Goal: Information Seeking & Learning: Check status

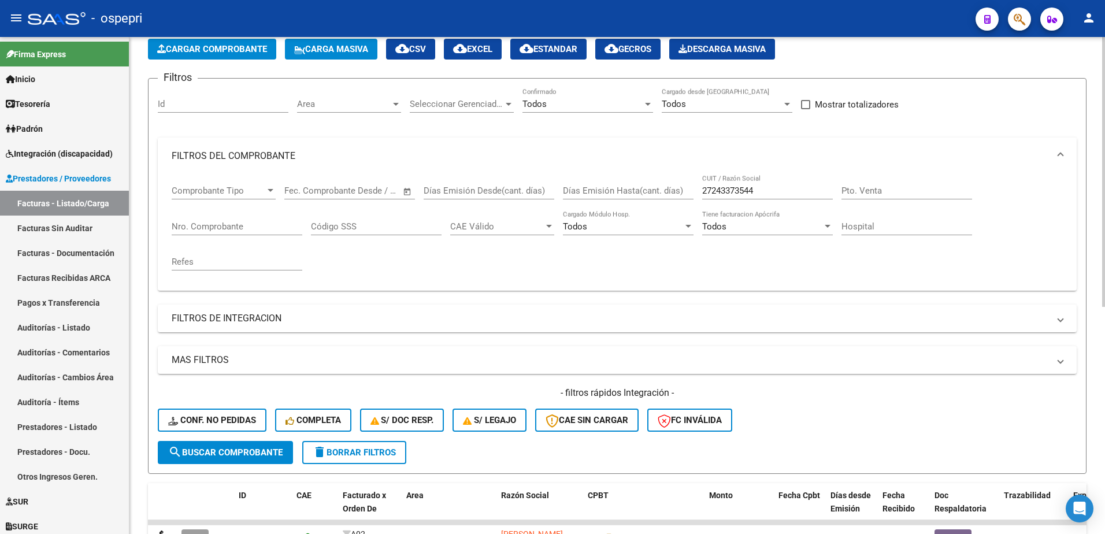
scroll to position [58, 0]
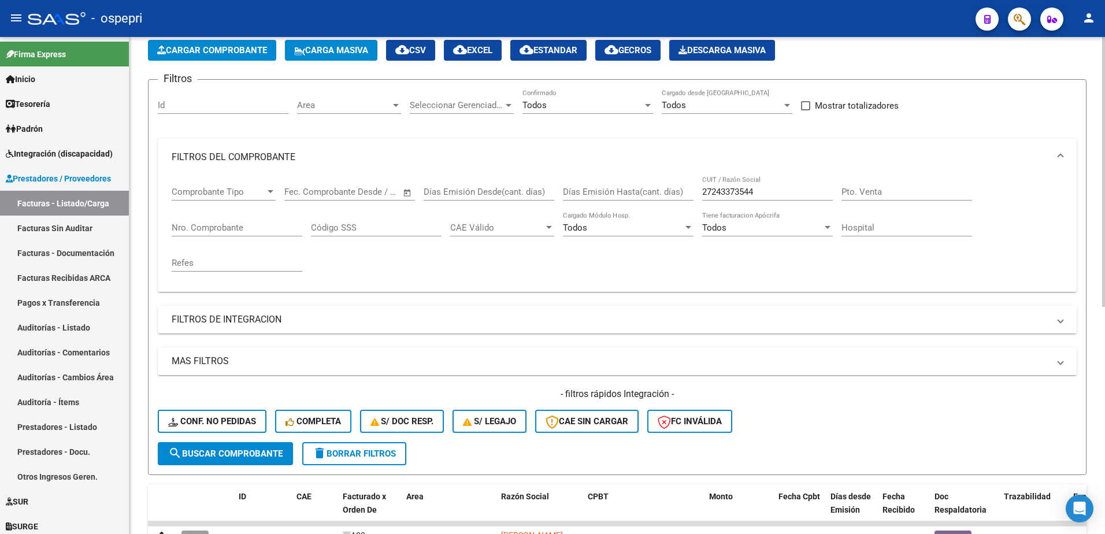
click at [770, 189] on input "27243373544" at bounding box center [767, 192] width 131 height 10
paste input "190669519"
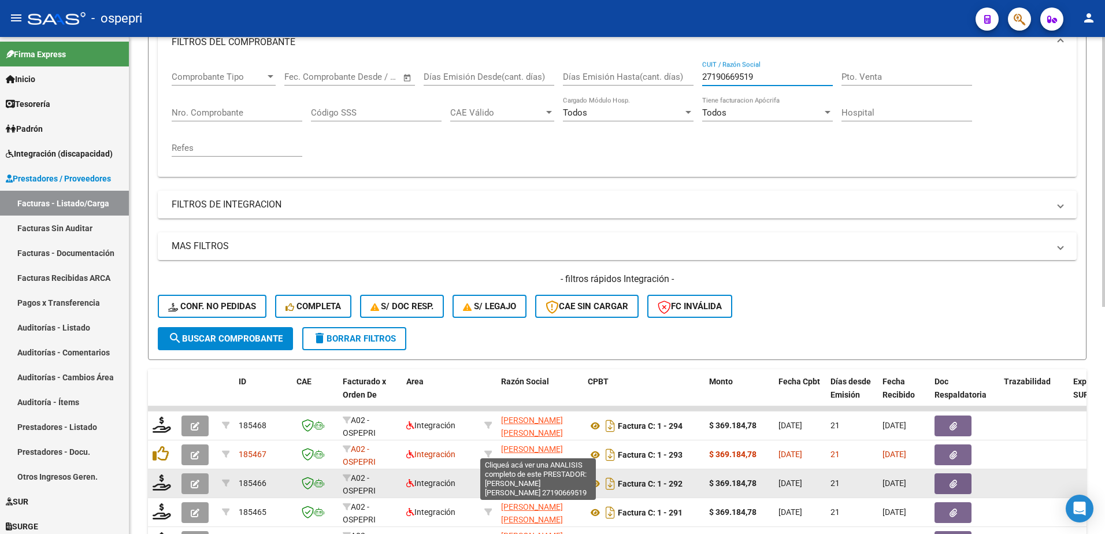
scroll to position [231, 0]
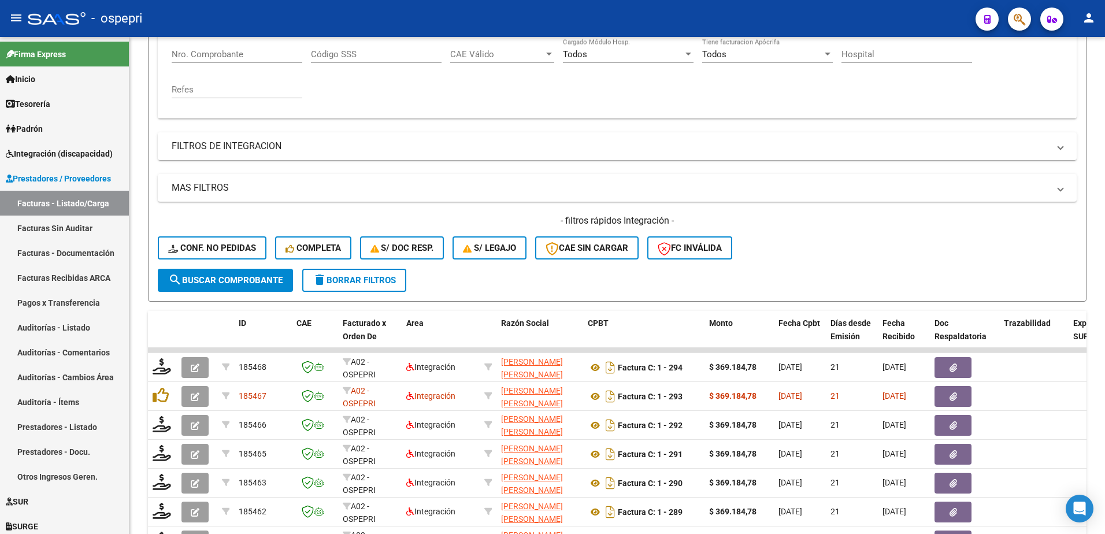
type input "27190669519"
click at [562, 18] on div "- ospepri" at bounding box center [497, 18] width 938 height 25
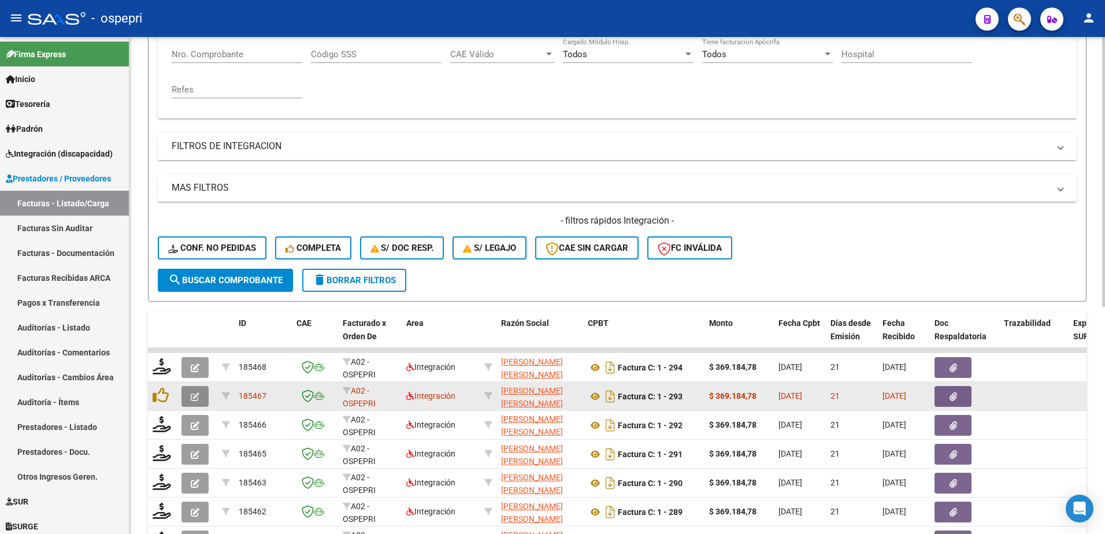
click at [193, 394] on icon "button" at bounding box center [195, 396] width 9 height 9
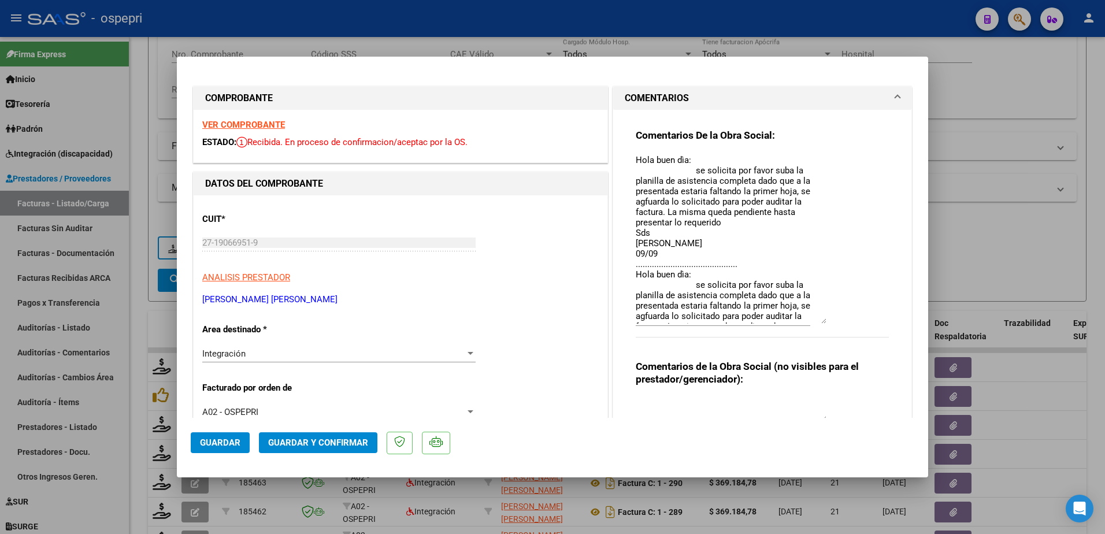
drag, startPoint x: 815, startPoint y: 175, endPoint x: 834, endPoint y: 322, distance: 148.0
click at [834, 322] on div "Comentarios De la Obra Social: Hola buen dìa: se solicita por favor suba la pla…" at bounding box center [762, 239] width 253 height 221
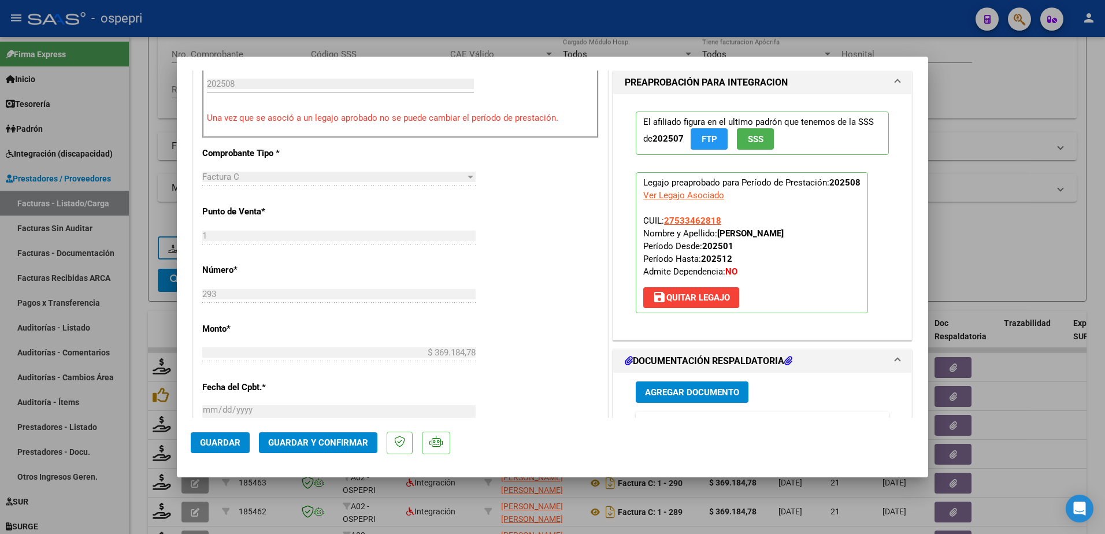
scroll to position [578, 0]
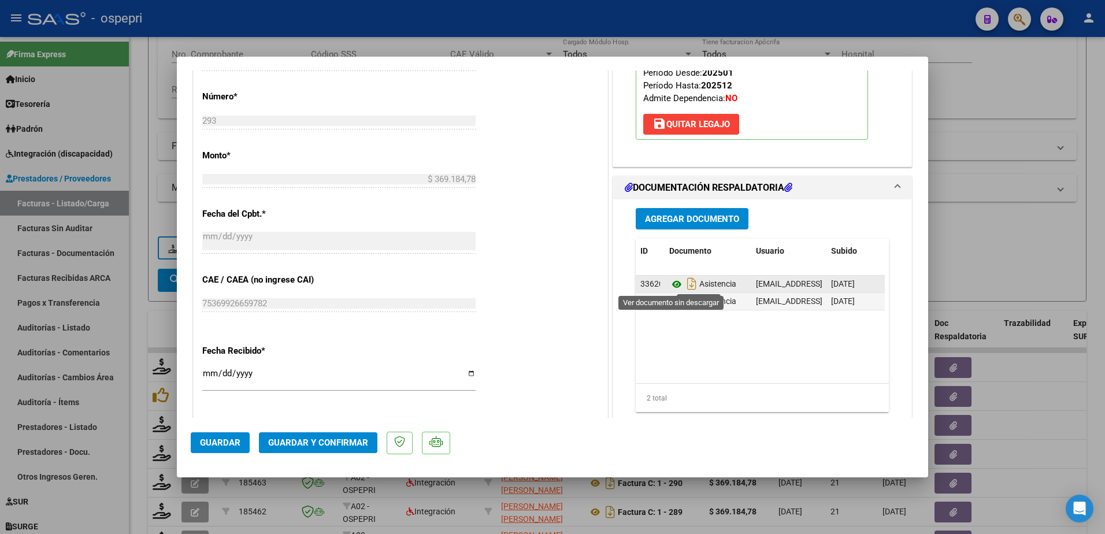
click at [671, 284] on icon at bounding box center [676, 284] width 15 height 14
click at [670, 300] on icon at bounding box center [676, 302] width 15 height 14
click at [670, 285] on icon at bounding box center [676, 284] width 15 height 14
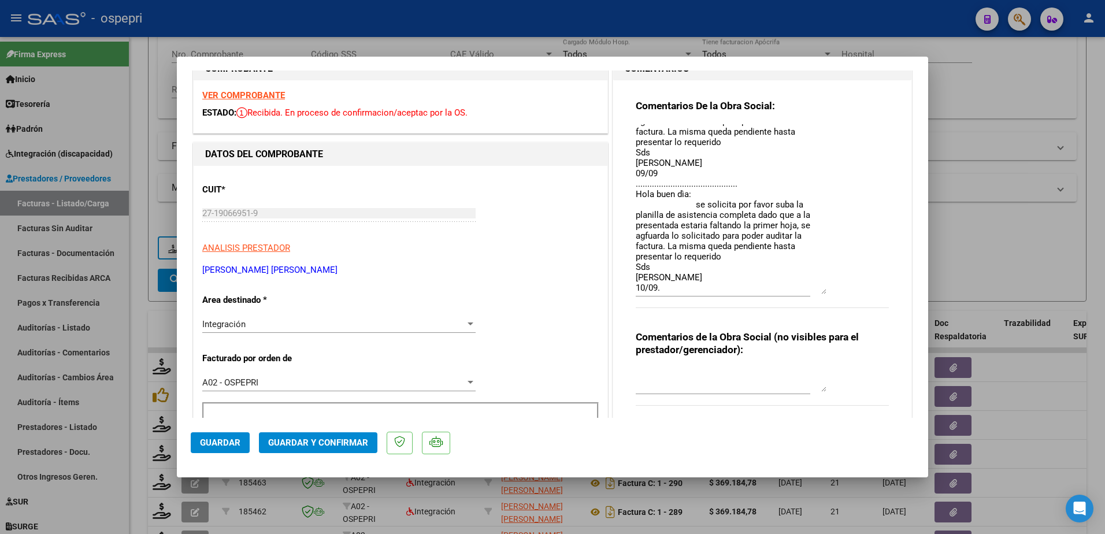
scroll to position [0, 0]
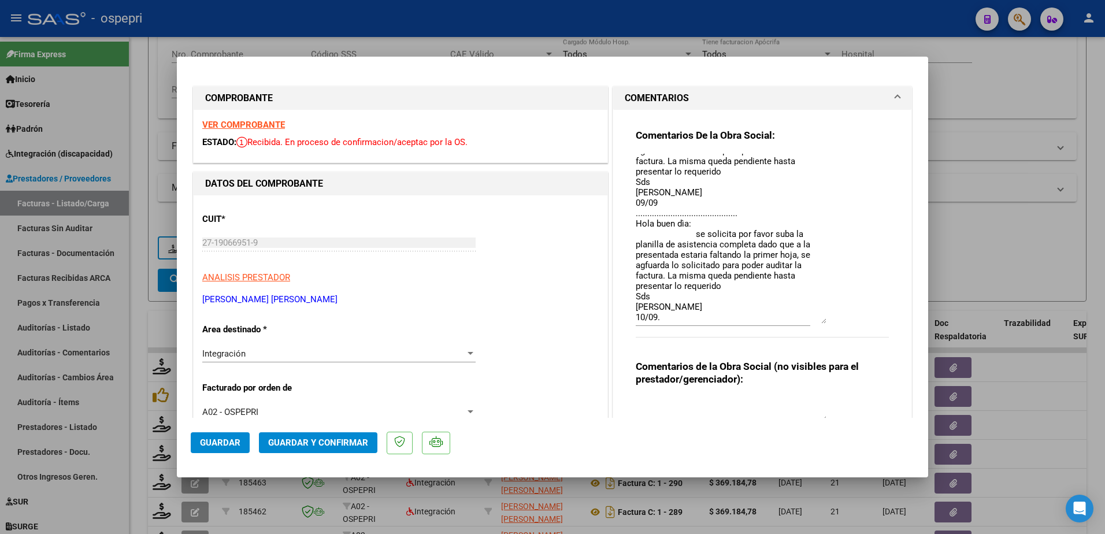
click at [251, 124] on strong "VER COMPROBANTE" at bounding box center [243, 125] width 83 height 10
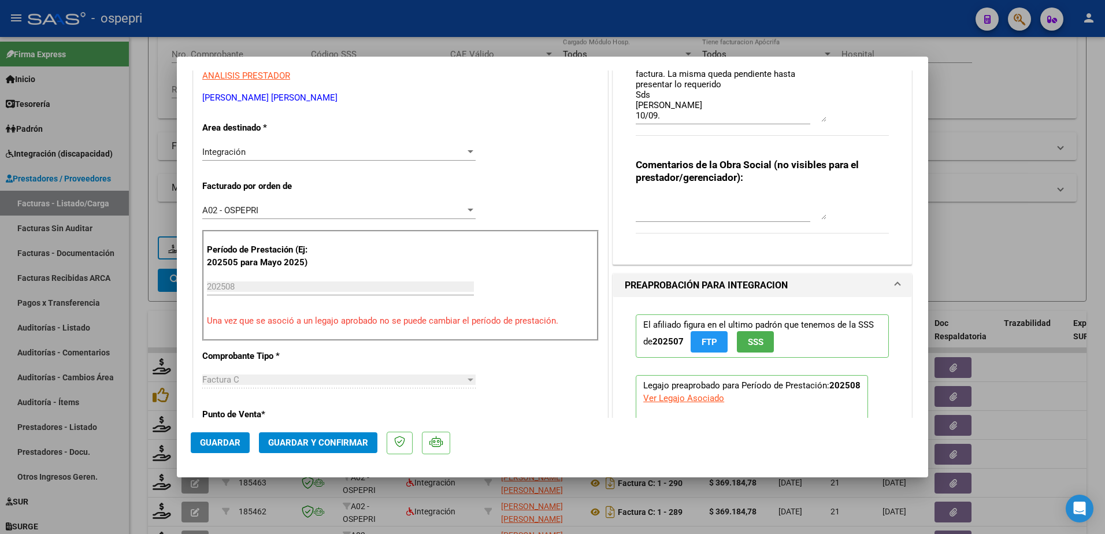
scroll to position [58, 0]
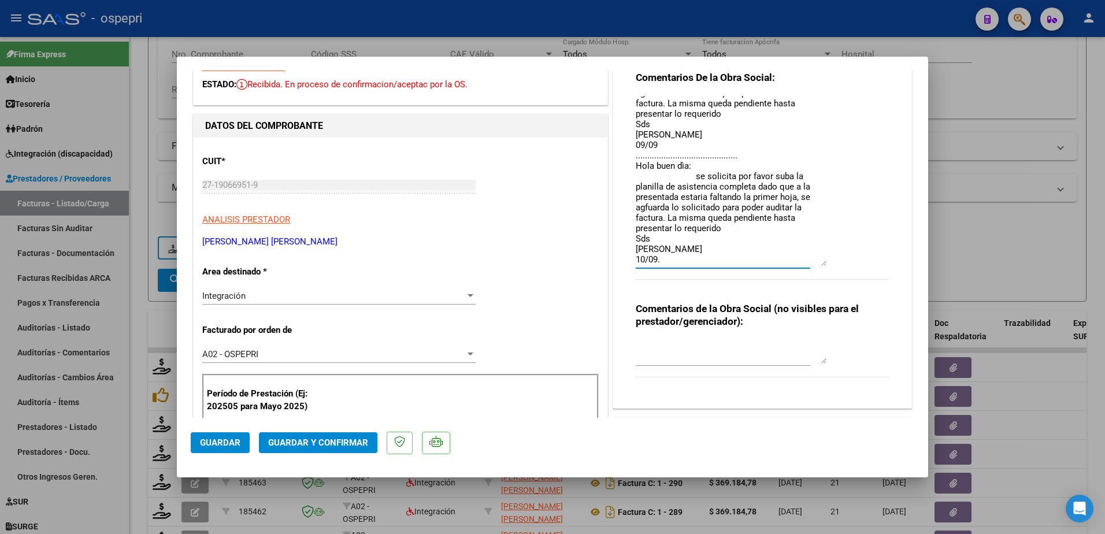
click at [659, 257] on textarea "Hola buen dìa: se solicita por favor suba la planilla de asistencia completa da…" at bounding box center [731, 181] width 191 height 170
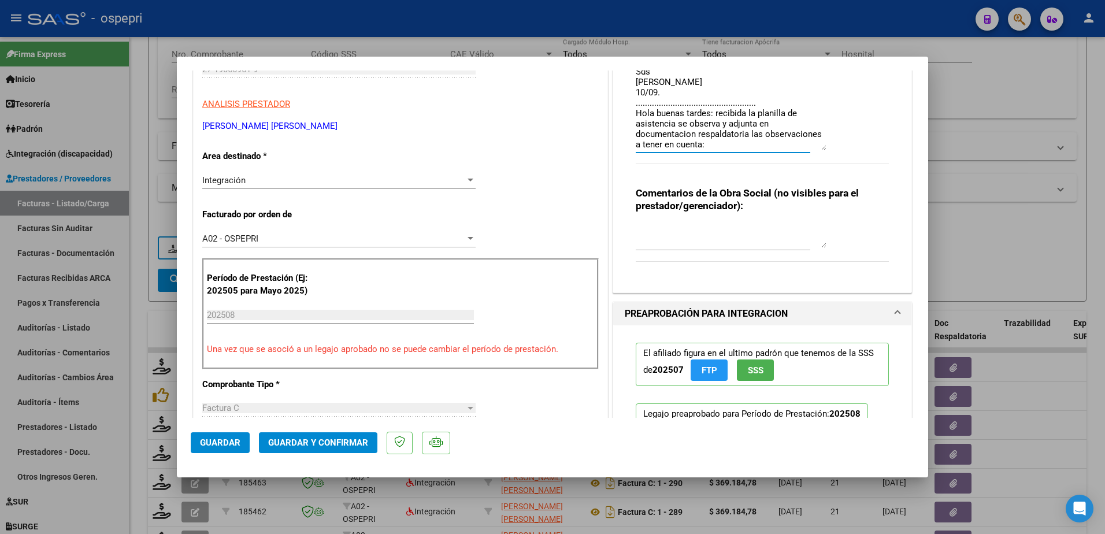
scroll to position [113, 0]
click at [719, 140] on textarea "Hola buen dìa: se solicita por favor suba la planilla de asistencia completa da…" at bounding box center [731, 65] width 191 height 170
click at [805, 146] on textarea "Hola buen dìa: se solicita por favor suba la planilla de asistencia completa da…" at bounding box center [731, 65] width 191 height 170
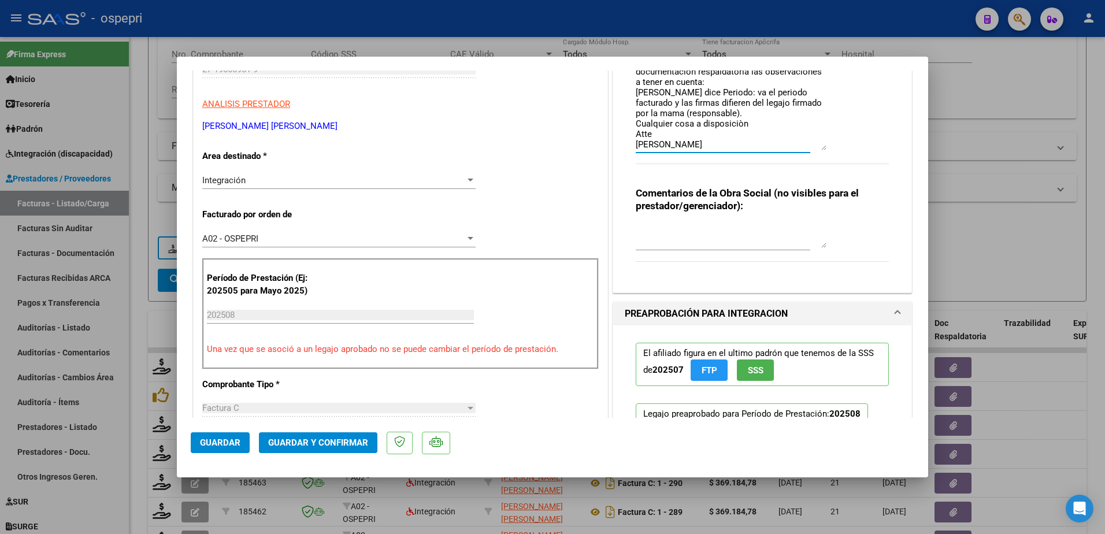
scroll to position [175, 0]
click at [714, 109] on textarea "Hola buen dìa: se solicita por favor suba la planilla de asistencia completa da…" at bounding box center [731, 65] width 191 height 170
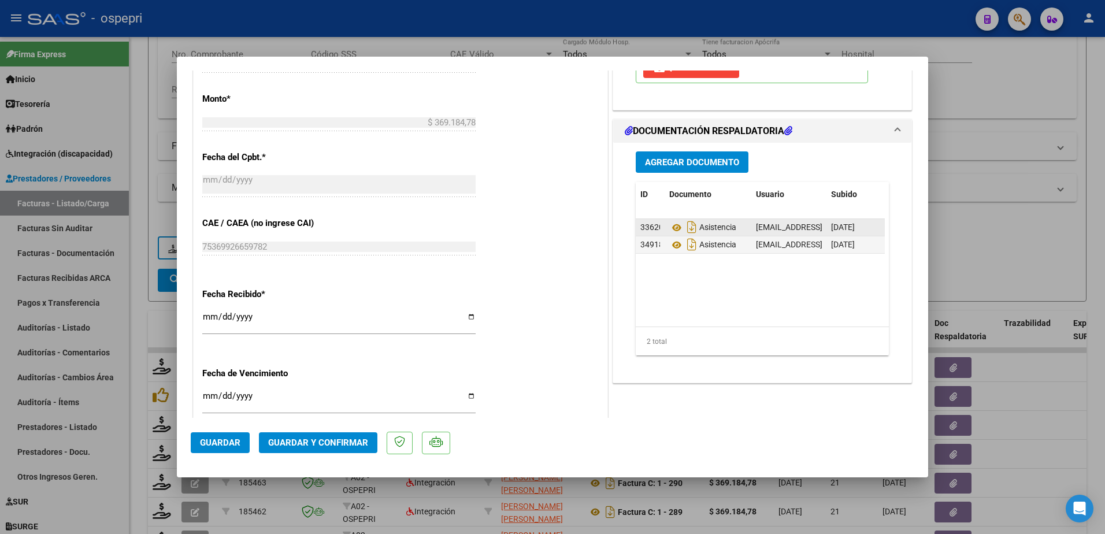
scroll to position [636, 0]
type textarea "Hola buen dìa: se solicita por favor suba la planilla de asistencia completa da…"
click at [673, 158] on span "Agregar Documento" at bounding box center [692, 161] width 94 height 10
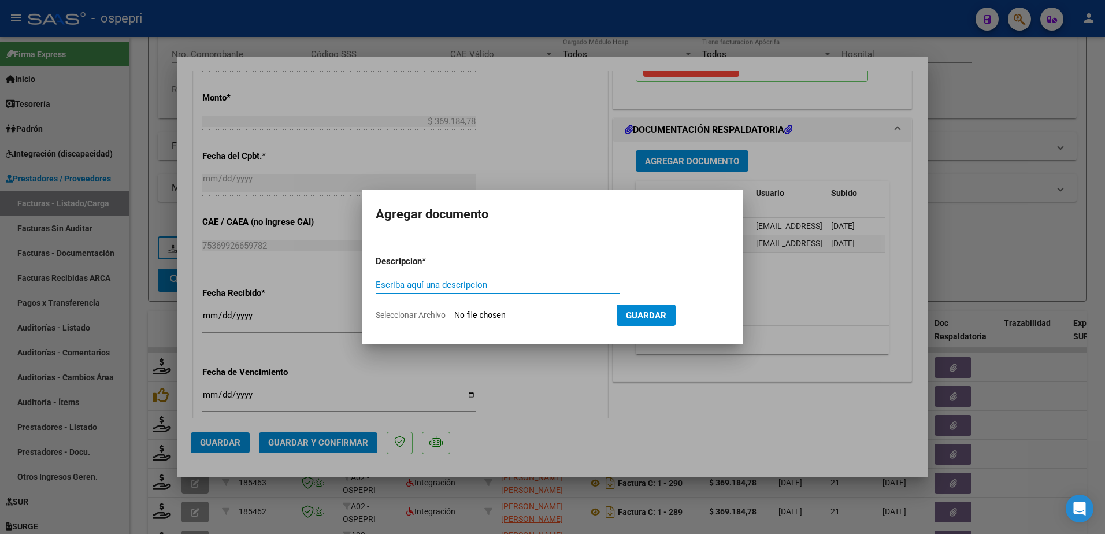
click at [440, 289] on input "Escriba aquí una descripcion" at bounding box center [498, 285] width 244 height 10
type input "comparativa objeciones"
click at [490, 314] on input "Seleccionar Archivo" at bounding box center [530, 315] width 153 height 11
type input "C:\fakepath\FIRMAS [PERSON_NAME].jpg"
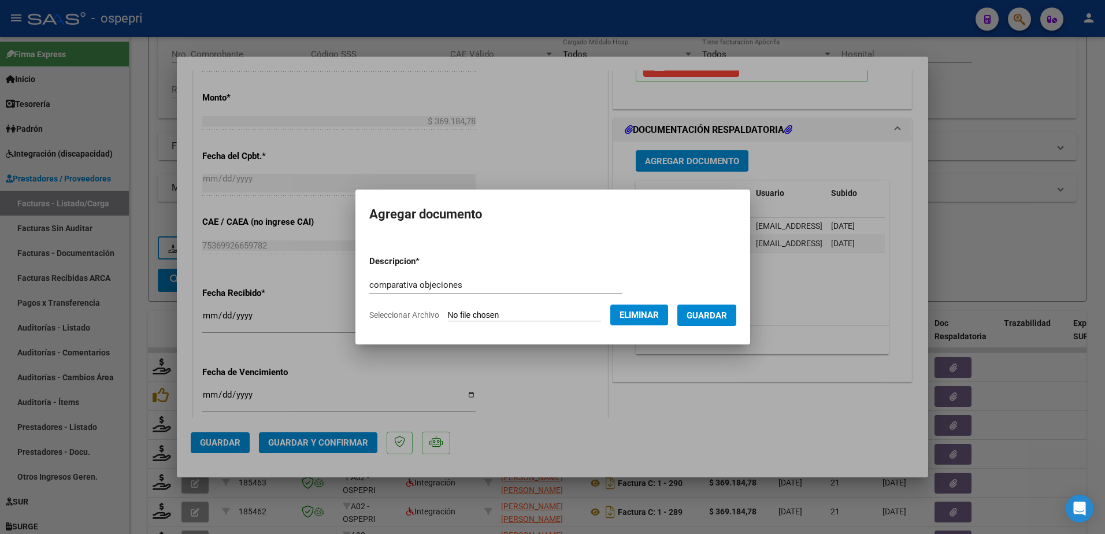
click at [719, 314] on span "Guardar" at bounding box center [706, 315] width 40 height 10
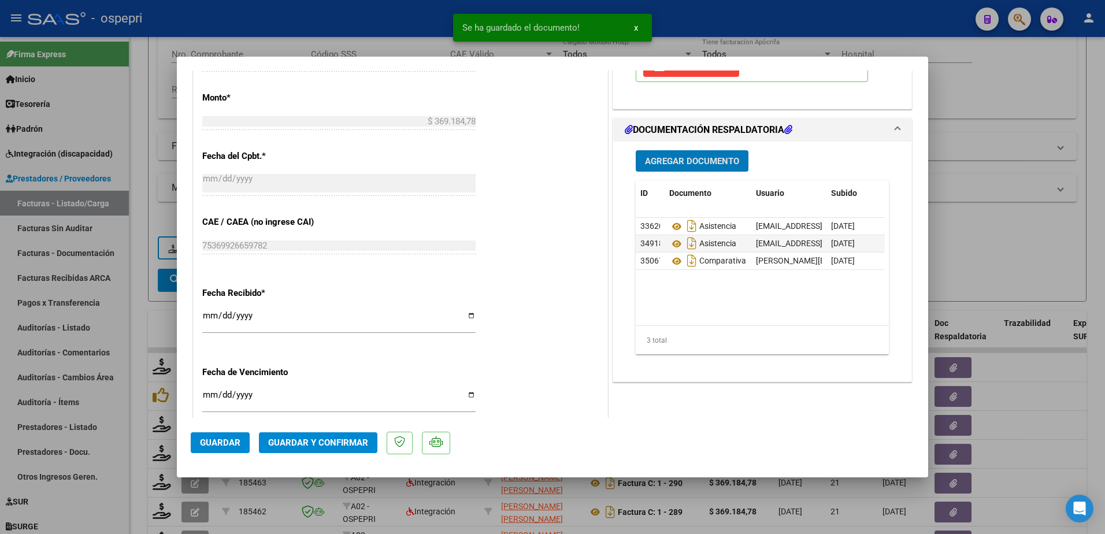
click at [686, 161] on span "Agregar Documento" at bounding box center [692, 161] width 94 height 10
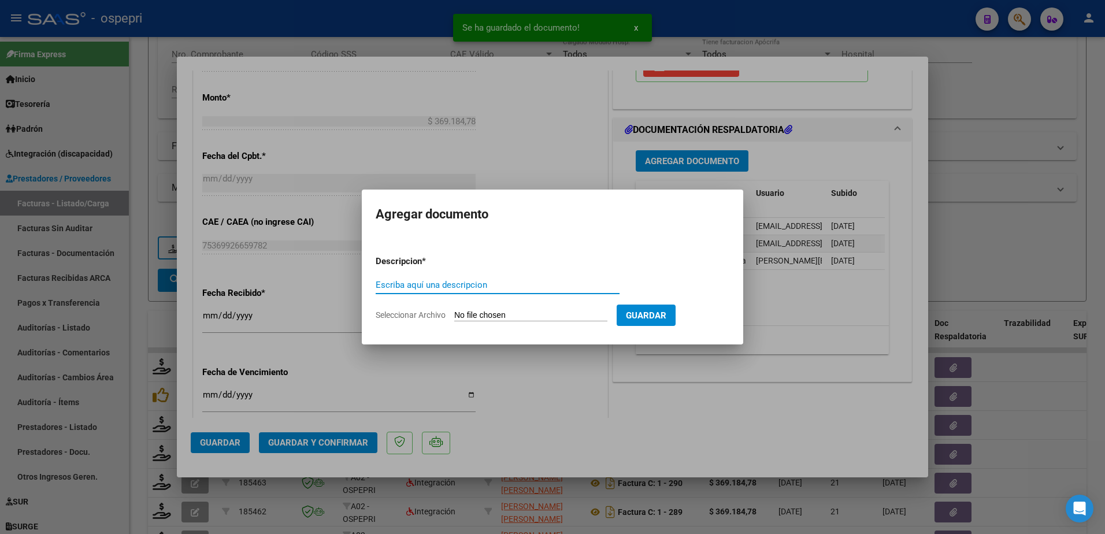
click at [469, 284] on input "Escriba aquí una descripcion" at bounding box center [498, 285] width 244 height 10
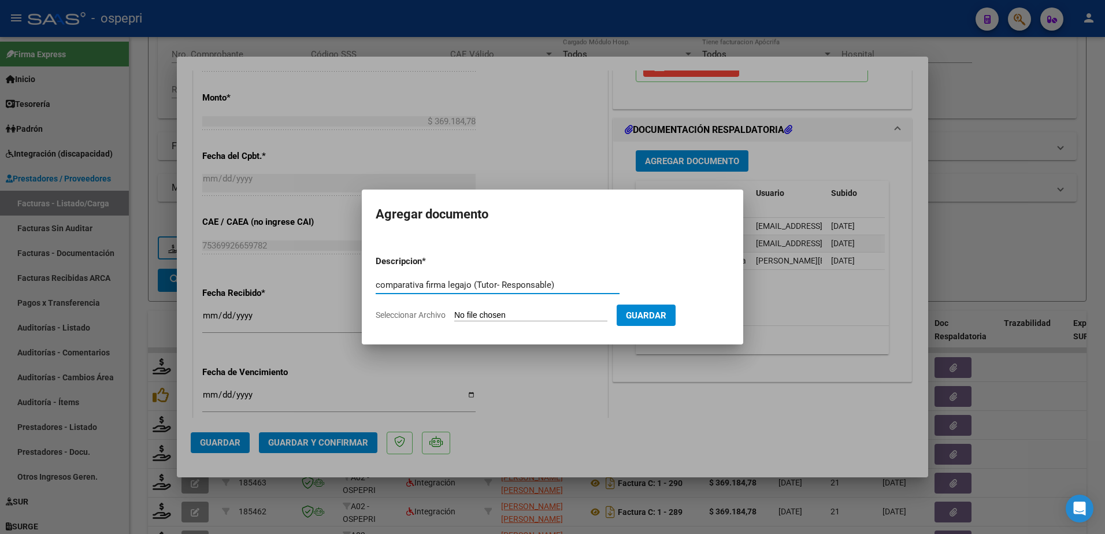
type input "comparativa firma legajo (Tutor- Responsable)"
click at [482, 314] on input "Seleccionar Archivo" at bounding box center [530, 315] width 153 height 11
type input "C:\fakepath\MAMA-[PERSON_NAME].jpg"
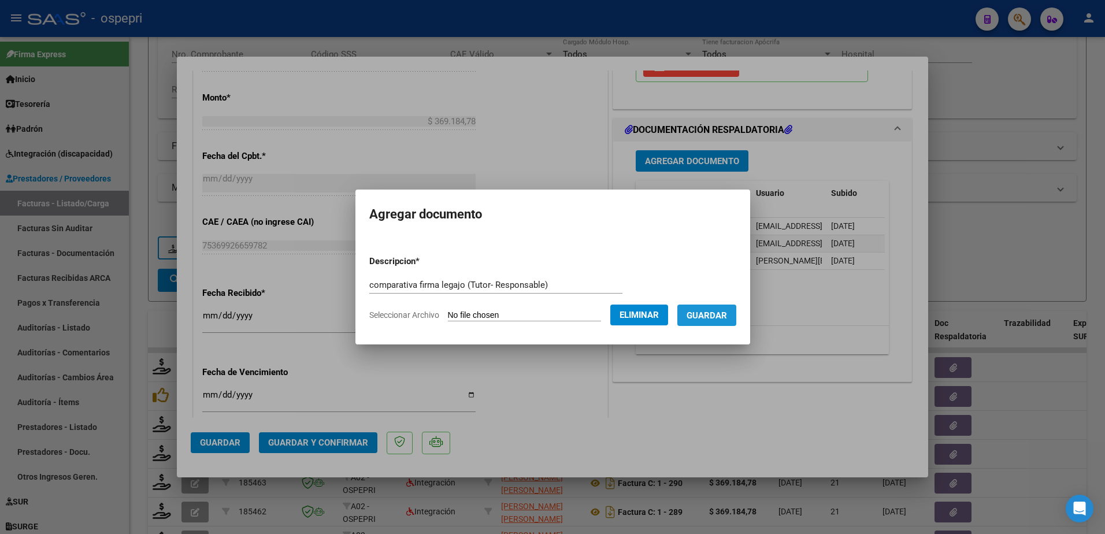
click at [725, 313] on span "Guardar" at bounding box center [706, 315] width 40 height 10
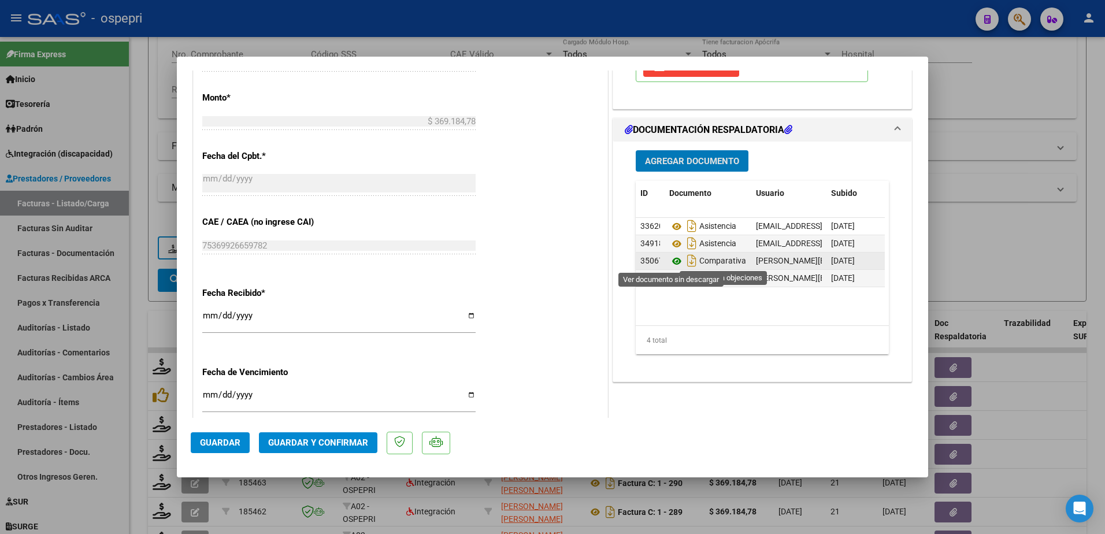
click at [674, 262] on icon at bounding box center [676, 261] width 15 height 14
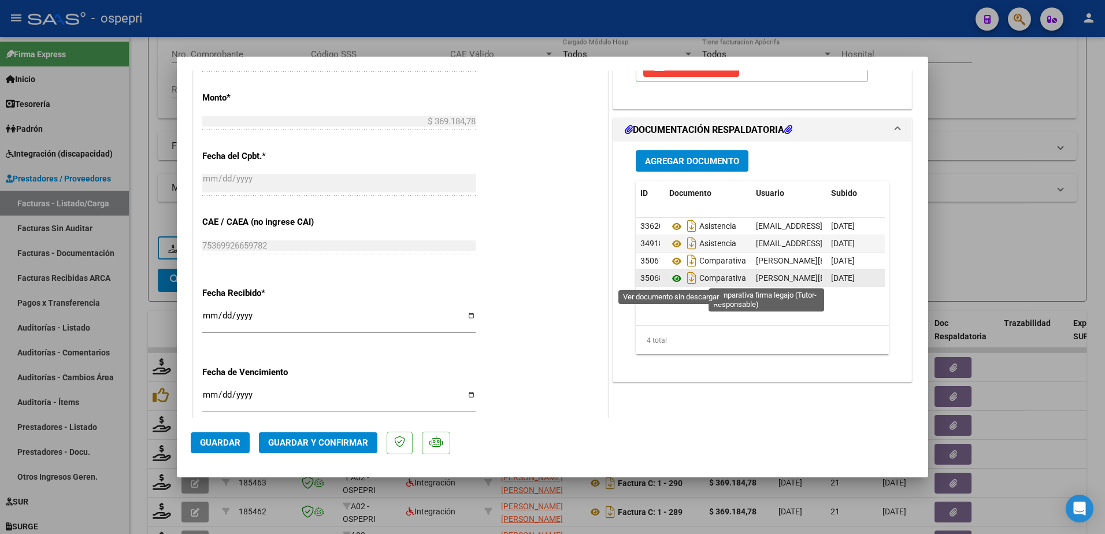
click at [669, 278] on icon at bounding box center [676, 279] width 15 height 14
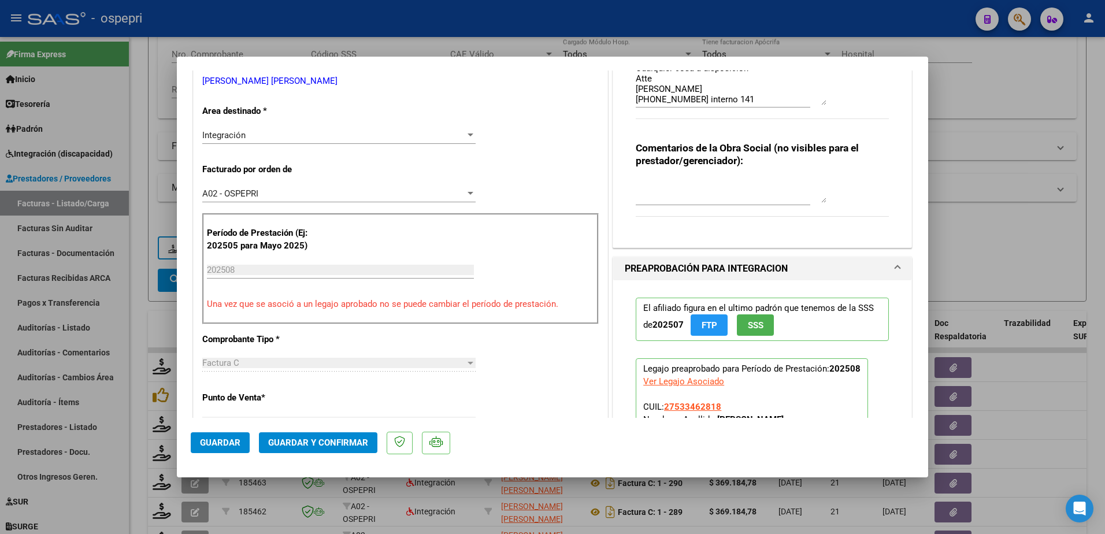
scroll to position [116, 0]
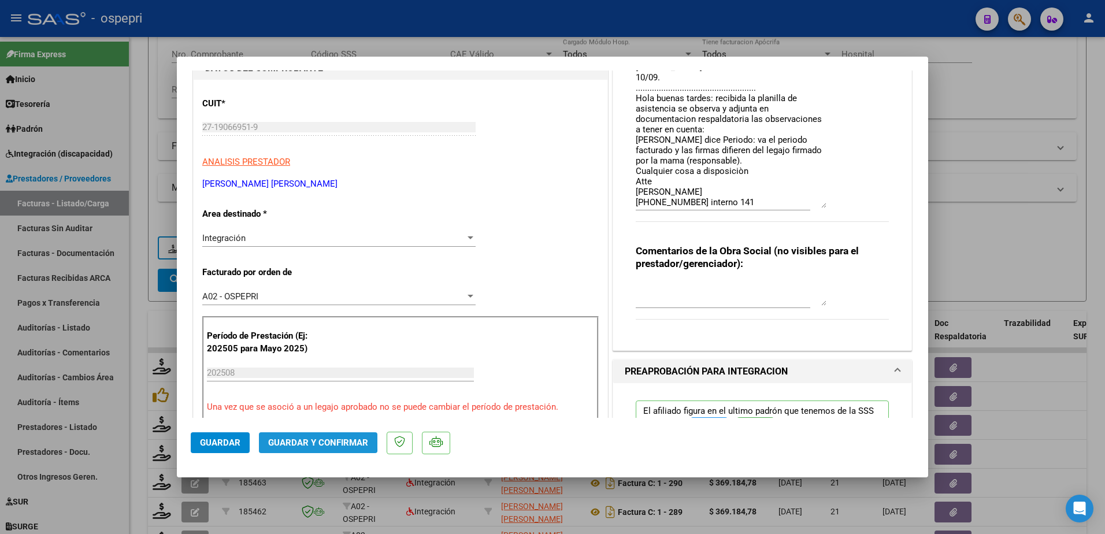
click at [309, 440] on span "Guardar y Confirmar" at bounding box center [318, 442] width 100 height 10
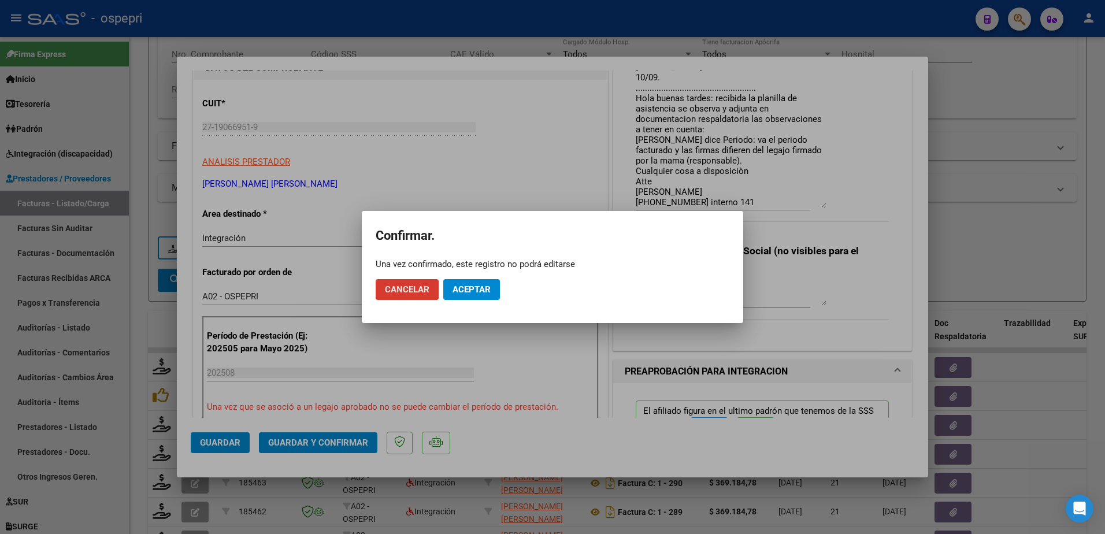
click at [471, 287] on span "Aceptar" at bounding box center [471, 289] width 38 height 10
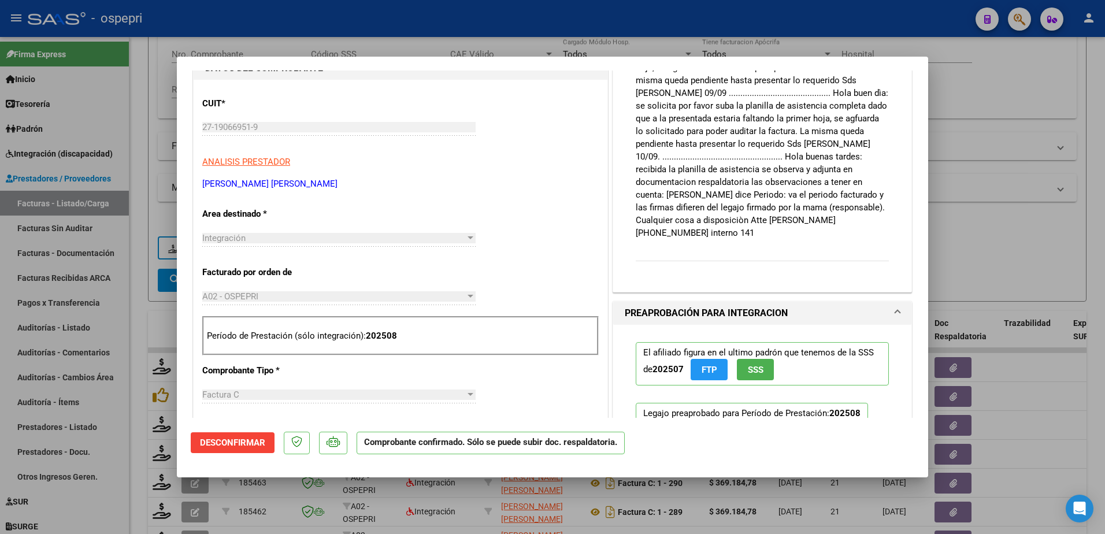
type input "$ 0,00"
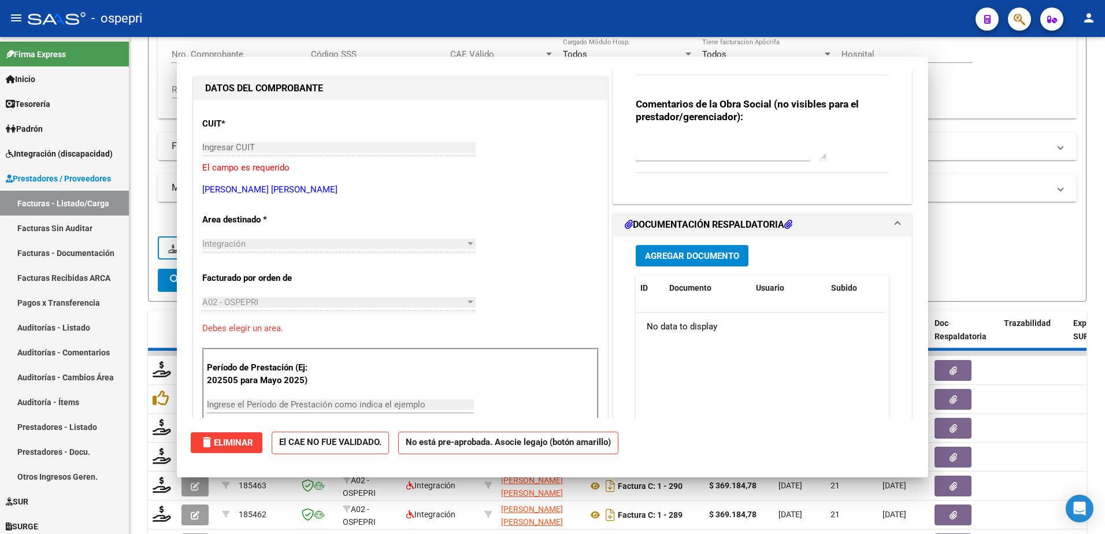
scroll to position [136, 0]
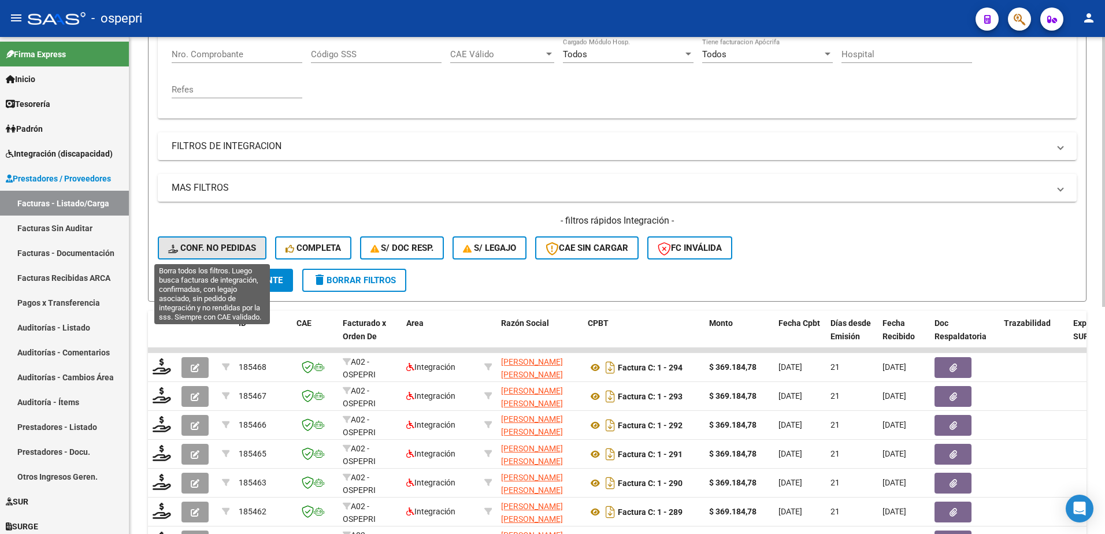
click at [204, 248] on span "Conf. no pedidas" at bounding box center [212, 248] width 88 height 10
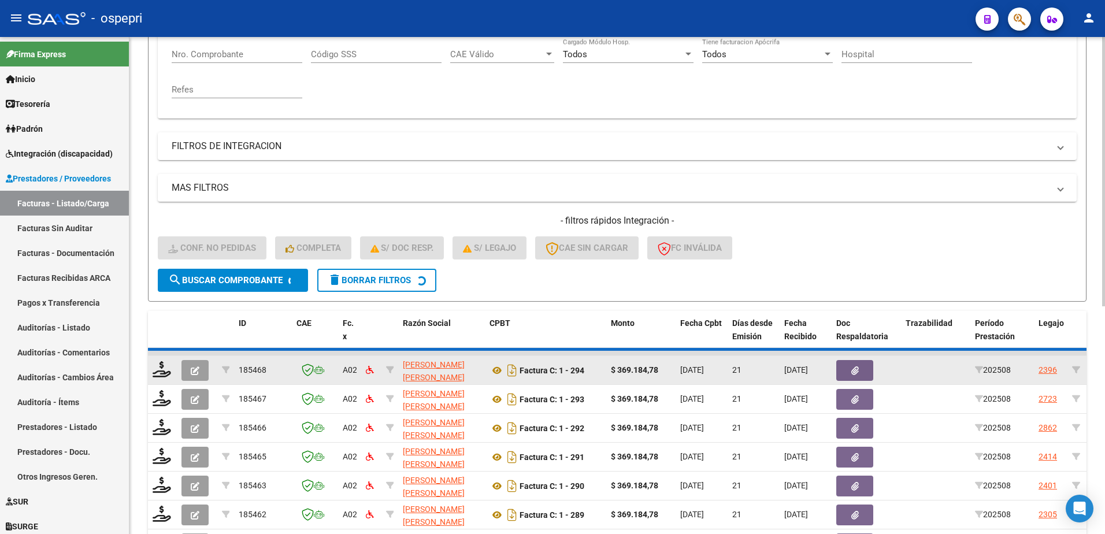
scroll to position [187, 0]
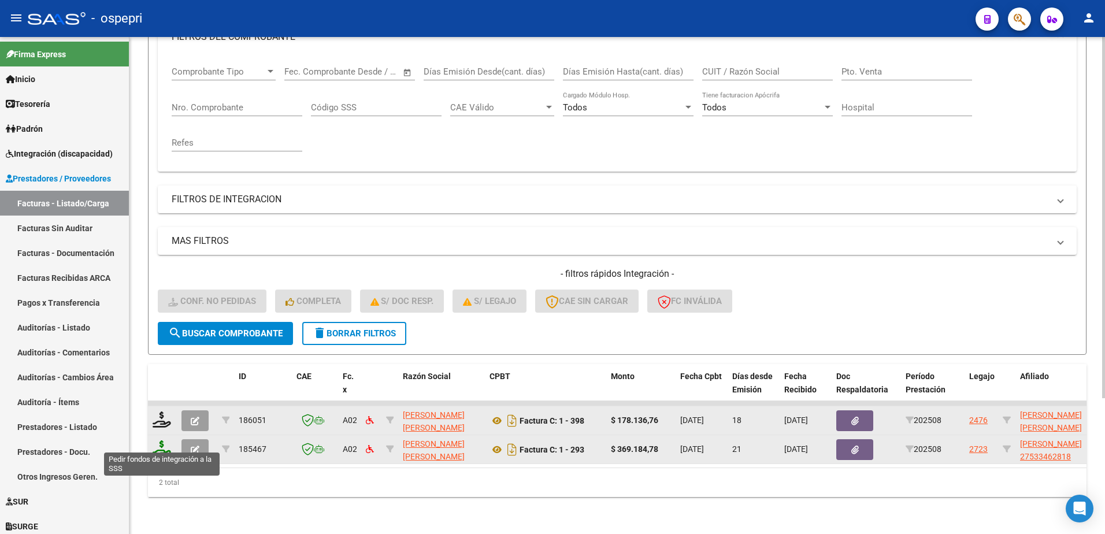
click at [155, 443] on icon at bounding box center [162, 448] width 18 height 16
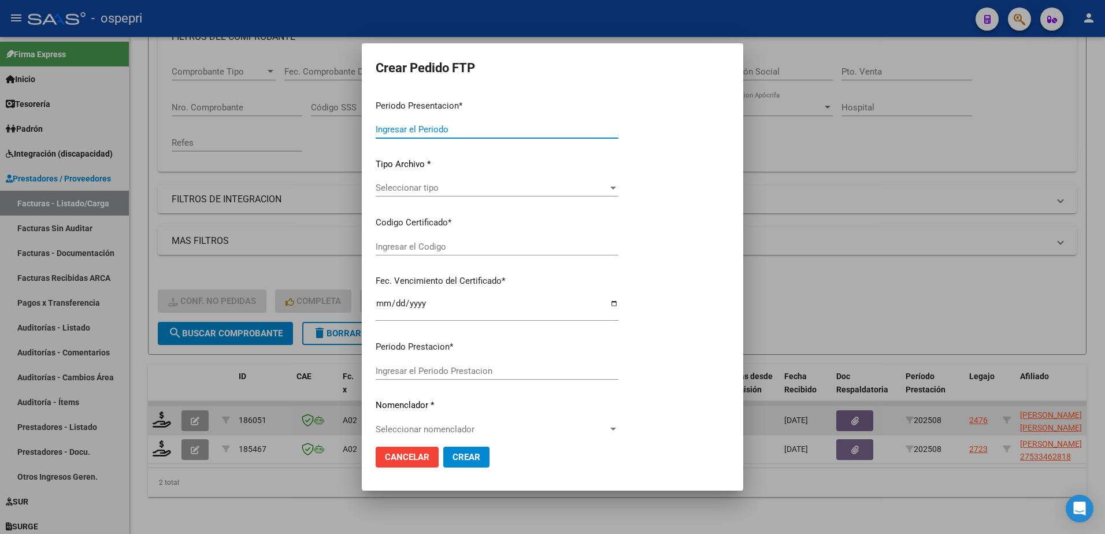
type input "202508"
type input "$ 369.184,78"
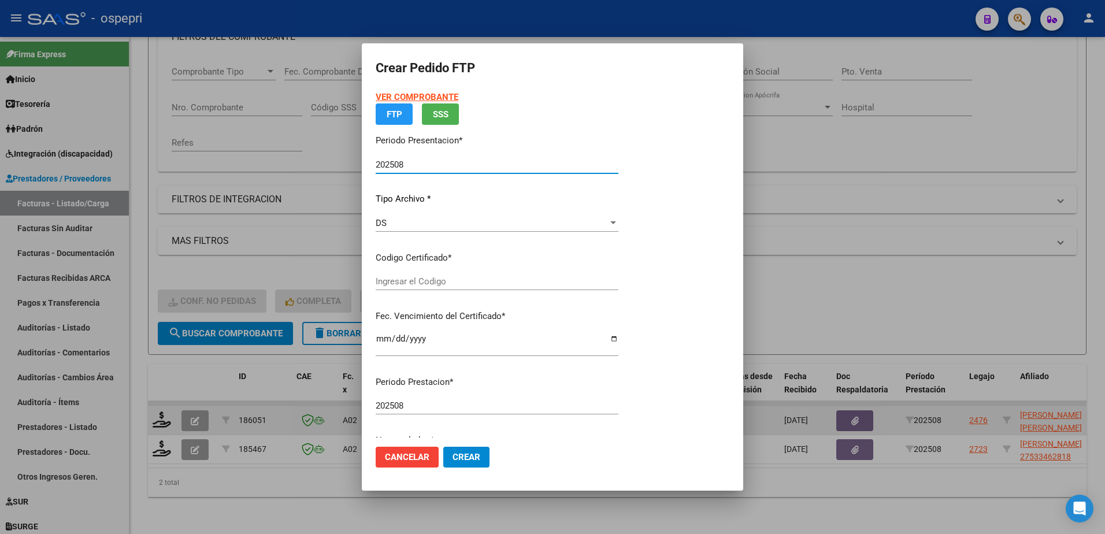
type input "2753346281-8"
type input "[DATE]"
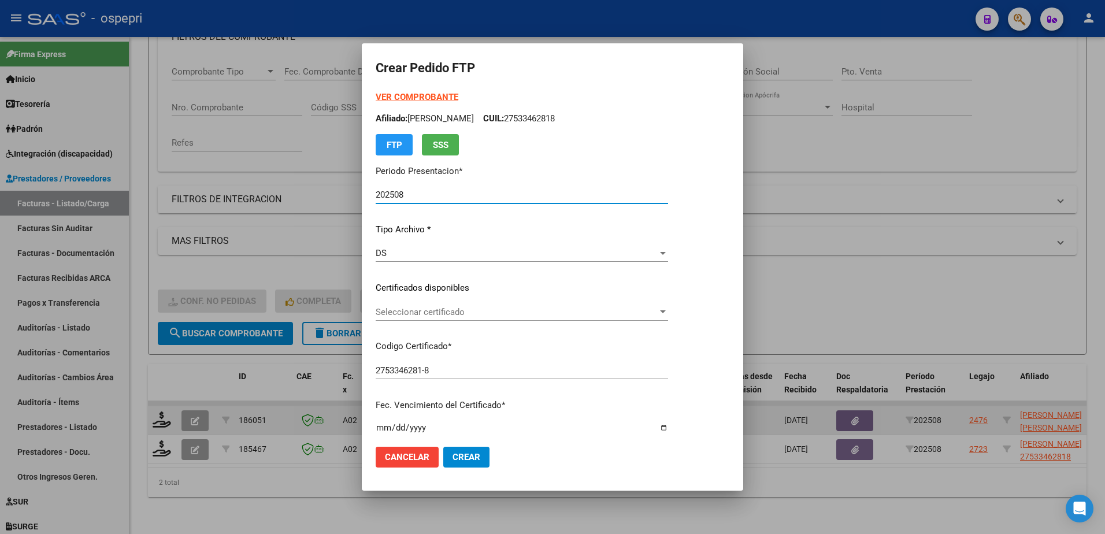
click at [417, 313] on span "Seleccionar certificado" at bounding box center [517, 312] width 282 height 10
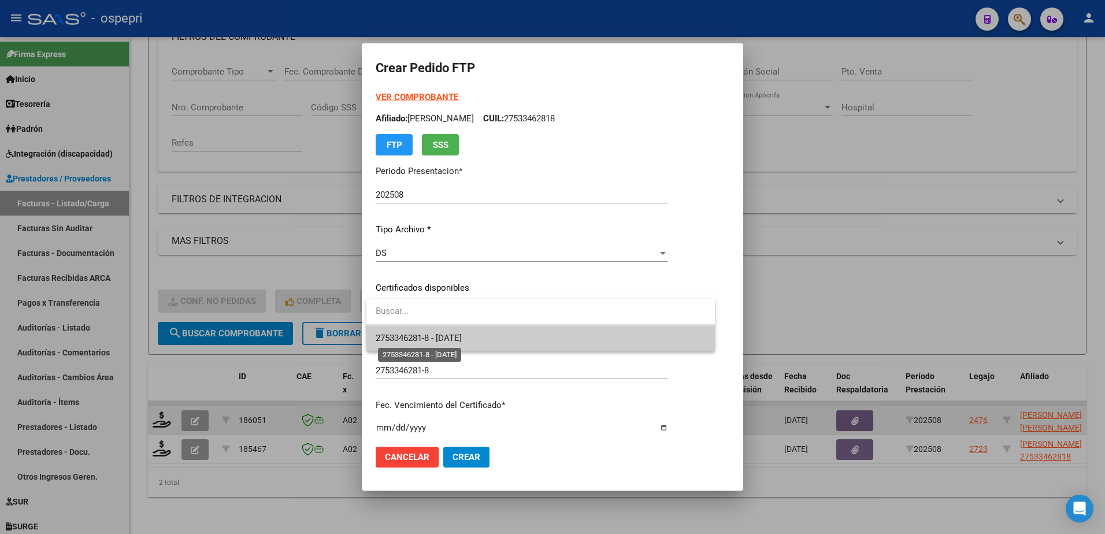
click at [428, 340] on span "2753346281-8 - [DATE]" at bounding box center [419, 338] width 86 height 10
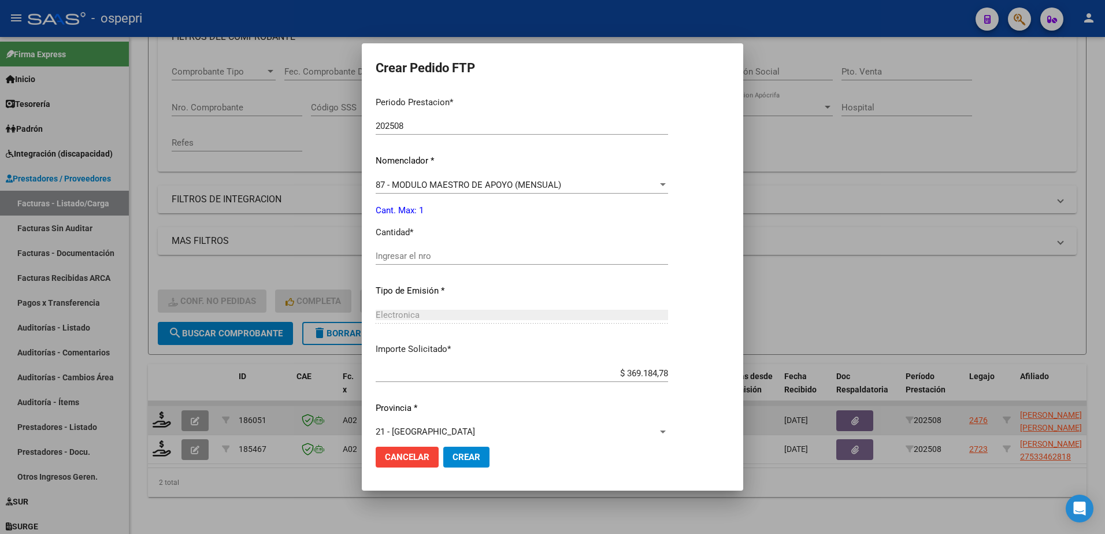
scroll to position [395, 0]
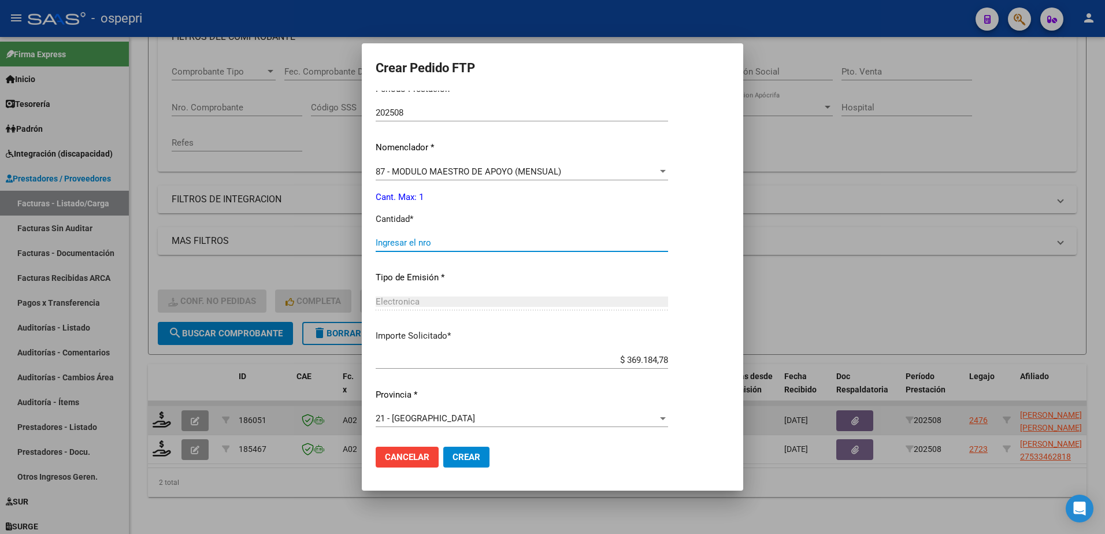
click at [413, 246] on input "Ingresar el nro" at bounding box center [522, 242] width 292 height 10
type input "1"
click at [461, 455] on span "Crear" at bounding box center [466, 457] width 28 height 10
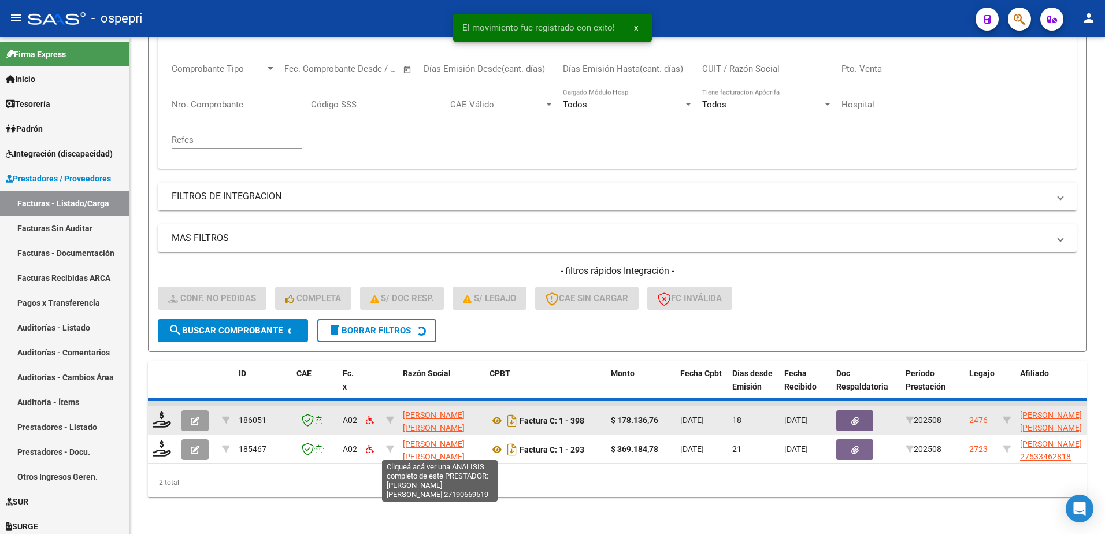
scroll to position [158, 0]
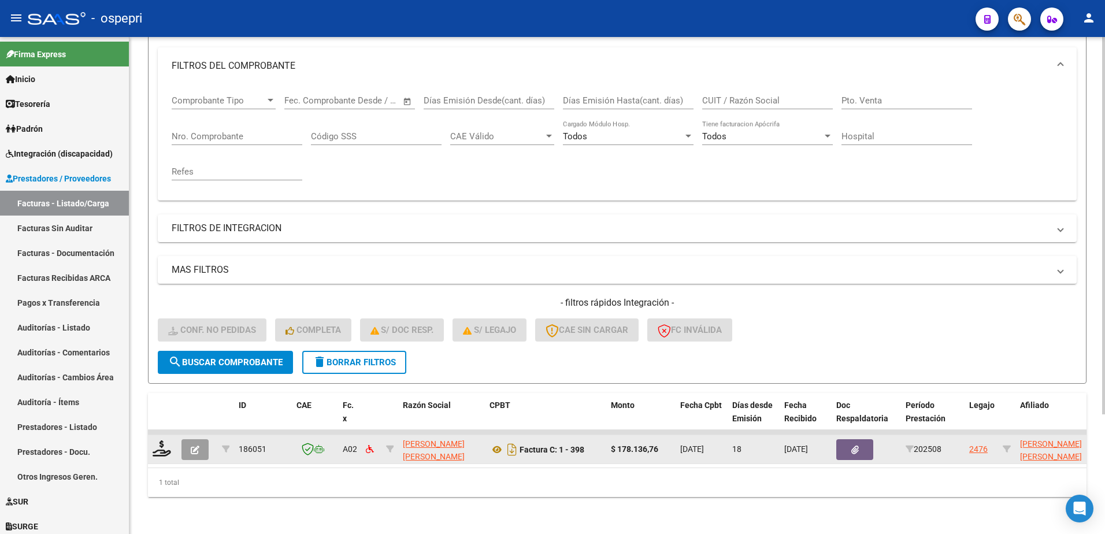
click at [347, 357] on span "delete Borrar Filtros" at bounding box center [354, 362] width 83 height 10
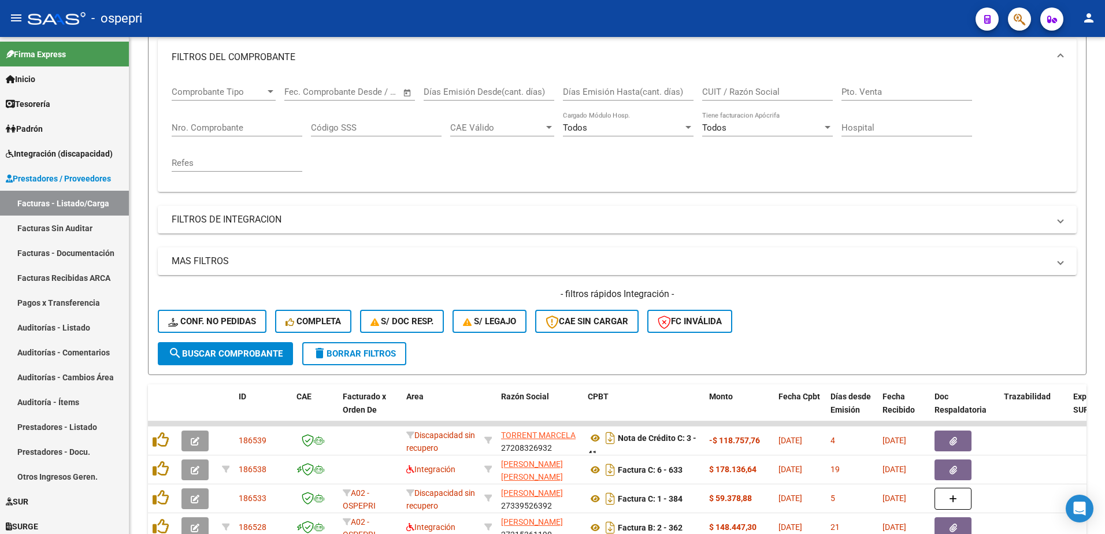
click at [822, 8] on div "- ospepri" at bounding box center [497, 18] width 938 height 25
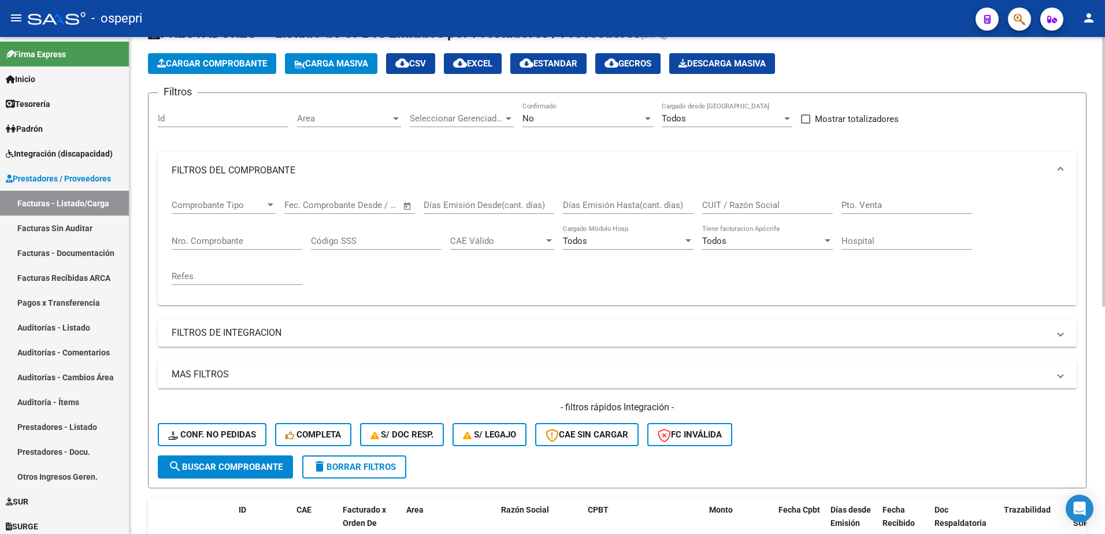
scroll to position [42, 0]
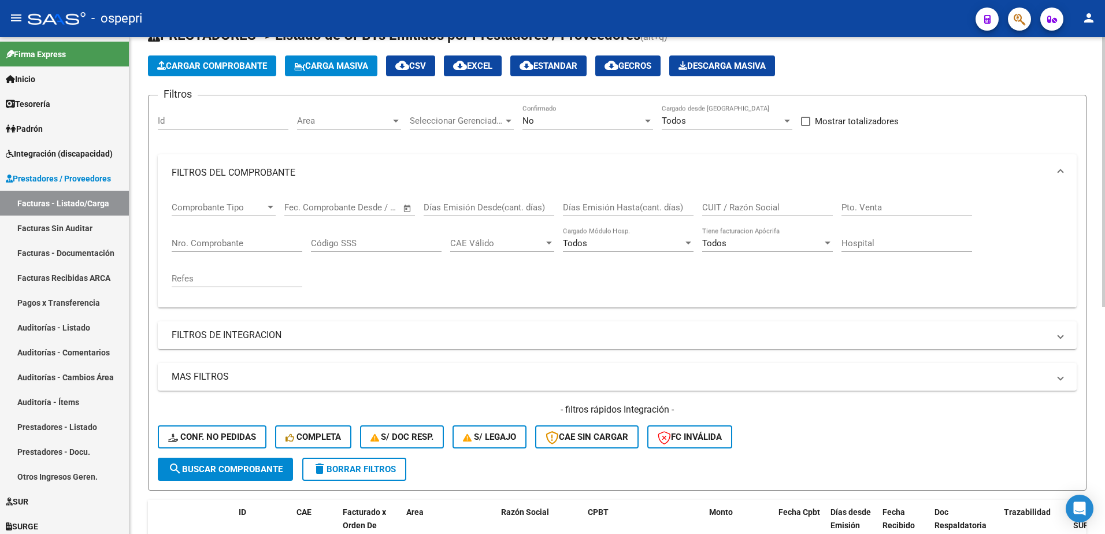
click at [737, 207] on input "CUIT / Razón Social" at bounding box center [767, 207] width 131 height 10
paste input "27346653715"
type input "27346653715"
click at [237, 470] on span "search Buscar Comprobante" at bounding box center [225, 469] width 114 height 10
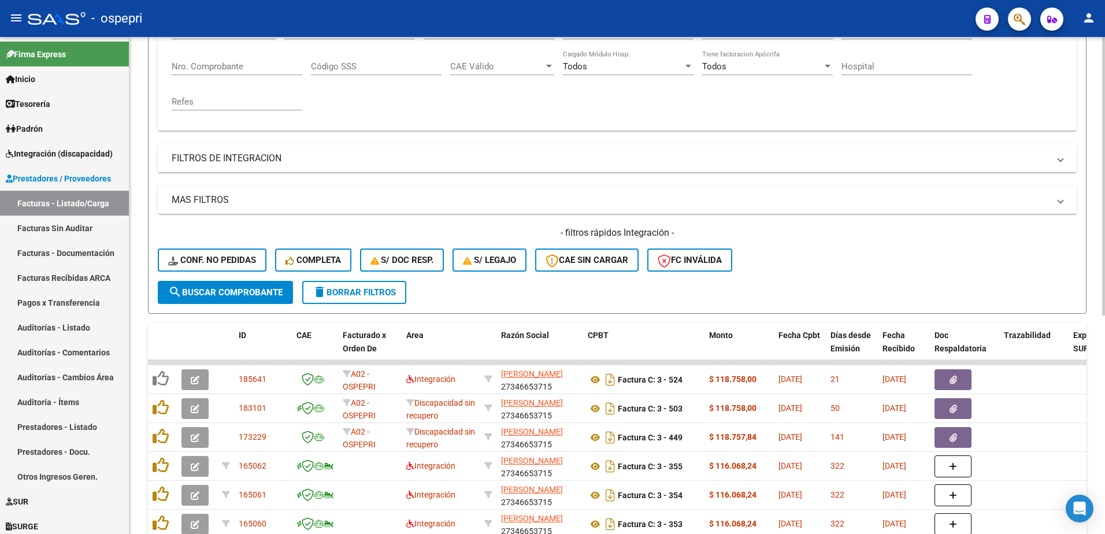
scroll to position [273, 0]
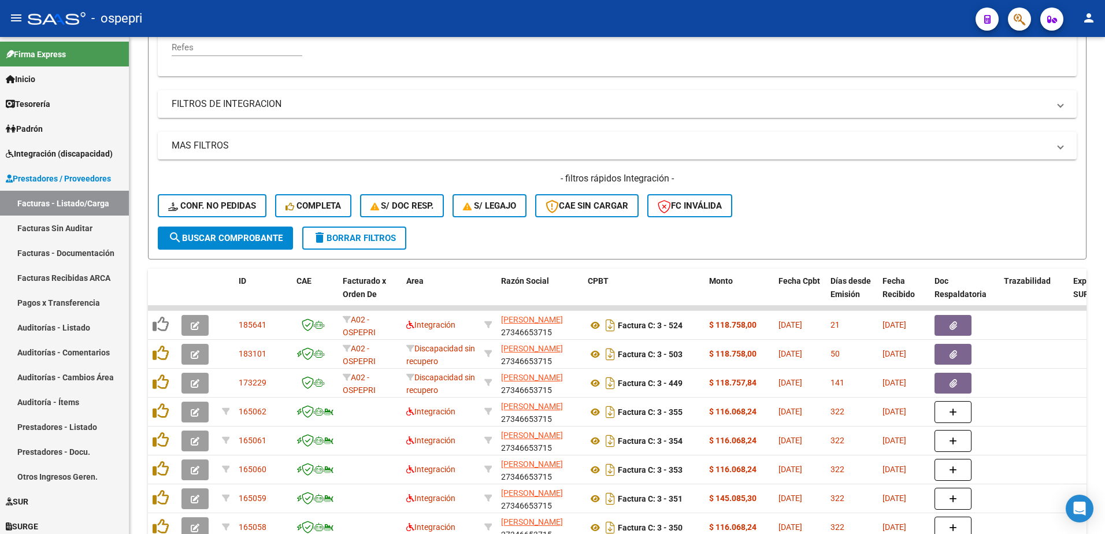
click at [582, 16] on div "- ospepri" at bounding box center [497, 18] width 938 height 25
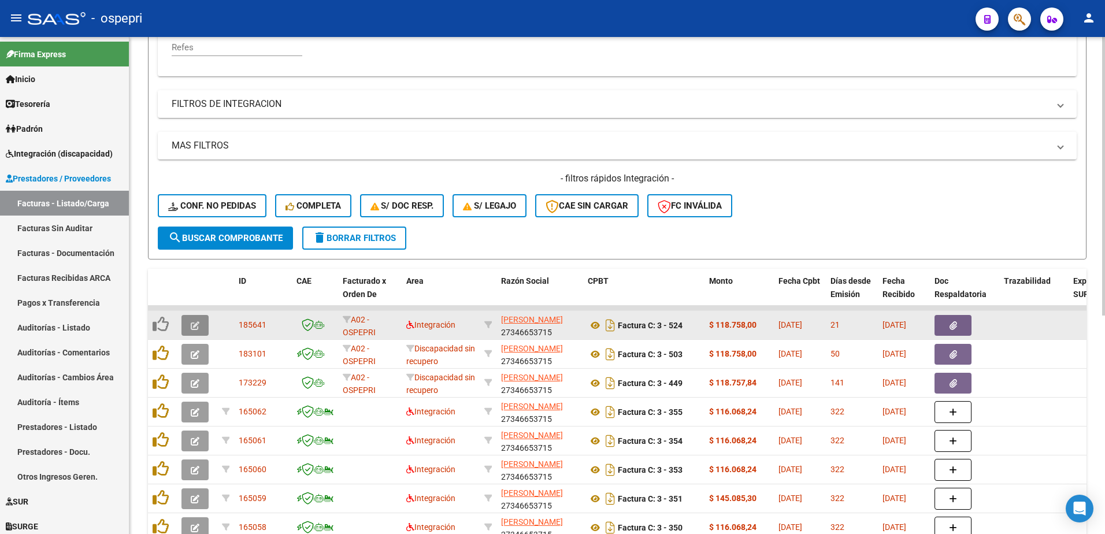
click at [192, 324] on icon "button" at bounding box center [195, 325] width 9 height 9
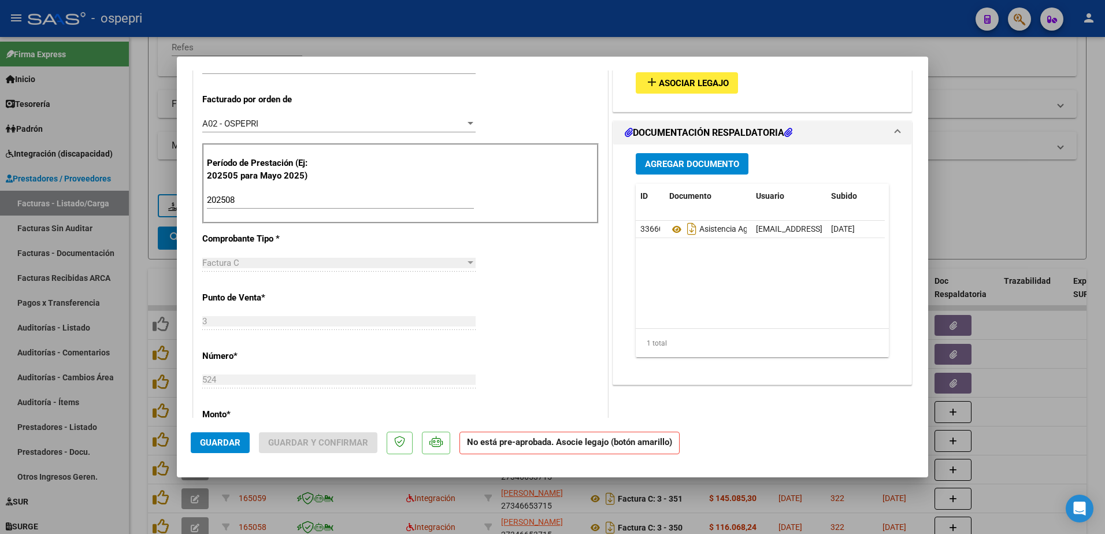
scroll to position [289, 0]
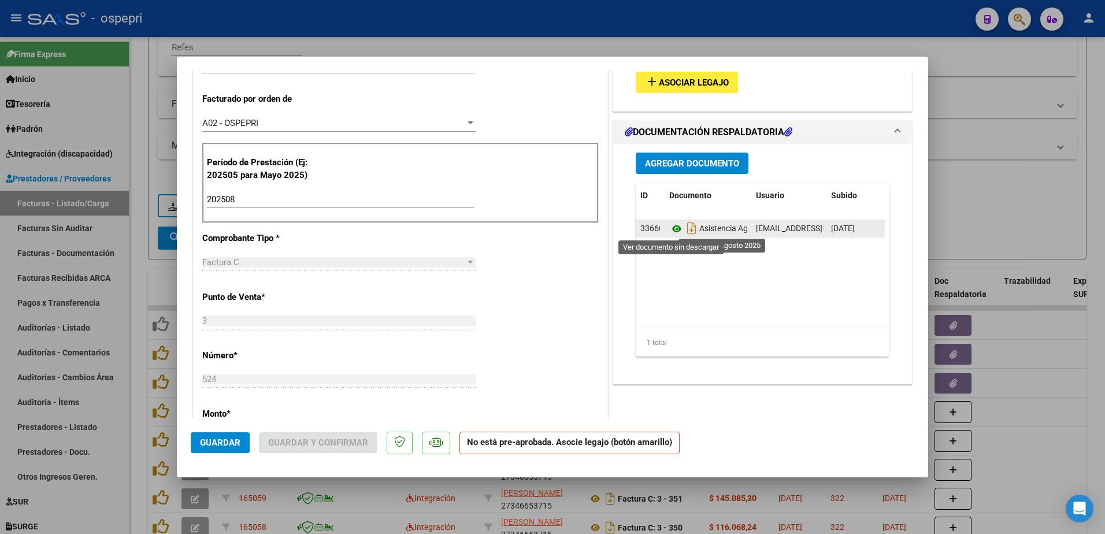
click at [671, 228] on icon at bounding box center [676, 229] width 15 height 14
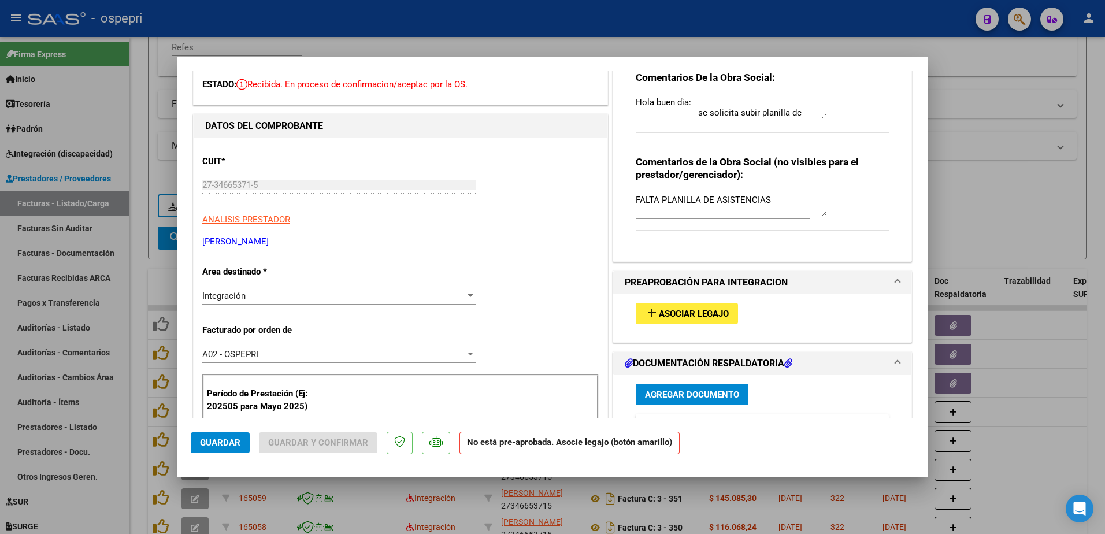
scroll to position [0, 0]
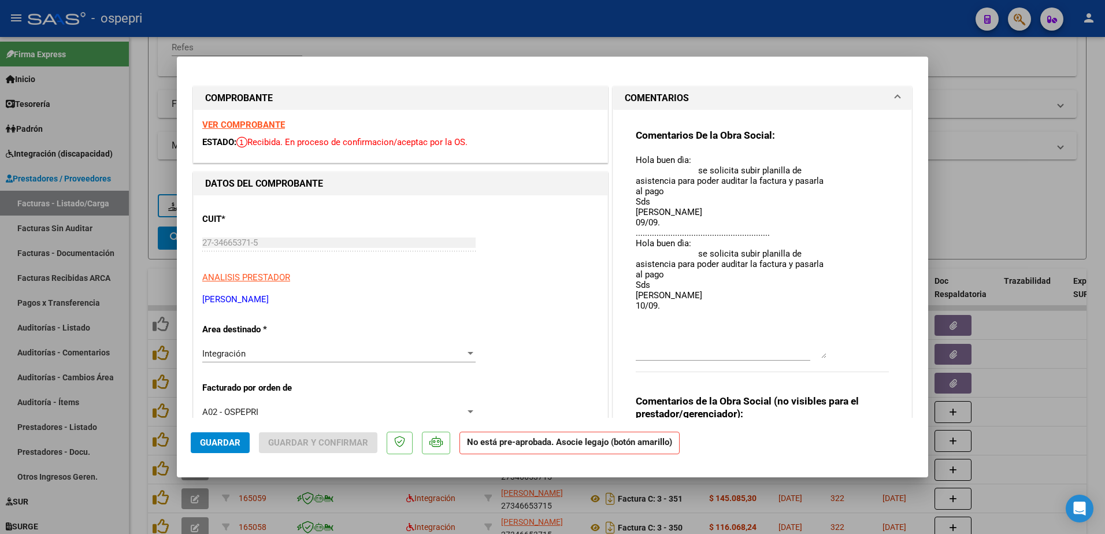
drag, startPoint x: 816, startPoint y: 176, endPoint x: 835, endPoint y: 357, distance: 182.4
click at [835, 357] on div "Comentarios De la Obra Social: Hola buen dìa: se solicita subir planilla de asi…" at bounding box center [762, 257] width 253 height 256
click at [658, 307] on textarea "Hola buen dìa: se solicita subir planilla de asistencia para poder auditar la f…" at bounding box center [731, 256] width 191 height 205
type textarea "Hola buen dìa: se solicita subir planilla de asistencia para poder auditar la f…"
click at [230, 444] on span "Guardar" at bounding box center [220, 442] width 40 height 10
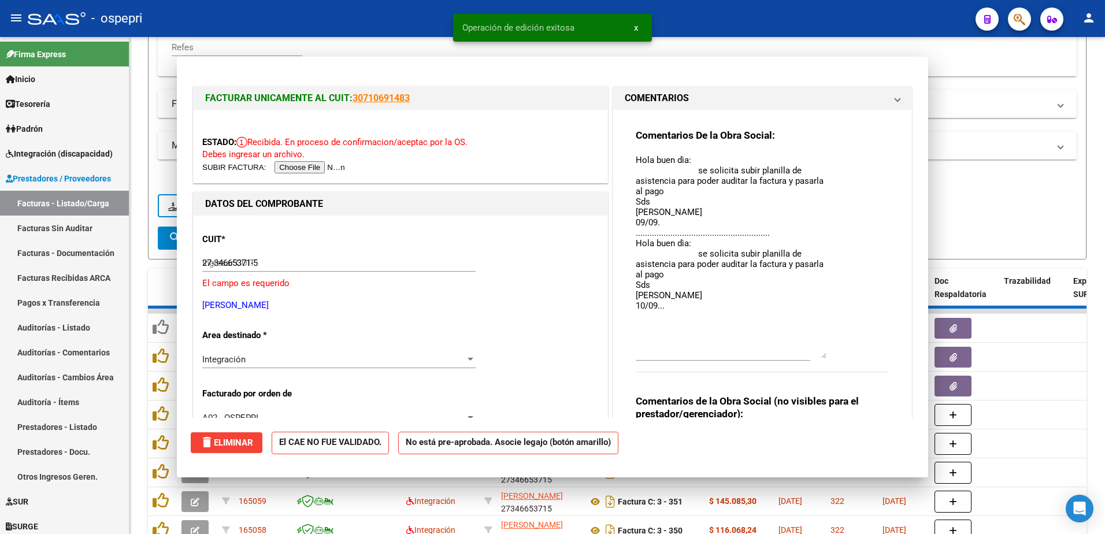
type input "$ 0,00"
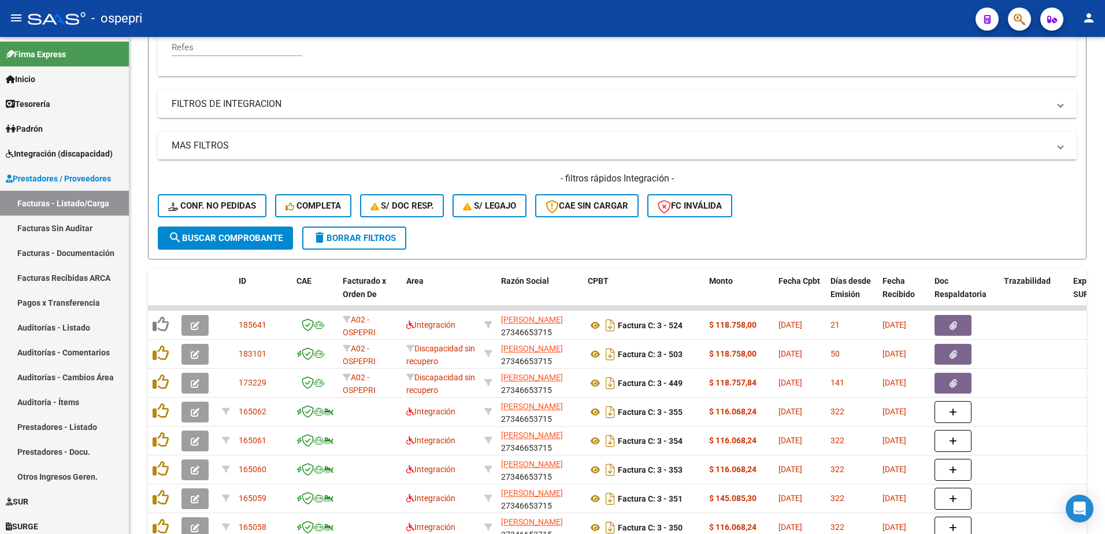
click at [677, 17] on div "- ospepri" at bounding box center [497, 18] width 938 height 25
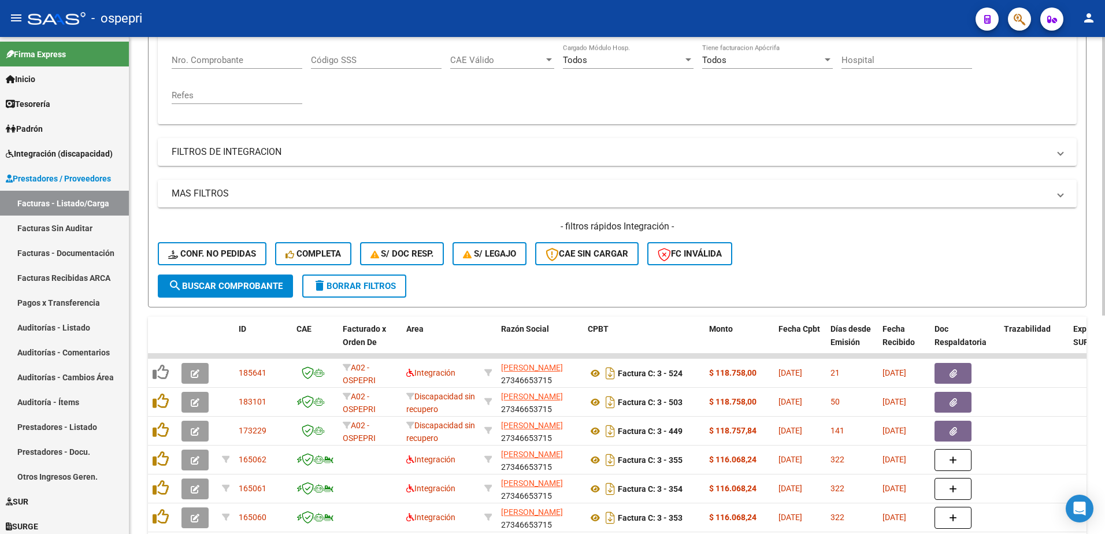
scroll to position [100, 0]
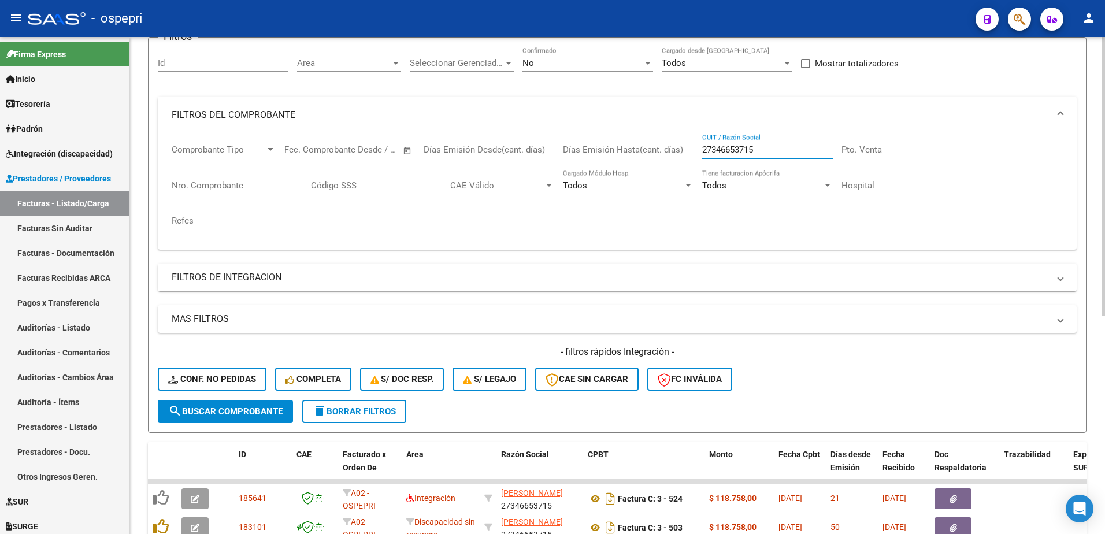
click at [761, 149] on input "27346653715" at bounding box center [767, 149] width 131 height 10
paste input "256184716"
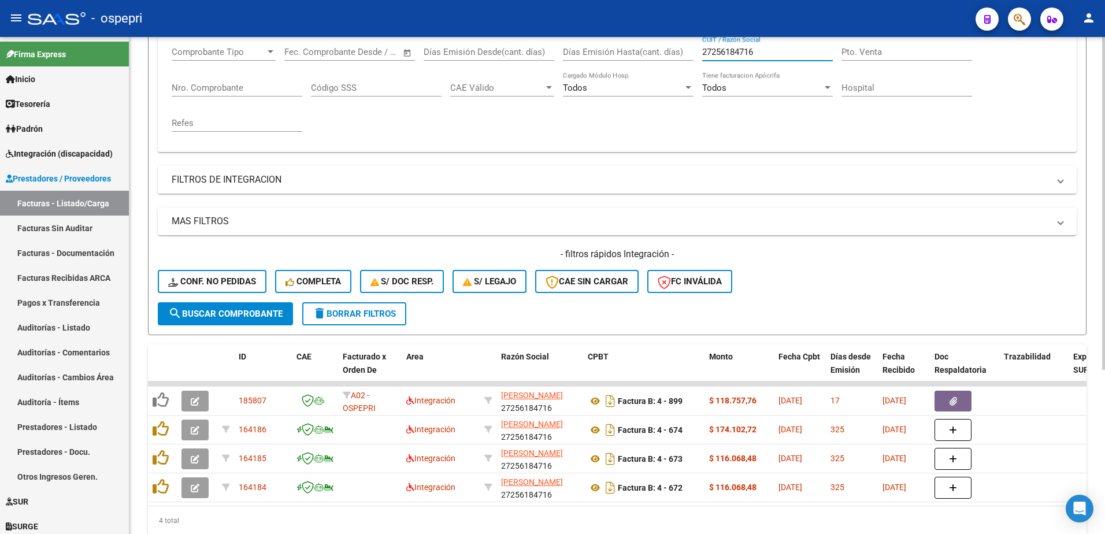
scroll to position [216, 0]
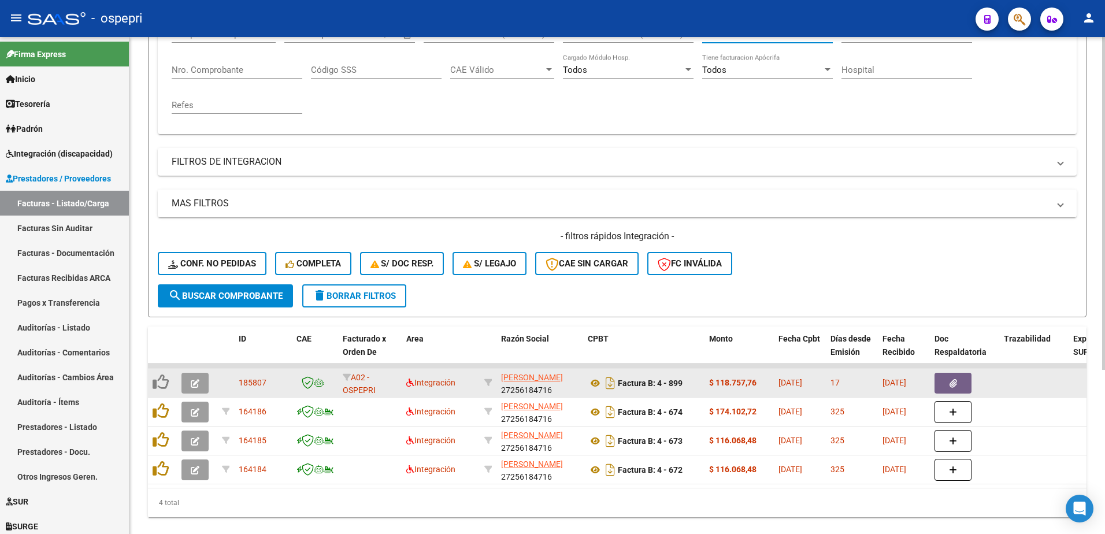
type input "27256184716"
click at [199, 384] on button "button" at bounding box center [194, 383] width 27 height 21
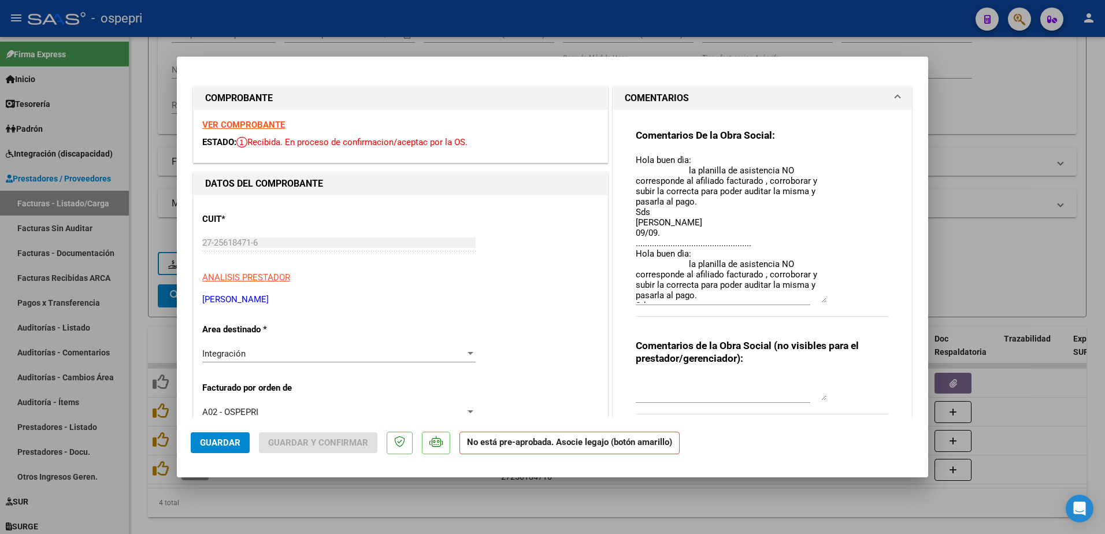
drag, startPoint x: 820, startPoint y: 175, endPoint x: 831, endPoint y: 300, distance: 126.5
click at [831, 300] on div "Comentarios De la Obra Social: Hola buen dìa: la planilla de asistencia NO corr…" at bounding box center [762, 229] width 253 height 201
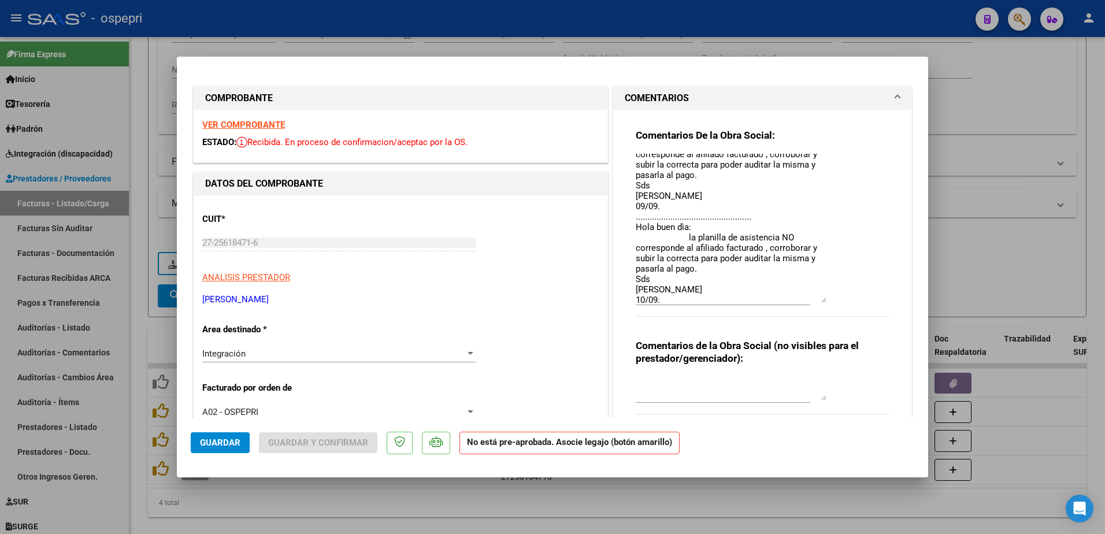
scroll to position [40, 0]
click at [251, 124] on strong "VER COMPROBANTE" at bounding box center [243, 125] width 83 height 10
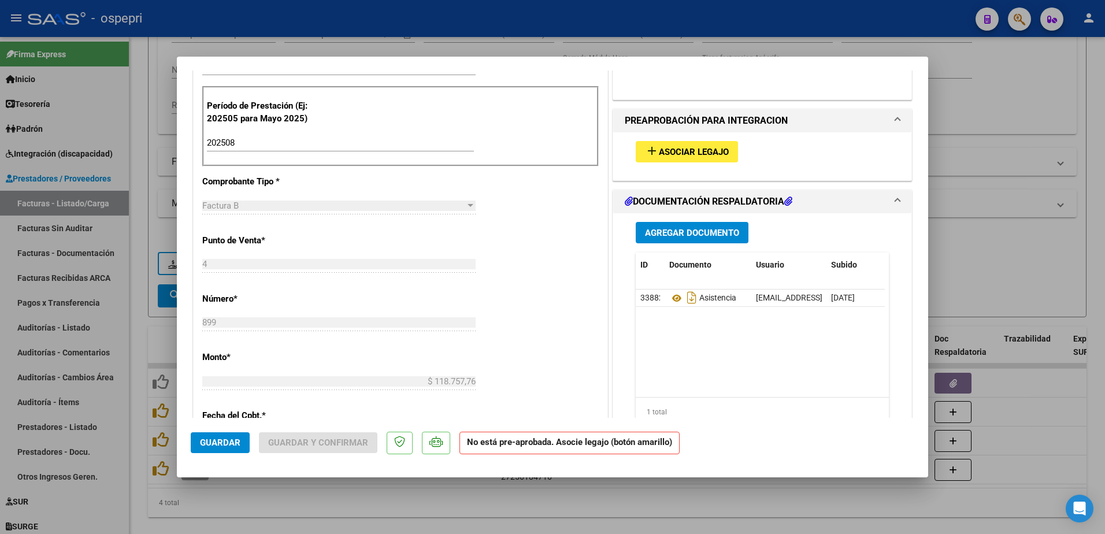
scroll to position [347, 0]
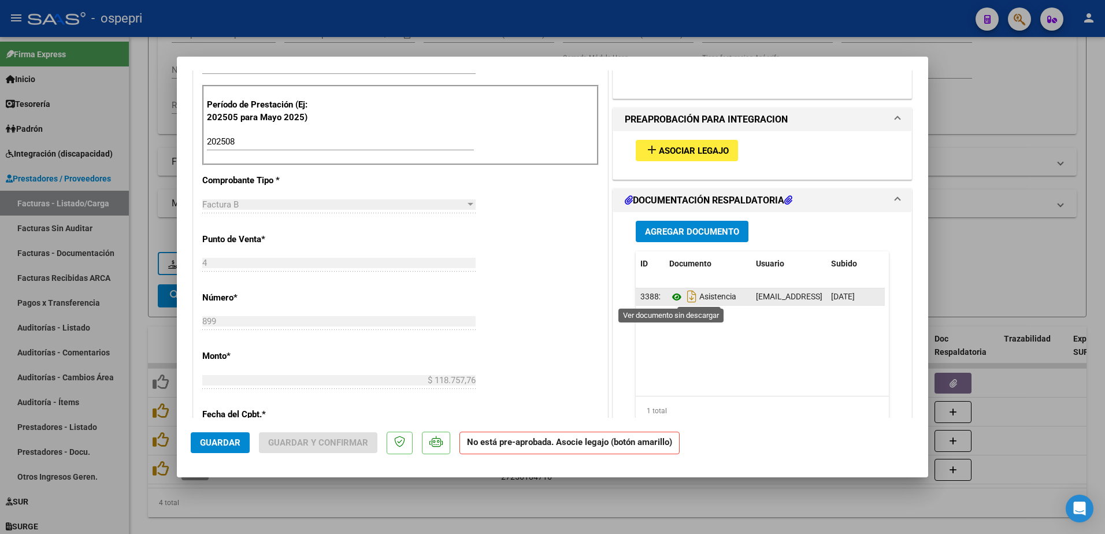
click at [670, 298] on icon at bounding box center [676, 297] width 15 height 14
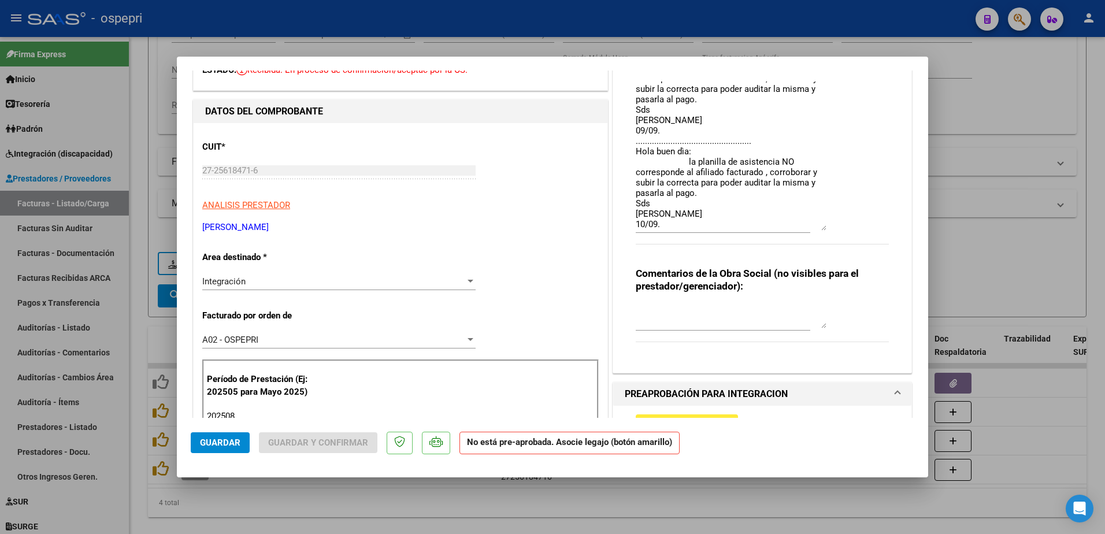
scroll to position [58, 0]
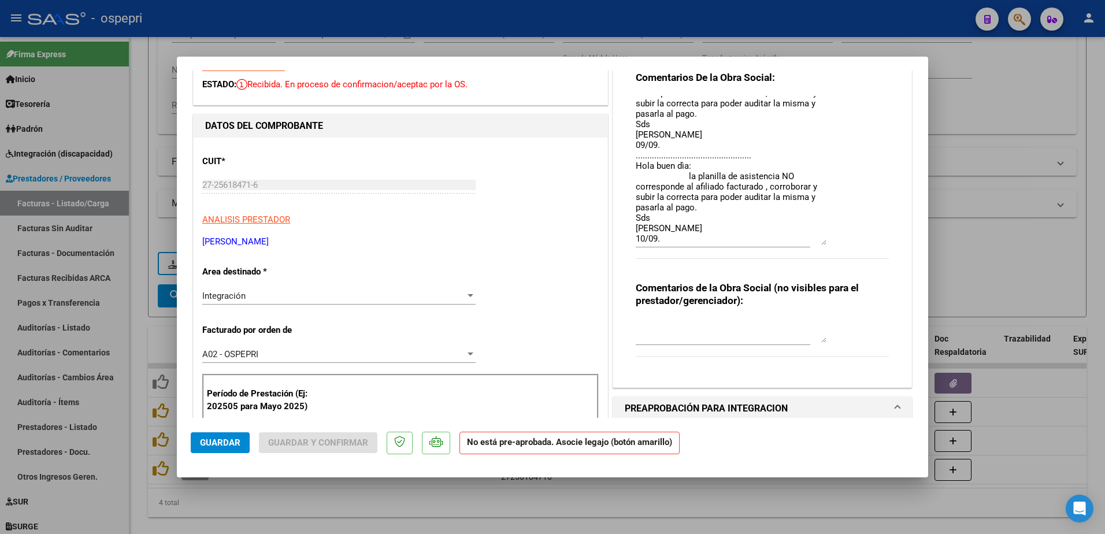
drag, startPoint x: 592, startPoint y: 14, endPoint x: 595, endPoint y: 23, distance: 9.0
click at [592, 14] on div at bounding box center [552, 267] width 1105 height 534
type input "$ 0,00"
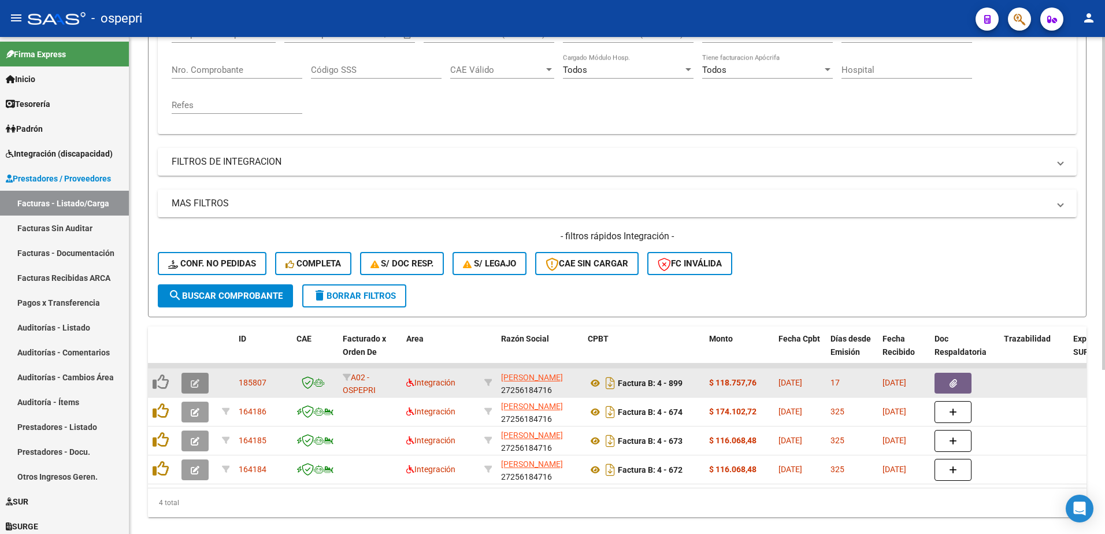
click at [194, 381] on icon "button" at bounding box center [195, 383] width 9 height 9
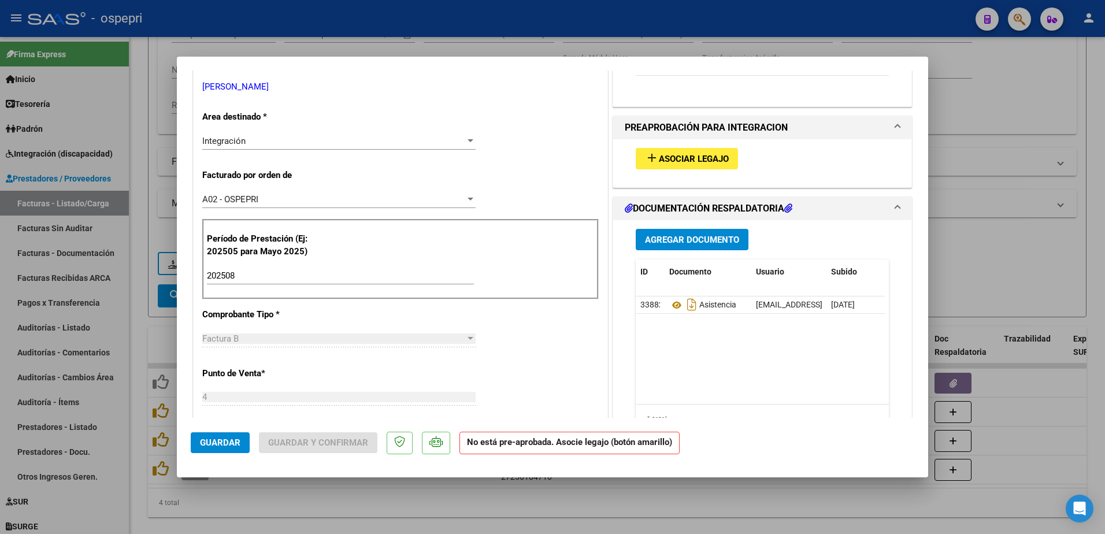
scroll to position [289, 0]
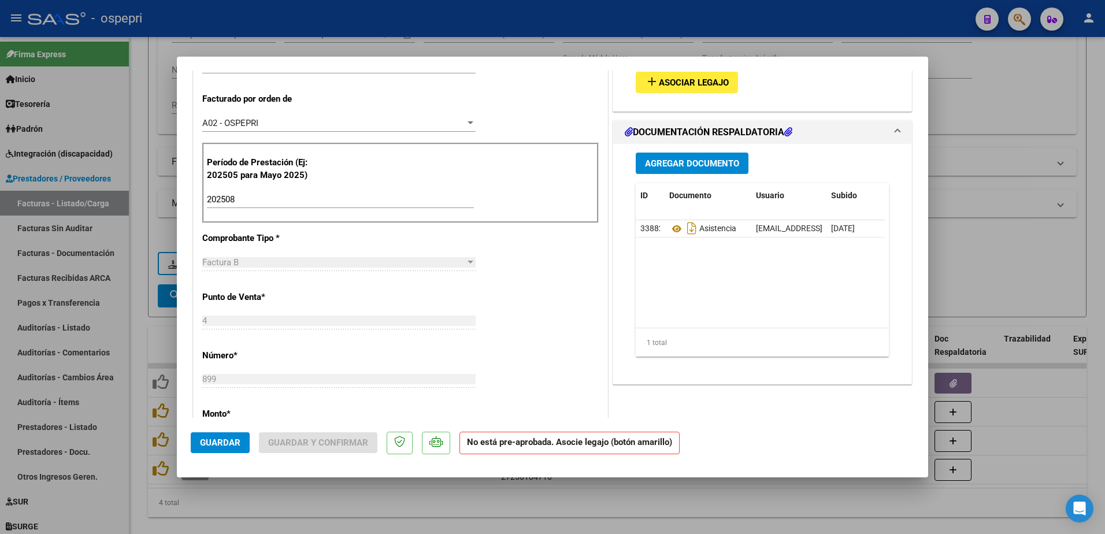
type input "$ 0,00"
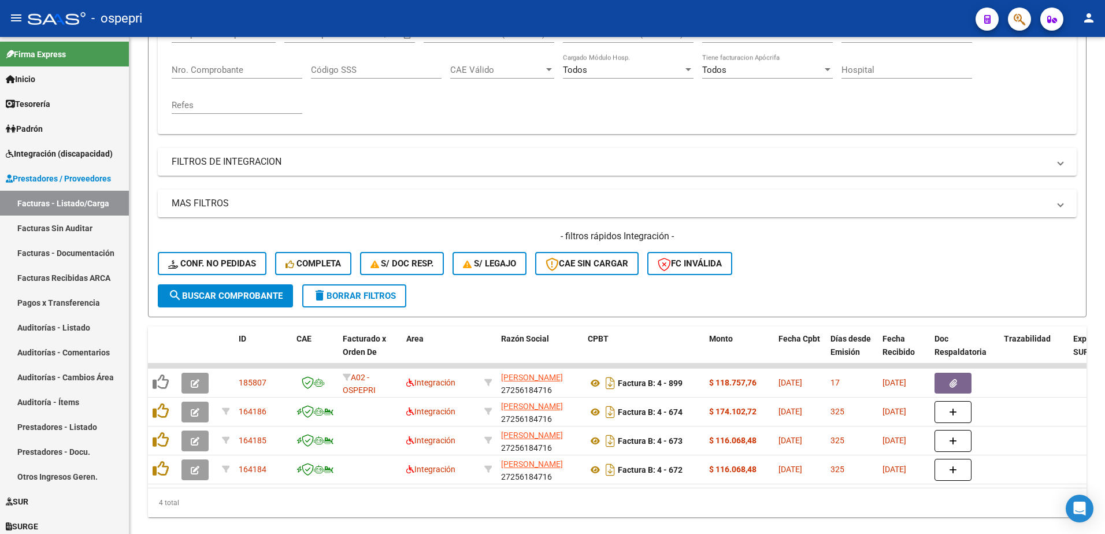
click at [738, 10] on div "- ospepri" at bounding box center [497, 18] width 938 height 25
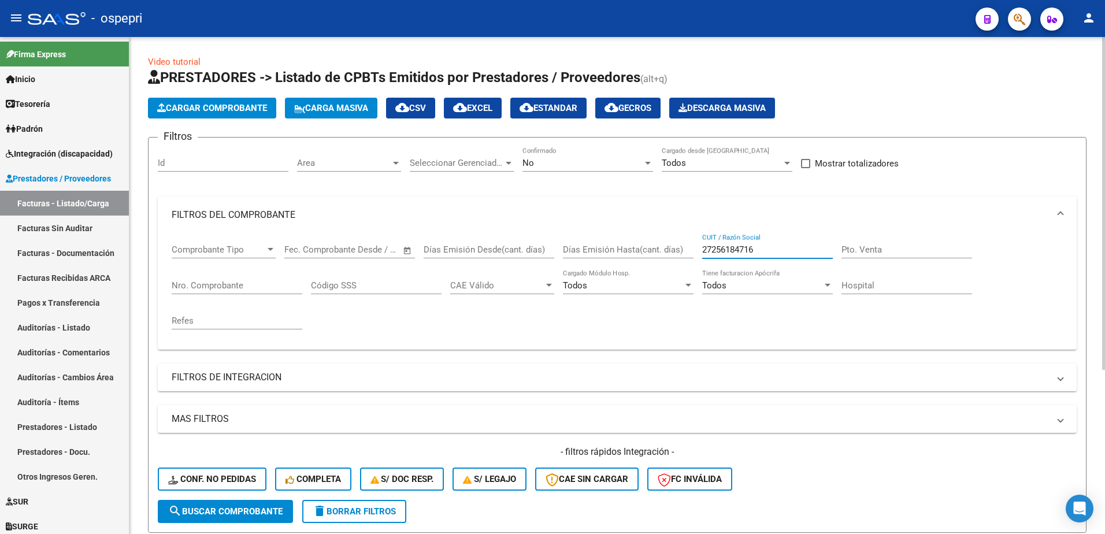
click at [772, 248] on input "27256184716" at bounding box center [767, 249] width 131 height 10
click at [771, 250] on input "27256184716" at bounding box center [767, 249] width 131 height 10
paste input "325187412"
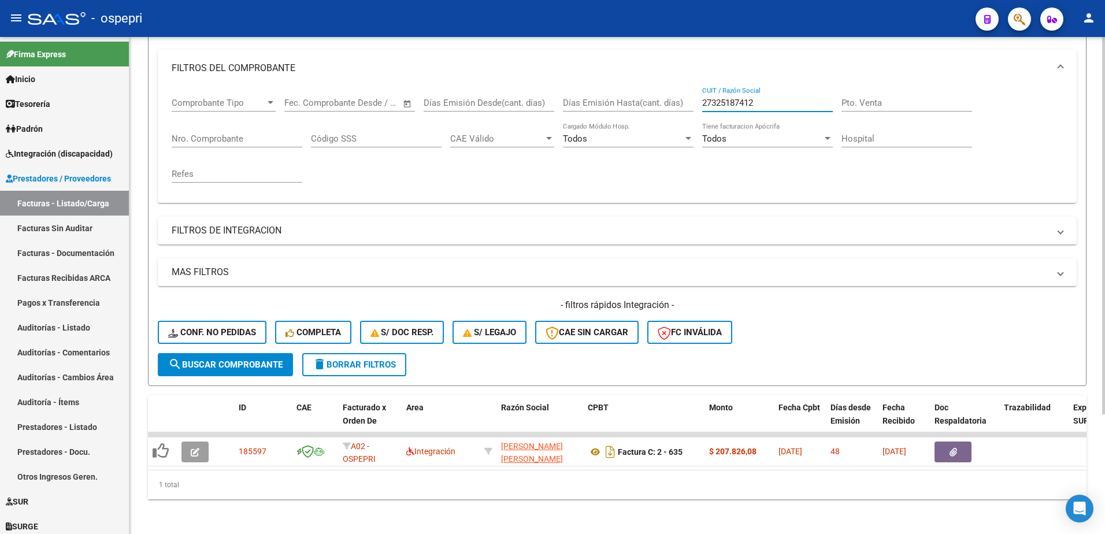
scroll to position [158, 0]
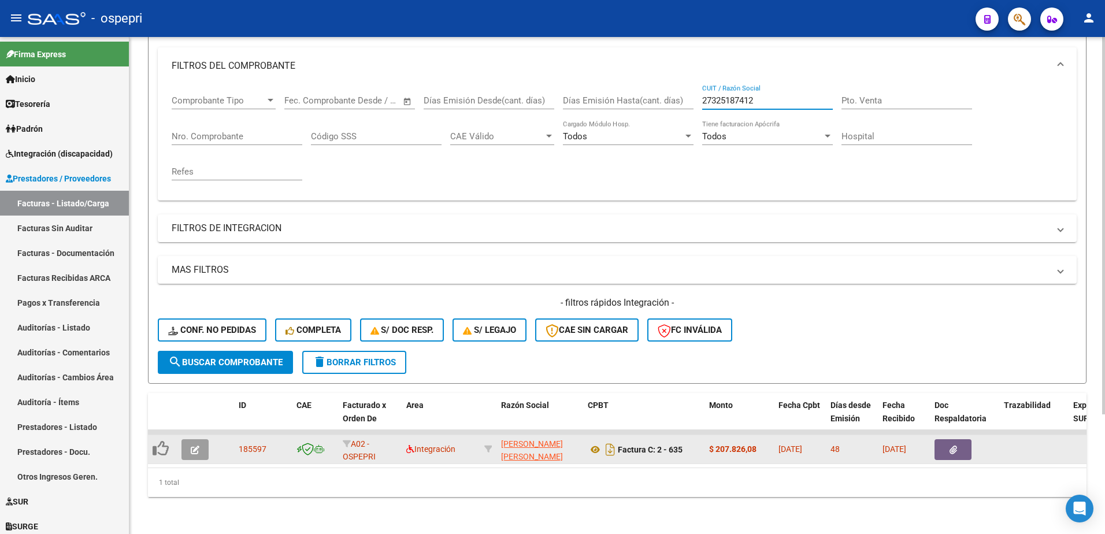
type input "27325187412"
click at [190, 441] on button "button" at bounding box center [194, 449] width 27 height 21
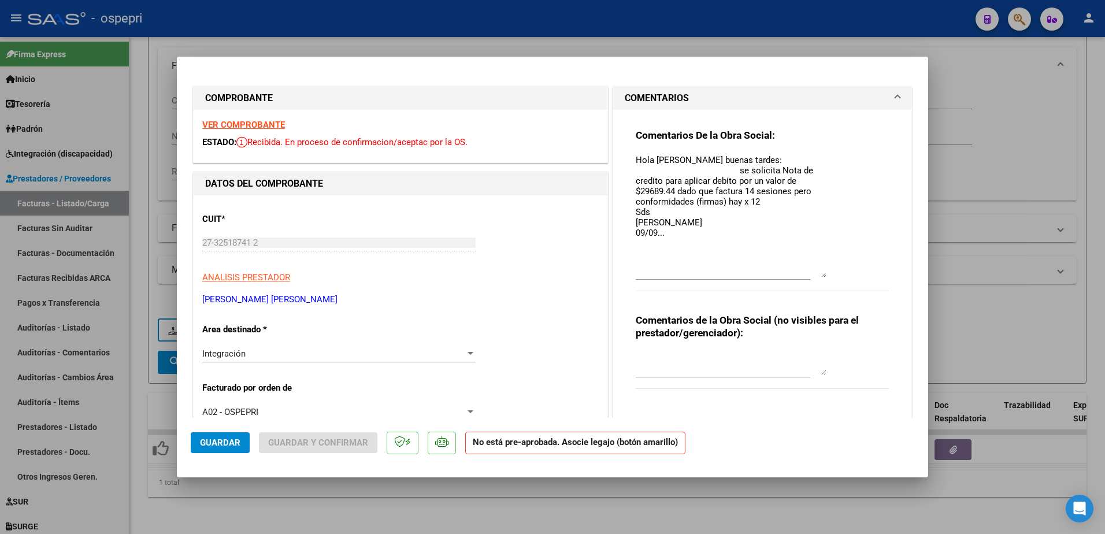
drag, startPoint x: 816, startPoint y: 176, endPoint x: 816, endPoint y: 278, distance: 101.7
click at [816, 277] on textarea "Hola [PERSON_NAME] buenas tardes: se solicita Nota de credito para aplicar debi…" at bounding box center [731, 216] width 191 height 124
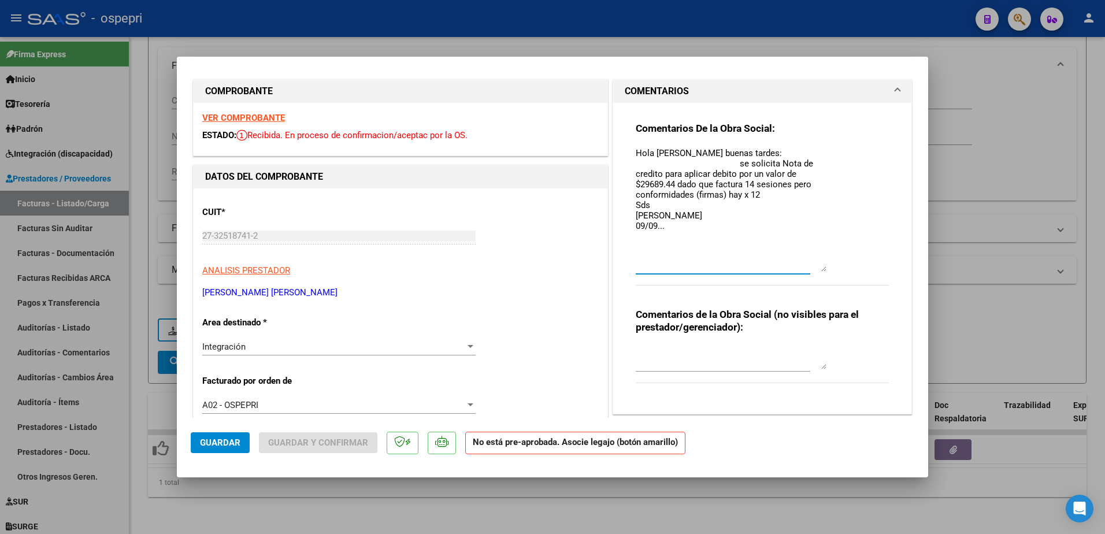
scroll to position [0, 0]
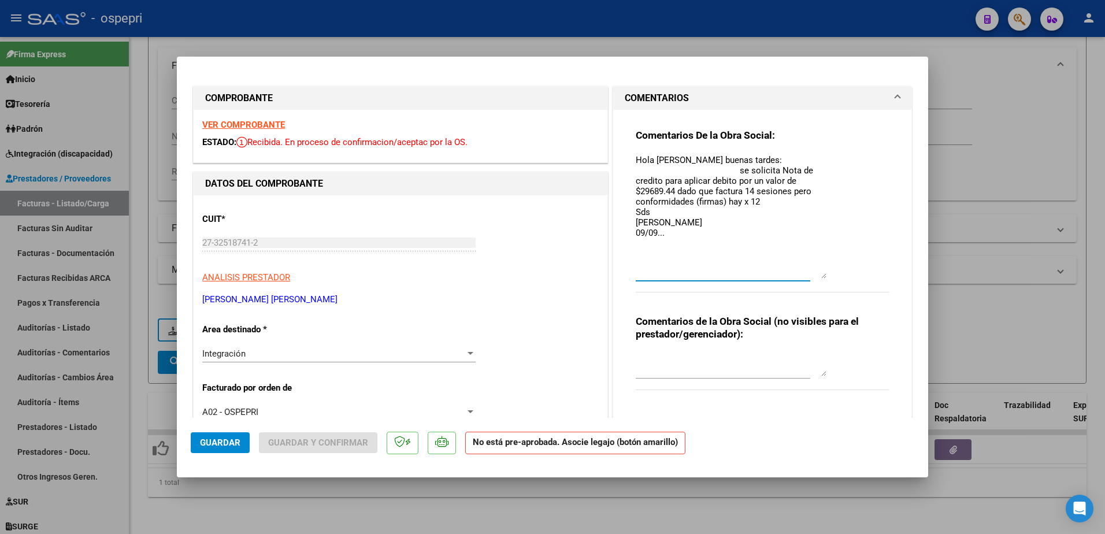
click at [684, 232] on textarea "Hola [PERSON_NAME] buenas tardes: se solicita Nota de credito para aplicar debi…" at bounding box center [731, 216] width 191 height 125
type textarea "Hola [PERSON_NAME] buenas tardes: se solicita Nota de credito para aplicar debi…"
click at [214, 443] on span "Guardar" at bounding box center [220, 442] width 40 height 10
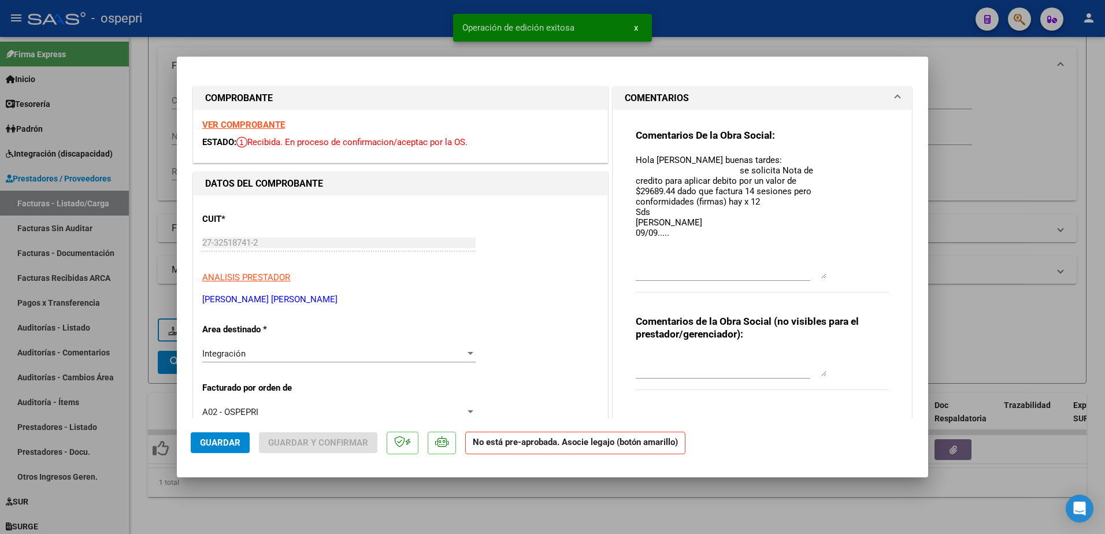
type input "$ 0,00"
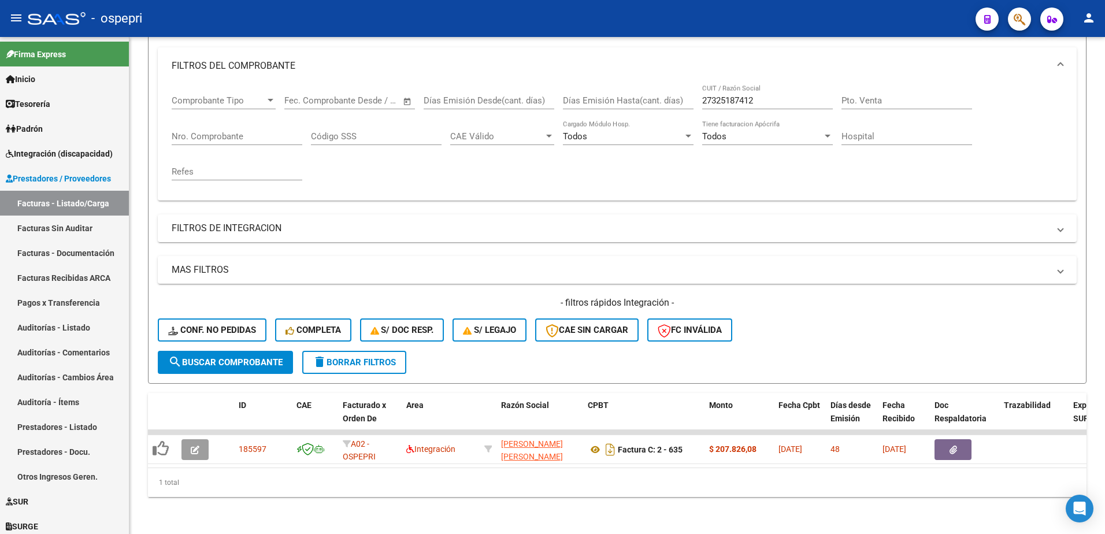
click at [854, 20] on div "- ospepri" at bounding box center [497, 18] width 938 height 25
click at [771, 95] on input "27325187412" at bounding box center [767, 100] width 131 height 10
paste input "93953956"
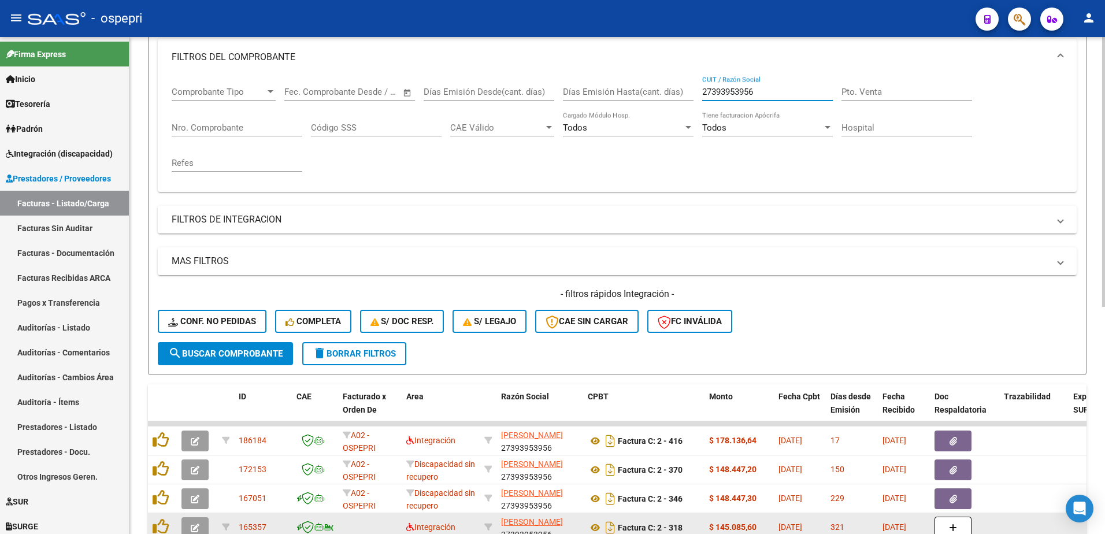
type input "27393953956"
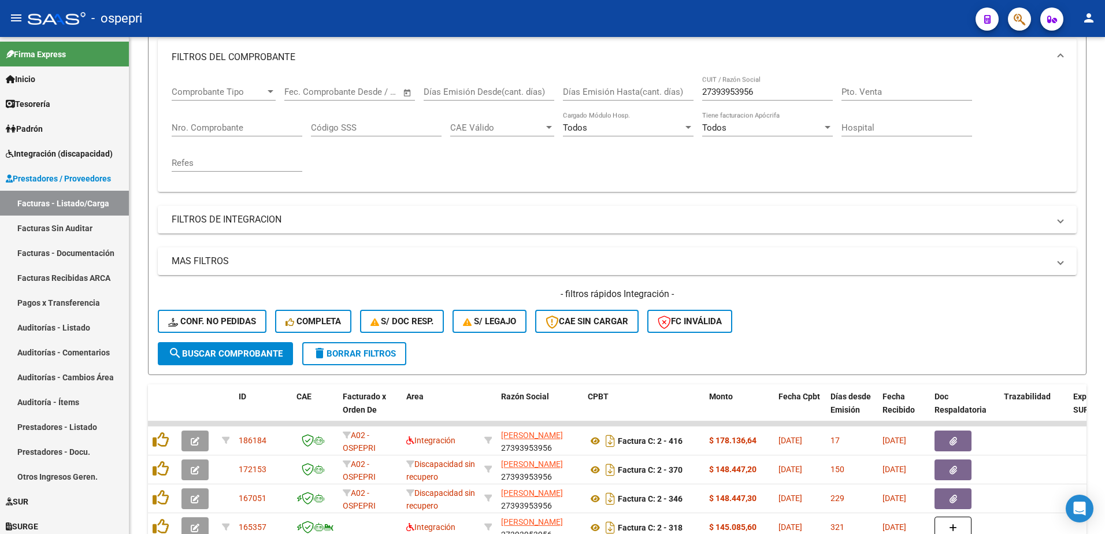
click at [805, 12] on div "- ospepri" at bounding box center [497, 18] width 938 height 25
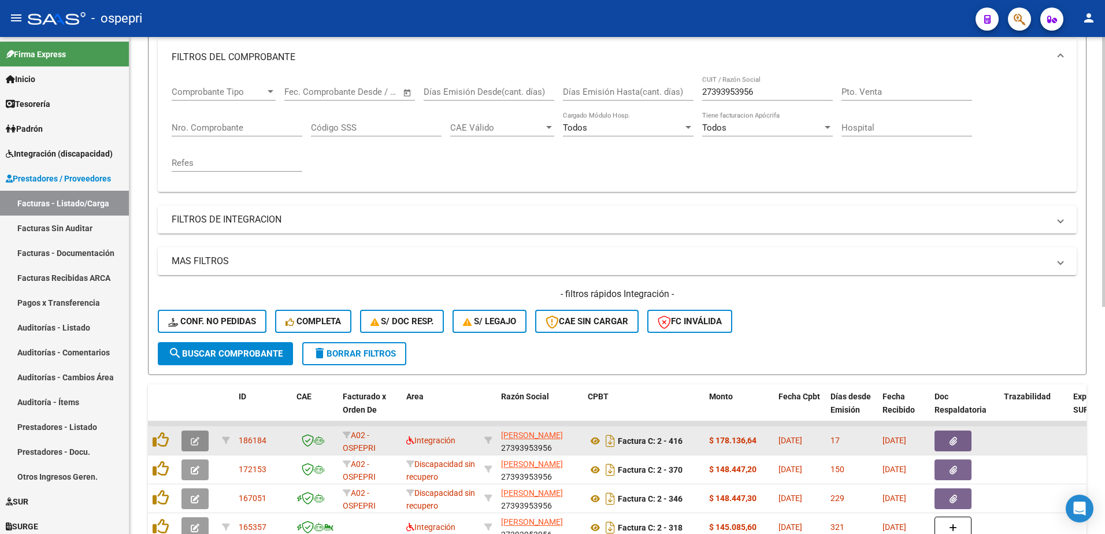
click at [192, 443] on icon "button" at bounding box center [195, 441] width 9 height 9
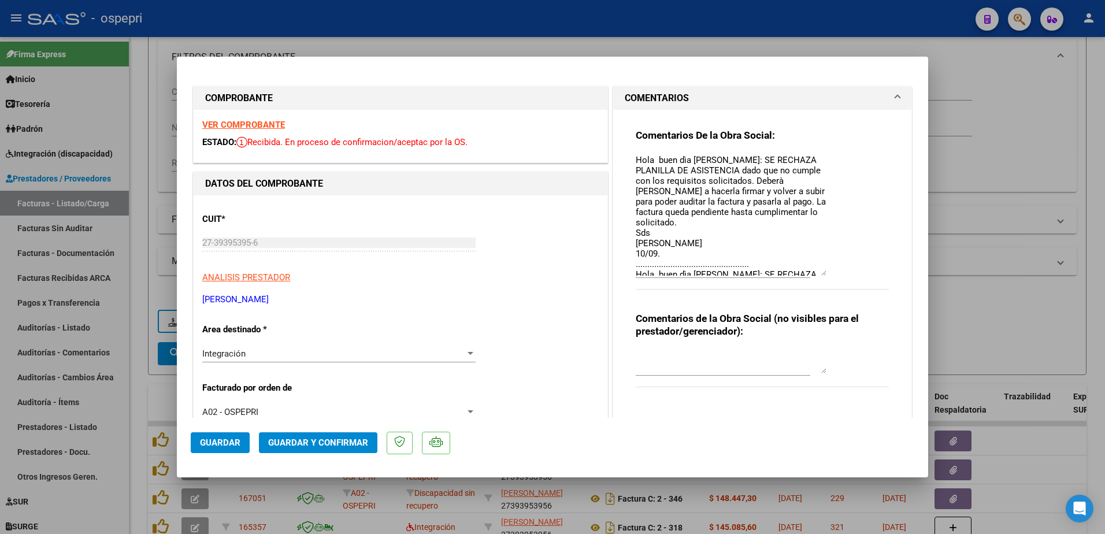
drag, startPoint x: 816, startPoint y: 176, endPoint x: 818, endPoint y: 274, distance: 98.8
click at [818, 274] on textarea "Hola buen dìa [PERSON_NAME]: SE RECHAZA PLANILLA DE ASISTENCIA dado que no cump…" at bounding box center [731, 215] width 191 height 122
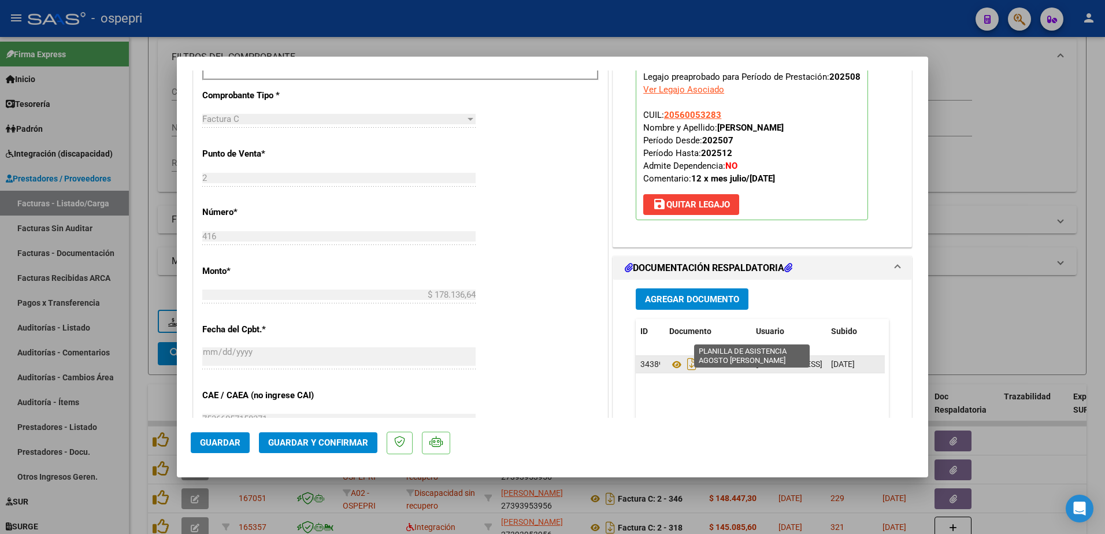
scroll to position [520, 0]
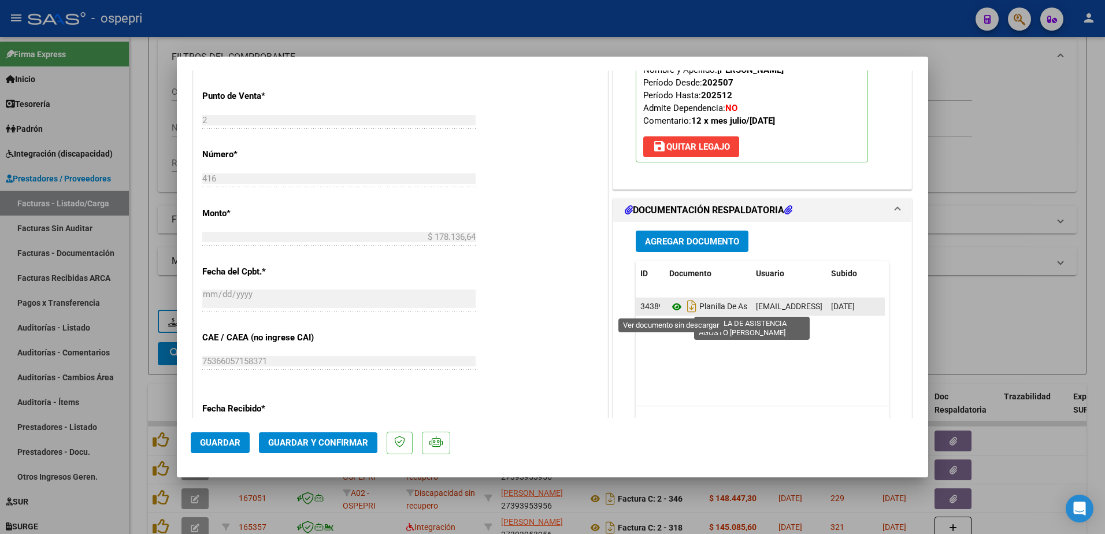
click at [669, 307] on icon at bounding box center [676, 307] width 15 height 14
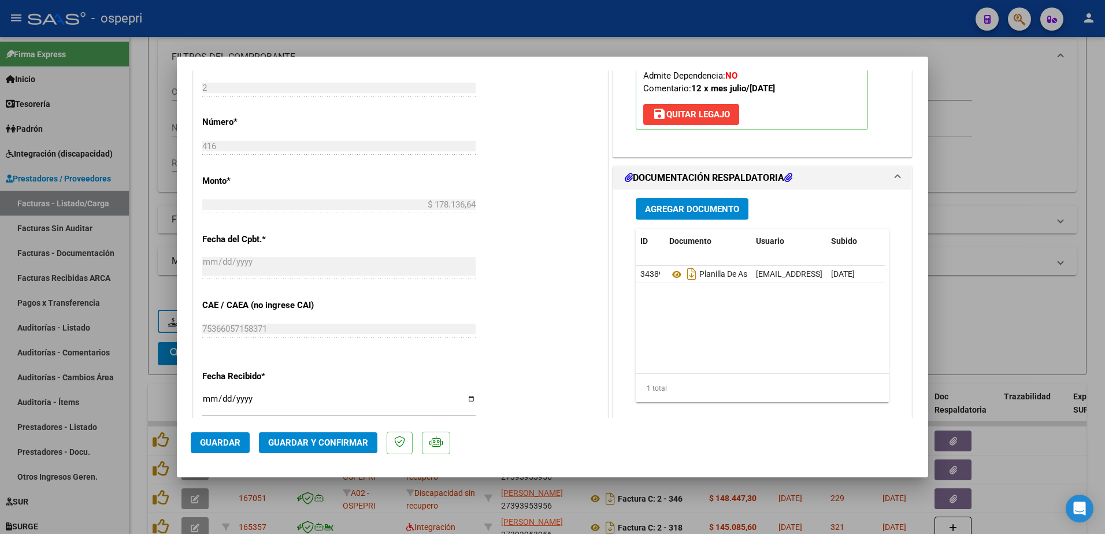
scroll to position [462, 0]
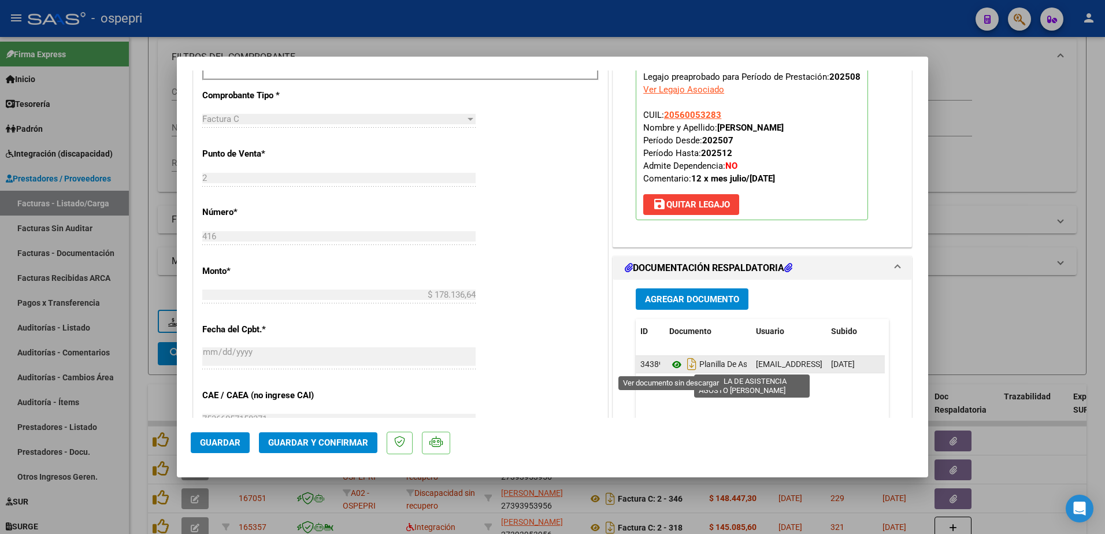
click at [671, 365] on icon at bounding box center [676, 365] width 15 height 14
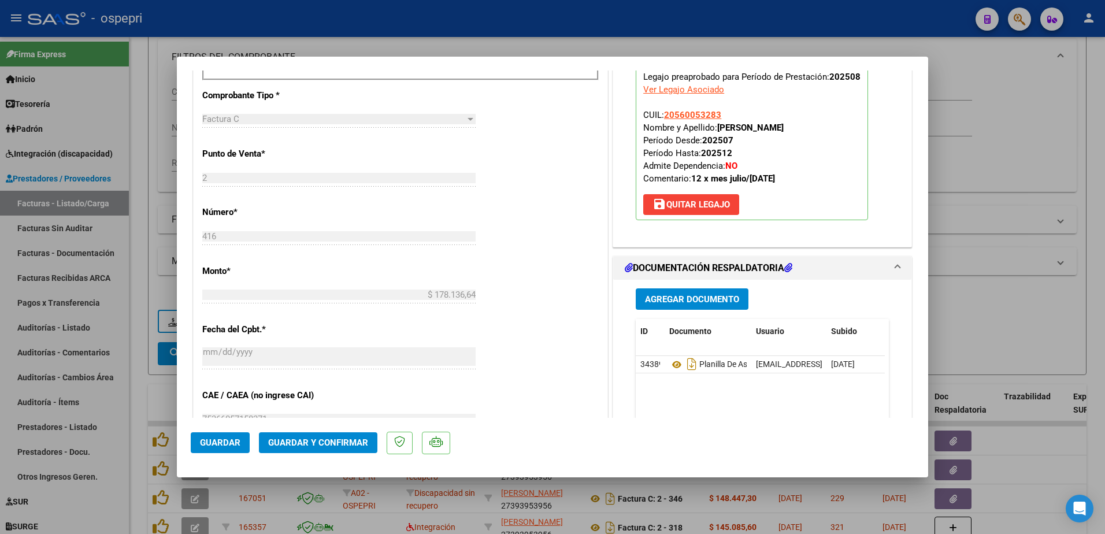
click at [697, 207] on button "save [PERSON_NAME]" at bounding box center [691, 204] width 96 height 21
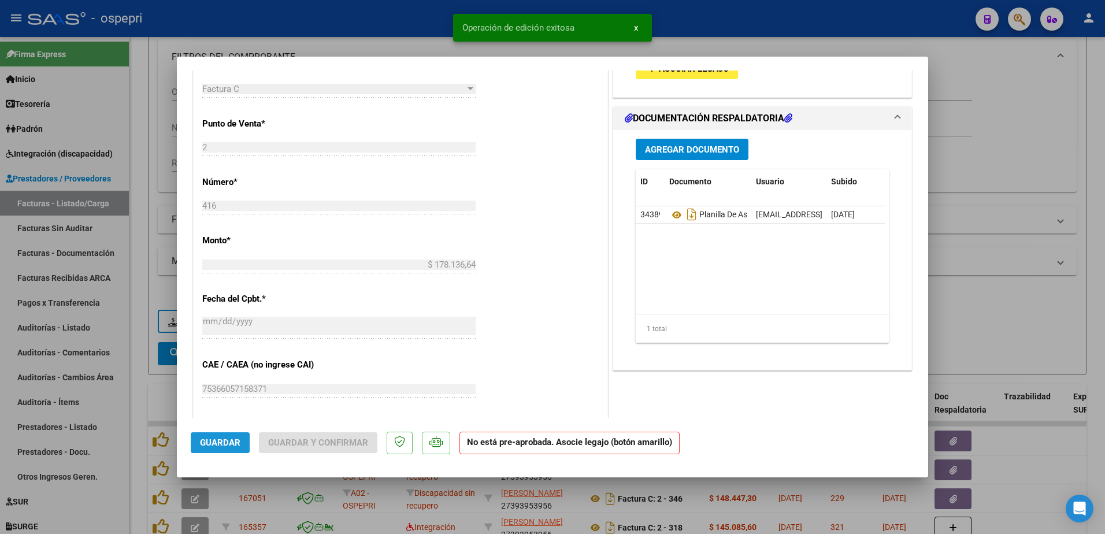
click at [218, 440] on span "Guardar" at bounding box center [220, 442] width 40 height 10
type input "$ 0,00"
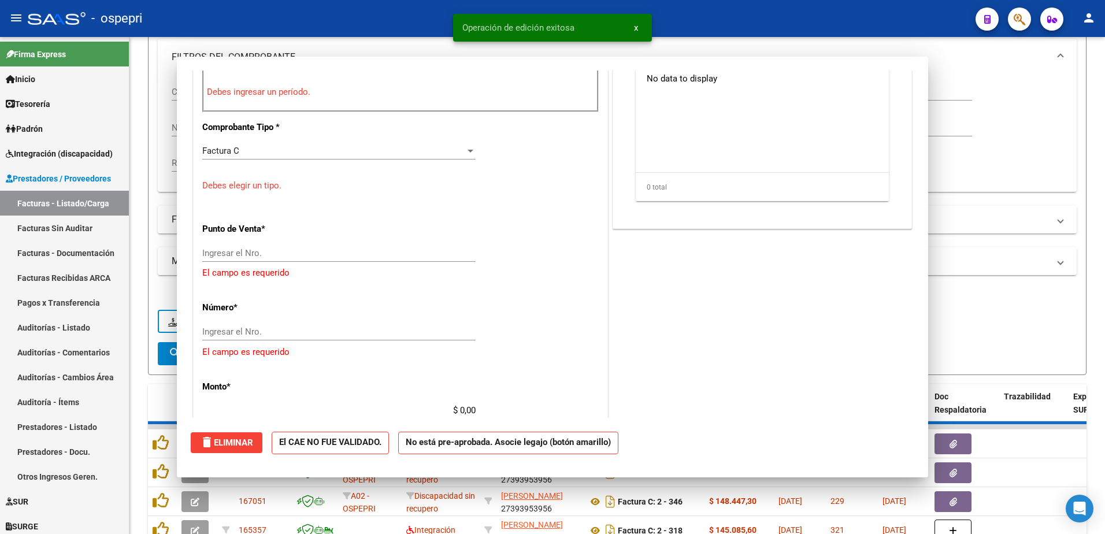
scroll to position [494, 0]
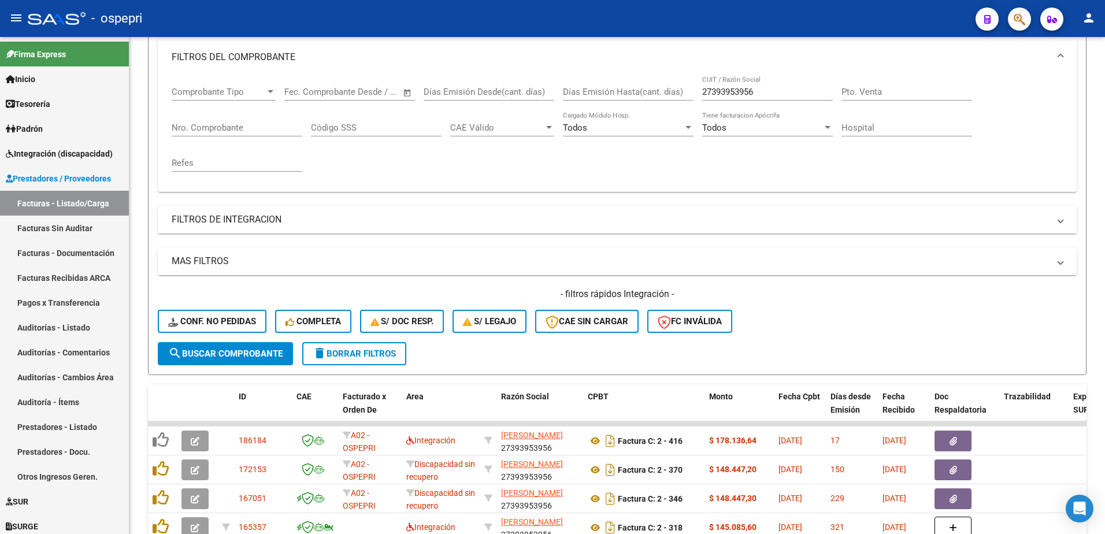
click at [746, 17] on div "- ospepri" at bounding box center [497, 18] width 938 height 25
click at [753, 91] on input "27393953956" at bounding box center [767, 92] width 131 height 10
click at [753, 92] on input "27393953956" at bounding box center [767, 92] width 131 height 10
paste input "061483395"
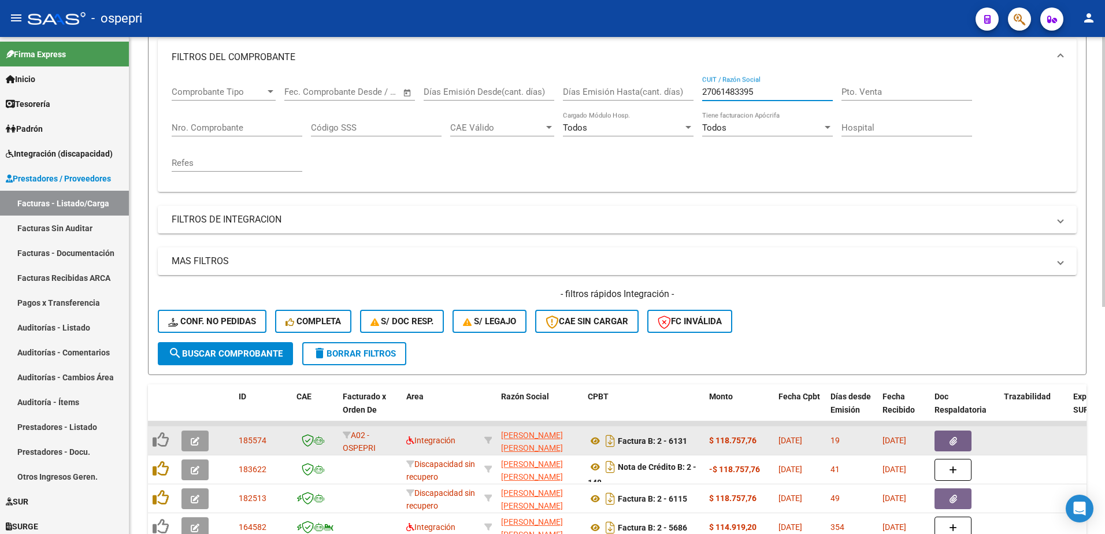
type input "27061483395"
click at [190, 441] on button "button" at bounding box center [194, 440] width 27 height 21
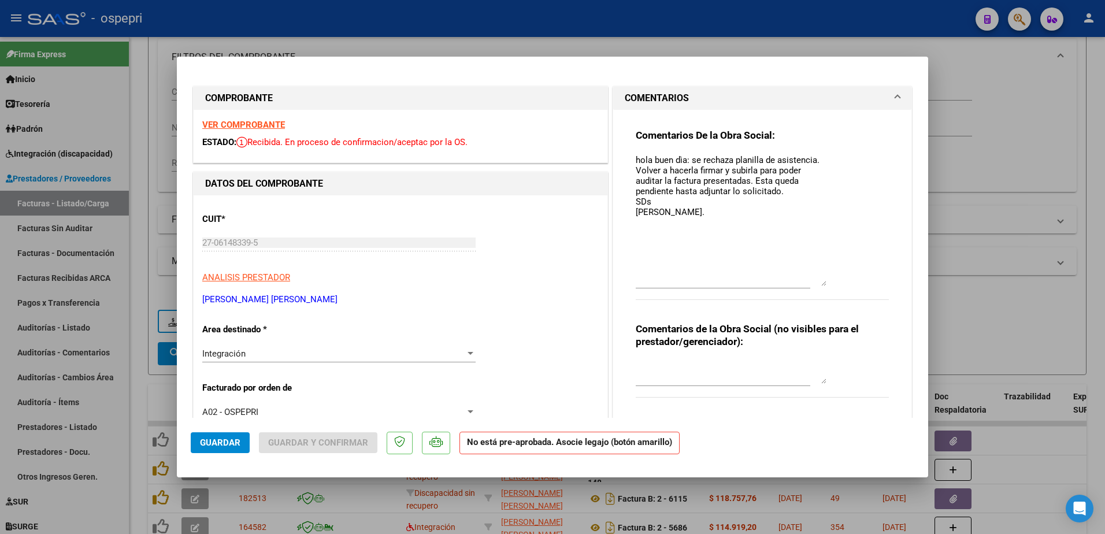
drag, startPoint x: 819, startPoint y: 175, endPoint x: 819, endPoint y: 284, distance: 109.2
click at [819, 284] on textarea "hola buen dìa: se rechaza planilla de asistencia. Volver a hacerla firmar y sub…" at bounding box center [731, 220] width 191 height 132
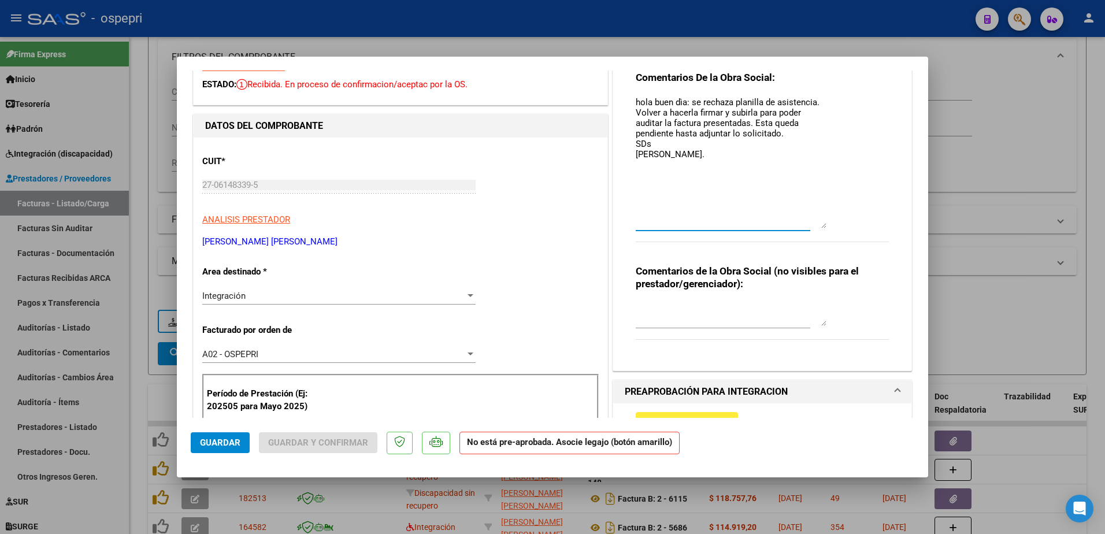
scroll to position [0, 0]
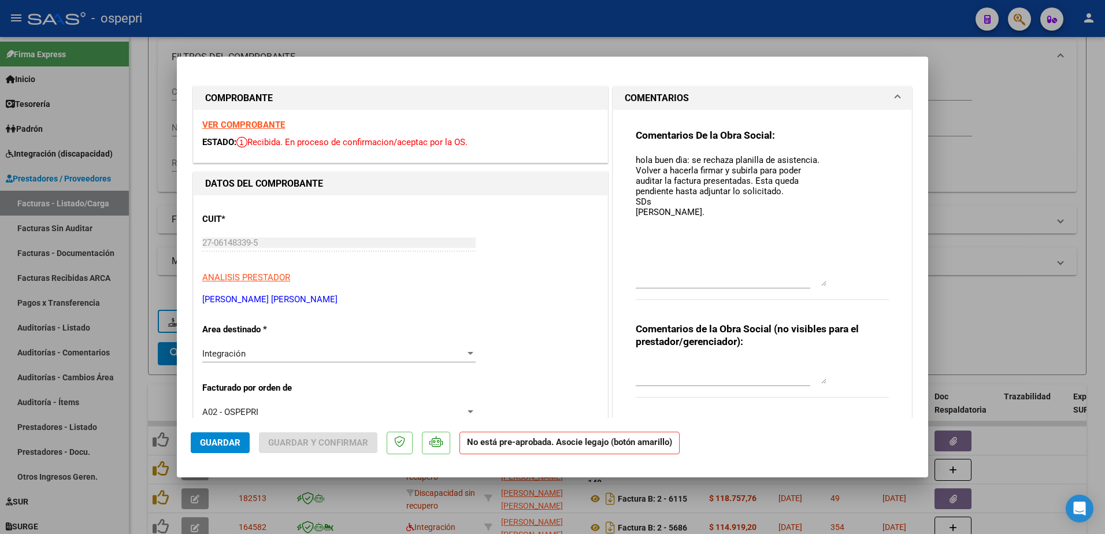
click at [242, 120] on strong "VER COMPROBANTE" at bounding box center [243, 125] width 83 height 10
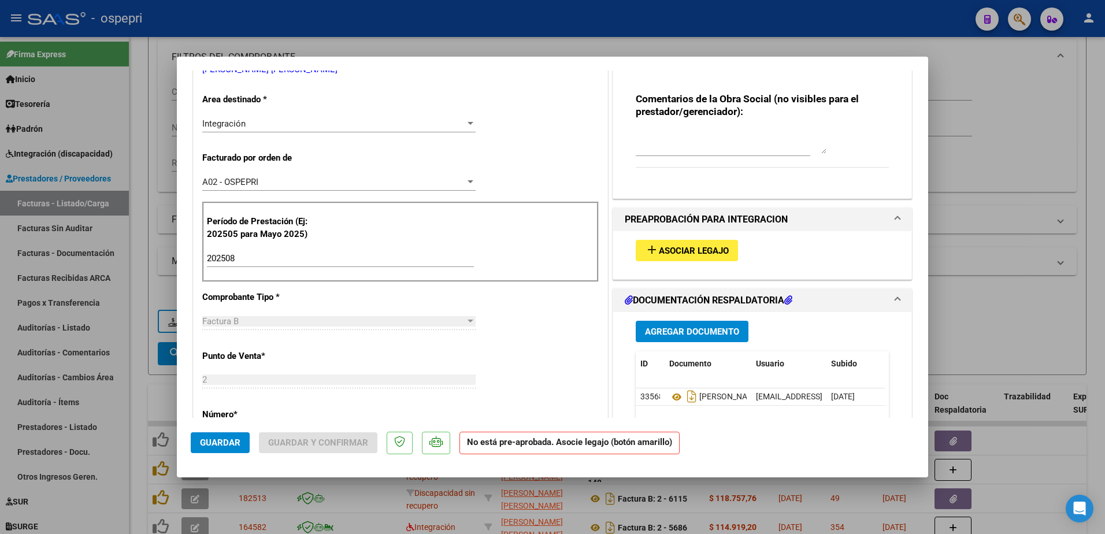
scroll to position [231, 0]
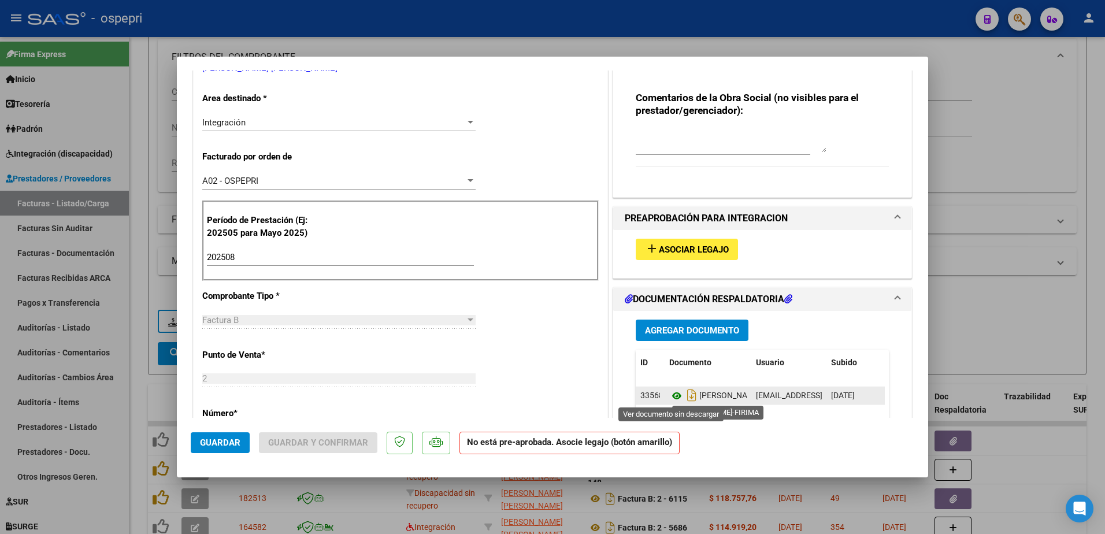
click at [671, 398] on icon at bounding box center [676, 396] width 15 height 14
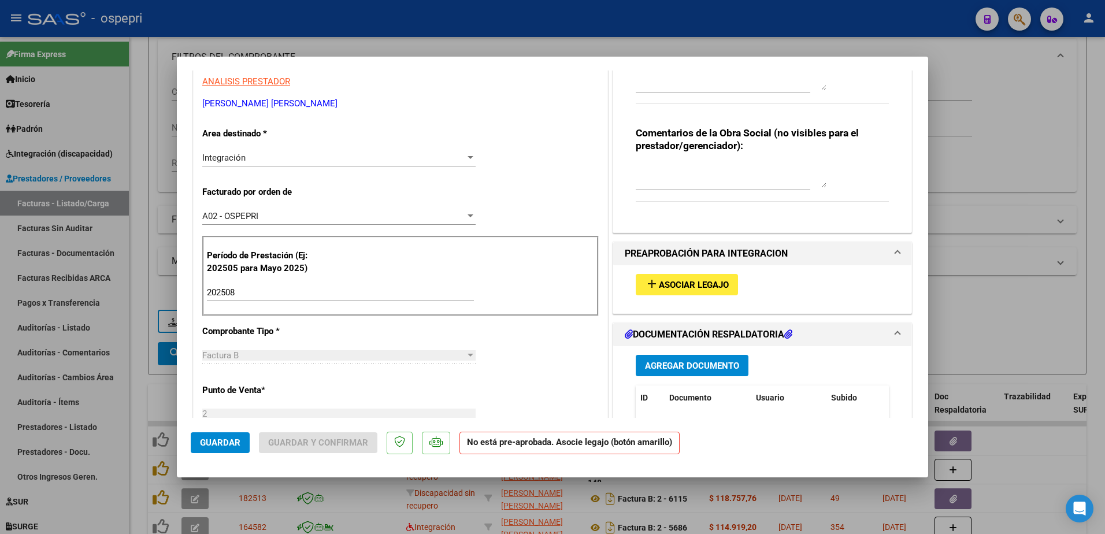
scroll to position [0, 0]
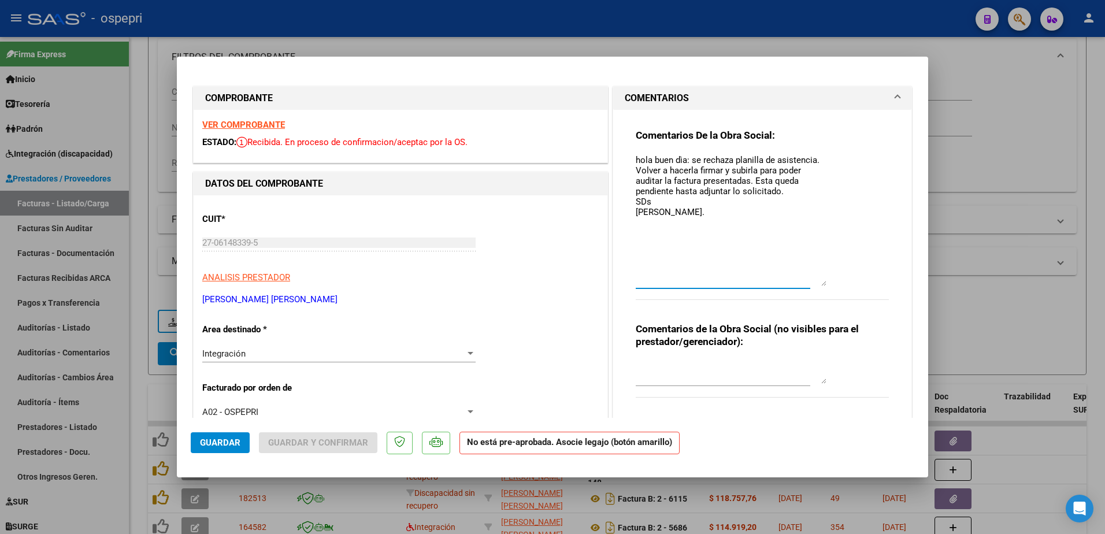
click at [665, 213] on textarea "hola buen dìa: se rechaza planilla de asistencia. Volver a hacerla firmar y sub…" at bounding box center [731, 220] width 191 height 132
type textarea "hola buen dìa: se rechaza planilla de asistencia. Volver a hacerla firmar y sub…"
click at [224, 441] on span "Guardar" at bounding box center [220, 442] width 40 height 10
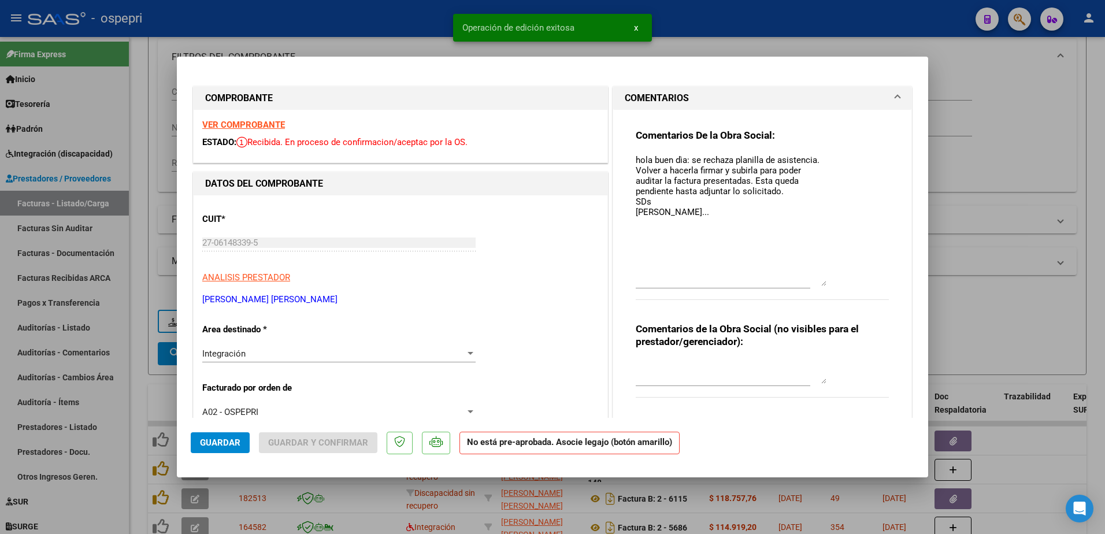
type input "$ 0,00"
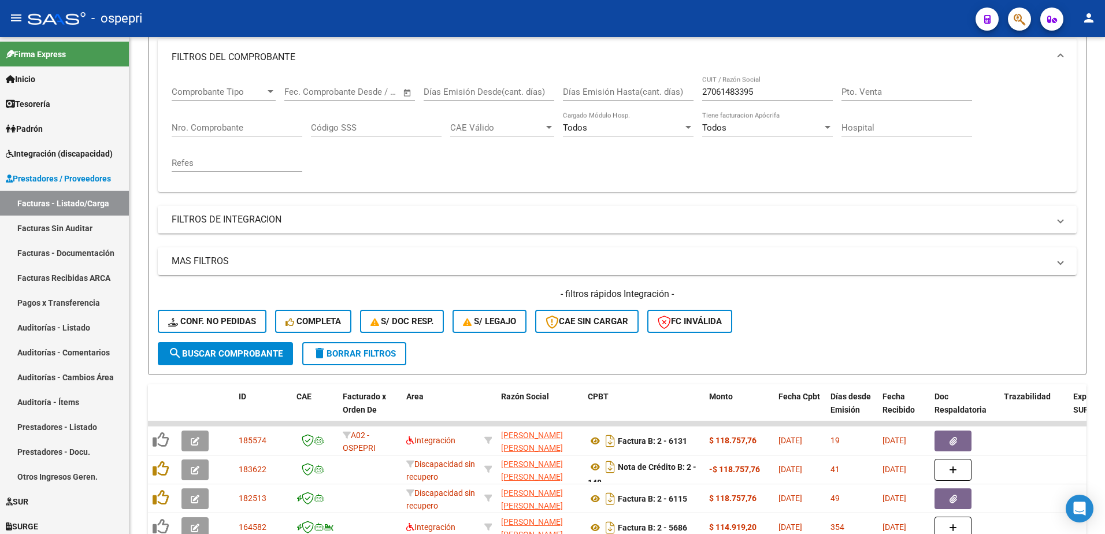
click at [842, 11] on div "- ospepri" at bounding box center [497, 18] width 938 height 25
click at [771, 90] on input "27061483395" at bounding box center [767, 92] width 131 height 10
paste input "333259422"
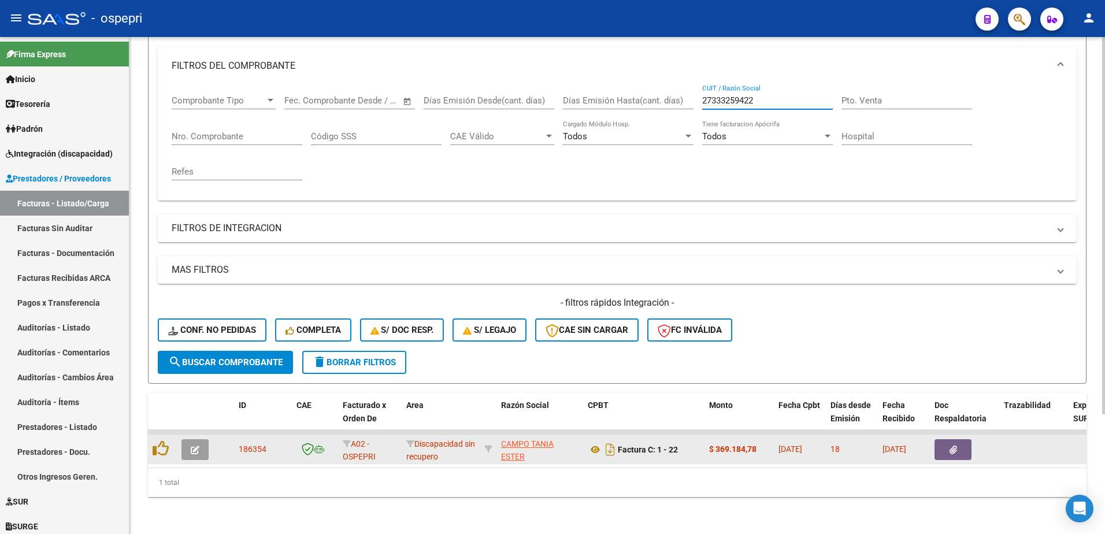
type input "27333259422"
click at [191, 446] on icon "button" at bounding box center [195, 450] width 9 height 9
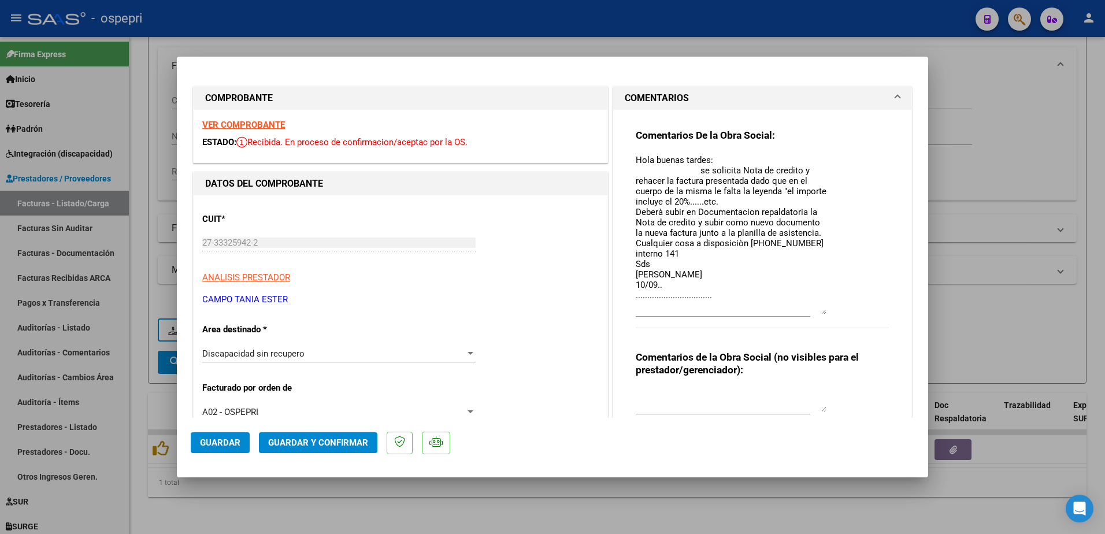
drag, startPoint x: 819, startPoint y: 176, endPoint x: 842, endPoint y: 313, distance: 139.5
click at [842, 313] on div "Comentarios De la Obra Social: Hola buenas tardes: se solicita Nota de credito …" at bounding box center [762, 235] width 253 height 212
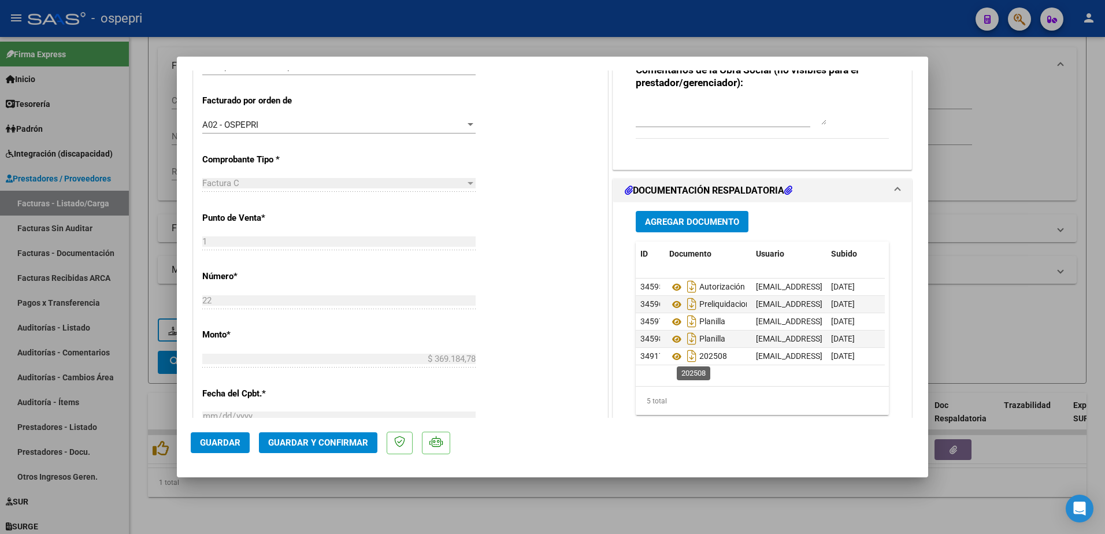
scroll to position [289, 0]
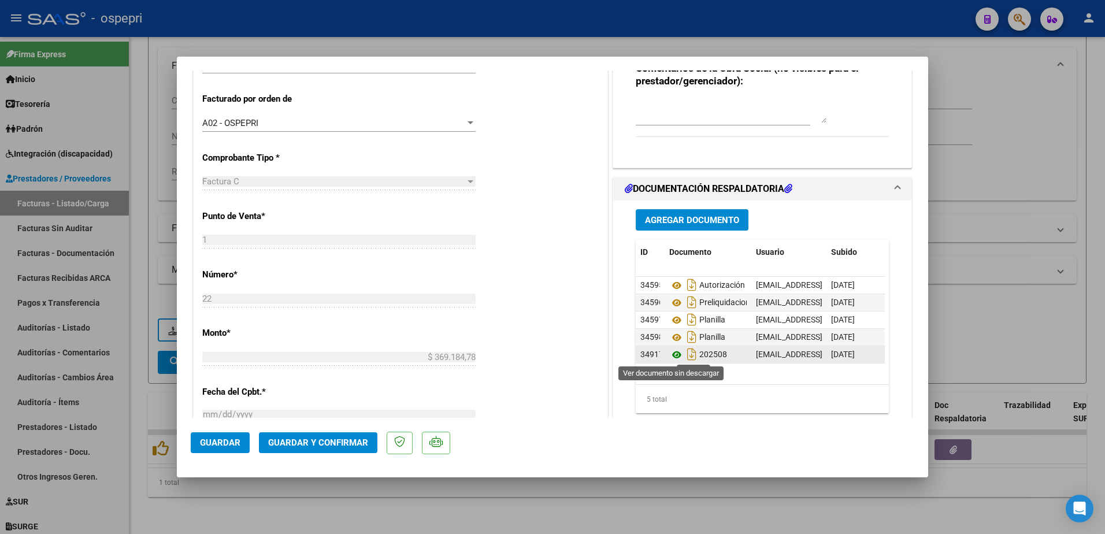
click at [673, 352] on icon at bounding box center [676, 355] width 15 height 14
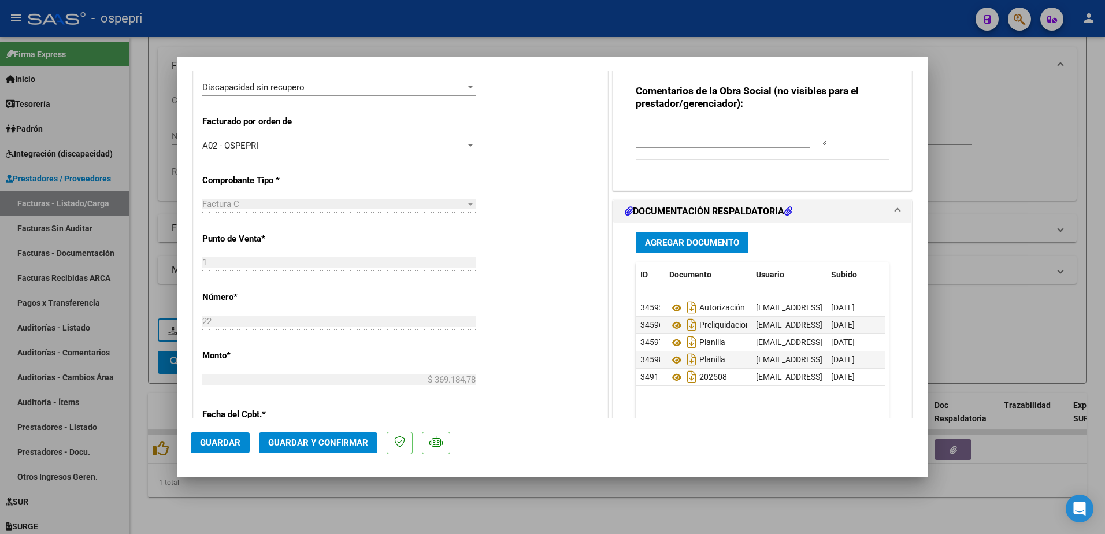
scroll to position [231, 0]
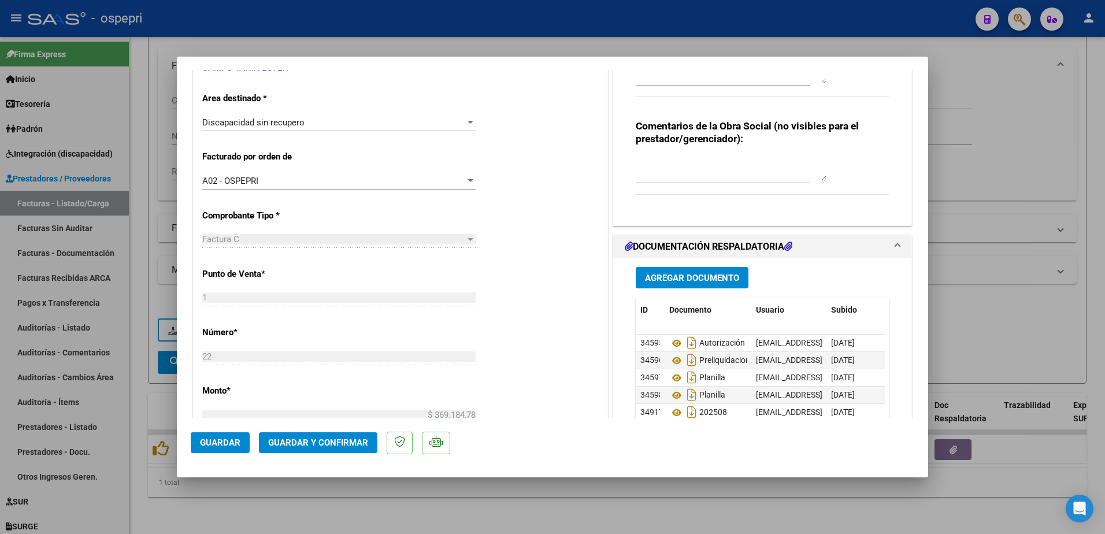
type input "$ 0,00"
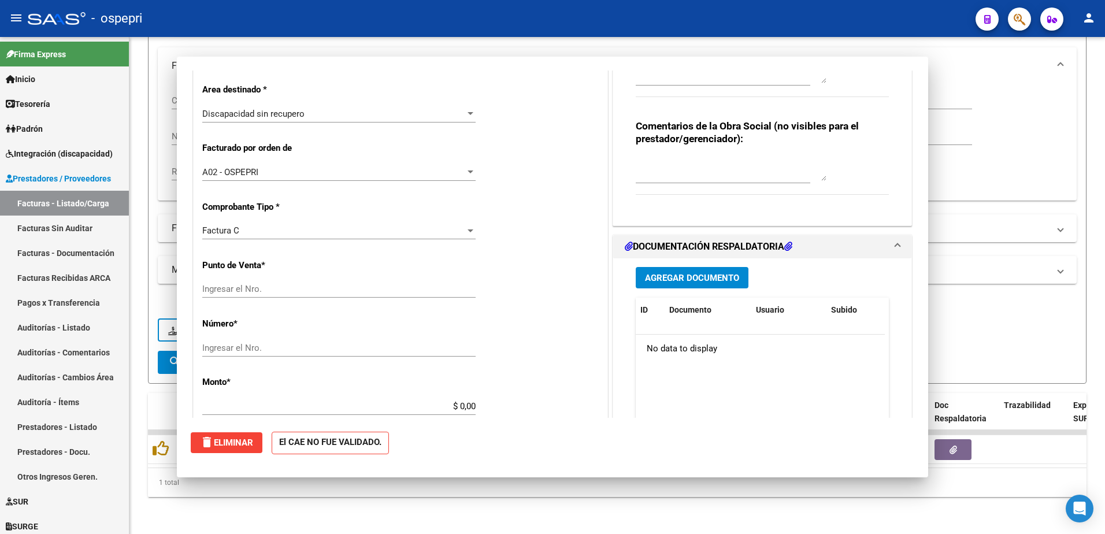
scroll to position [0, 0]
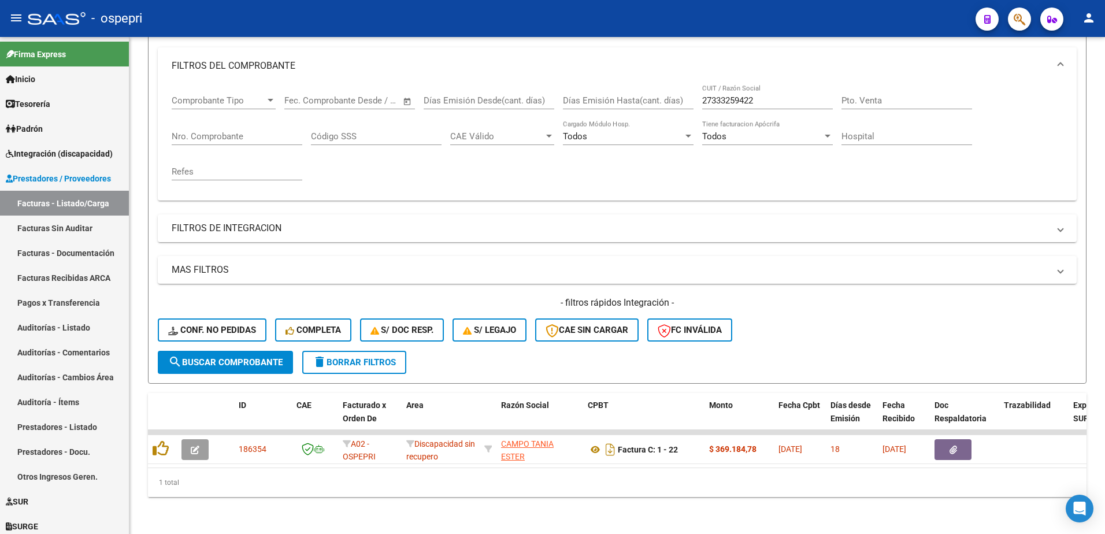
click at [859, 24] on div "- ospepri" at bounding box center [497, 18] width 938 height 25
click at [766, 95] on input "27333259422" at bounding box center [767, 100] width 131 height 10
click at [765, 95] on input "27333259422" at bounding box center [767, 100] width 131 height 10
click at [764, 95] on input "27333259422" at bounding box center [767, 100] width 131 height 10
drag, startPoint x: 764, startPoint y: 91, endPoint x: 758, endPoint y: 91, distance: 6.4
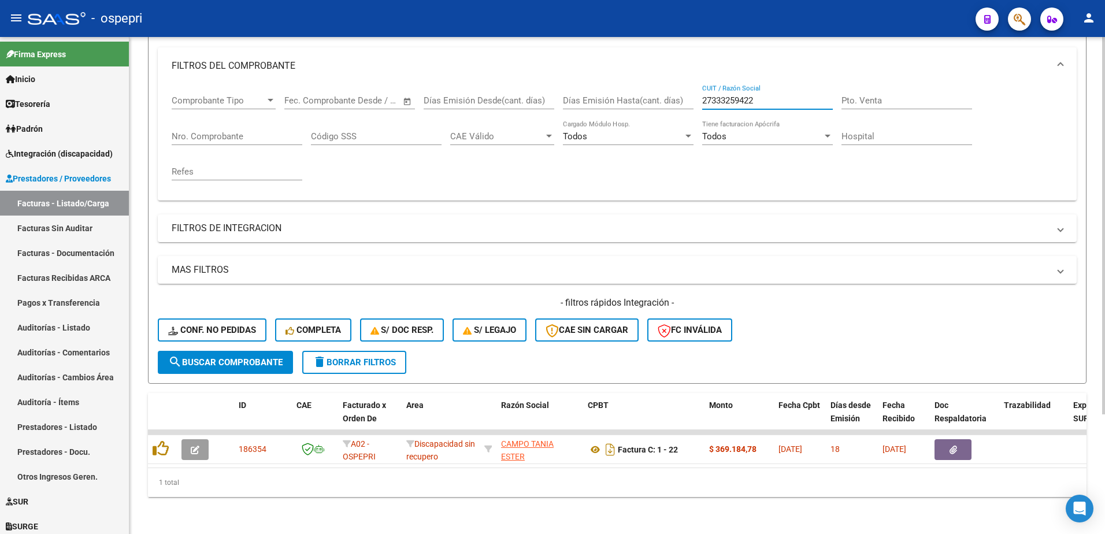
click at [758, 95] on input "27333259422" at bounding box center [767, 100] width 131 height 10
paste input "61508381"
type input "27361508381"
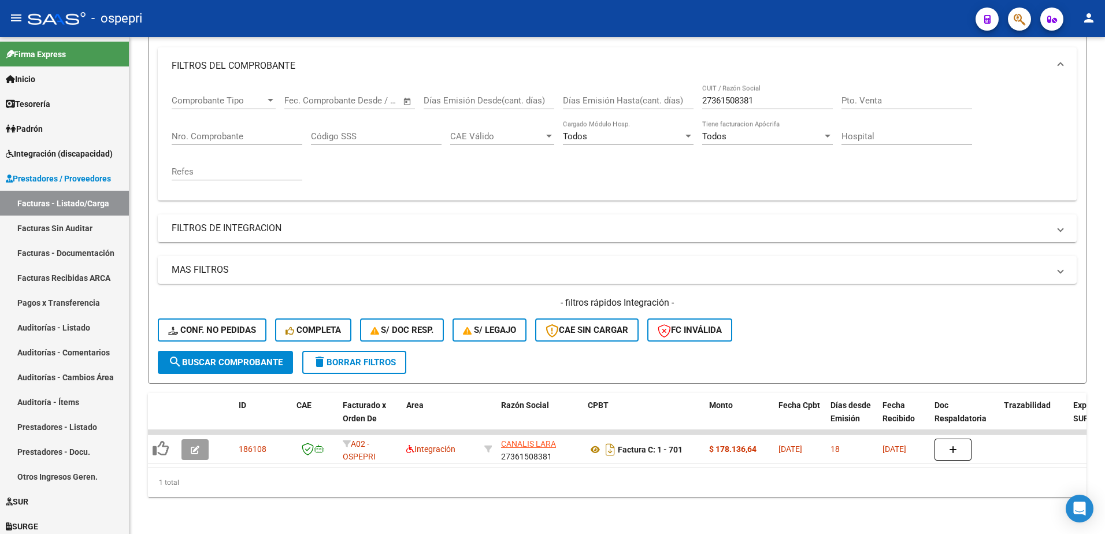
click at [749, 17] on div "- ospepri" at bounding box center [497, 18] width 938 height 25
click at [657, 14] on div "- ospepri" at bounding box center [497, 18] width 938 height 25
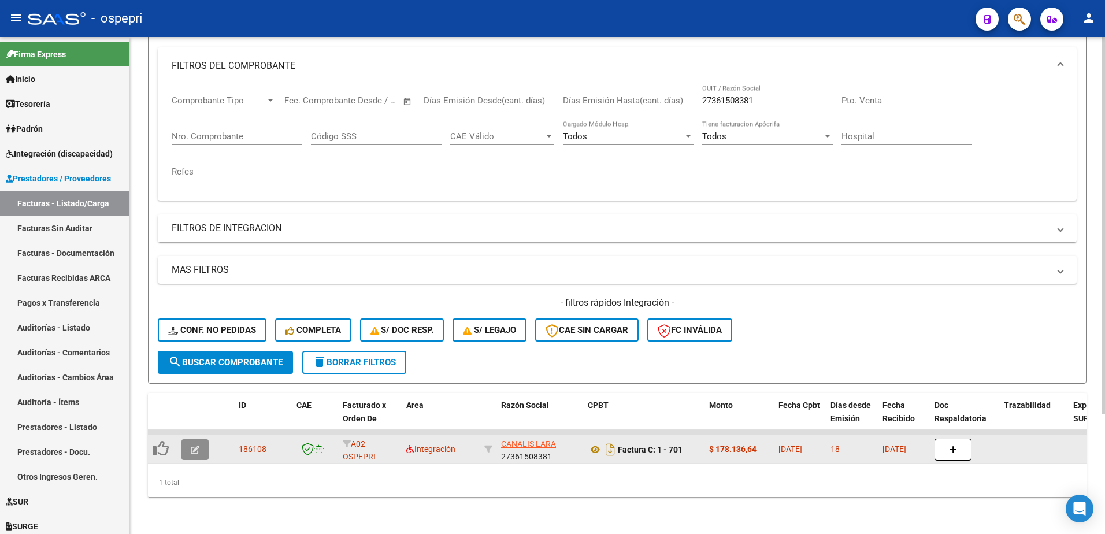
click at [196, 446] on icon "button" at bounding box center [195, 450] width 9 height 9
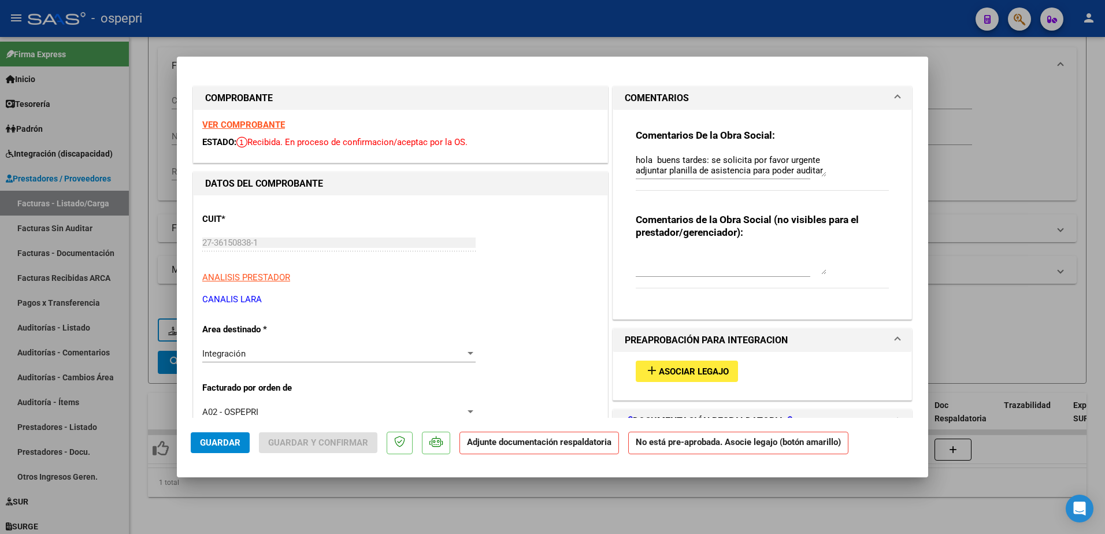
click at [683, 513] on div at bounding box center [552, 267] width 1105 height 534
type input "$ 0,00"
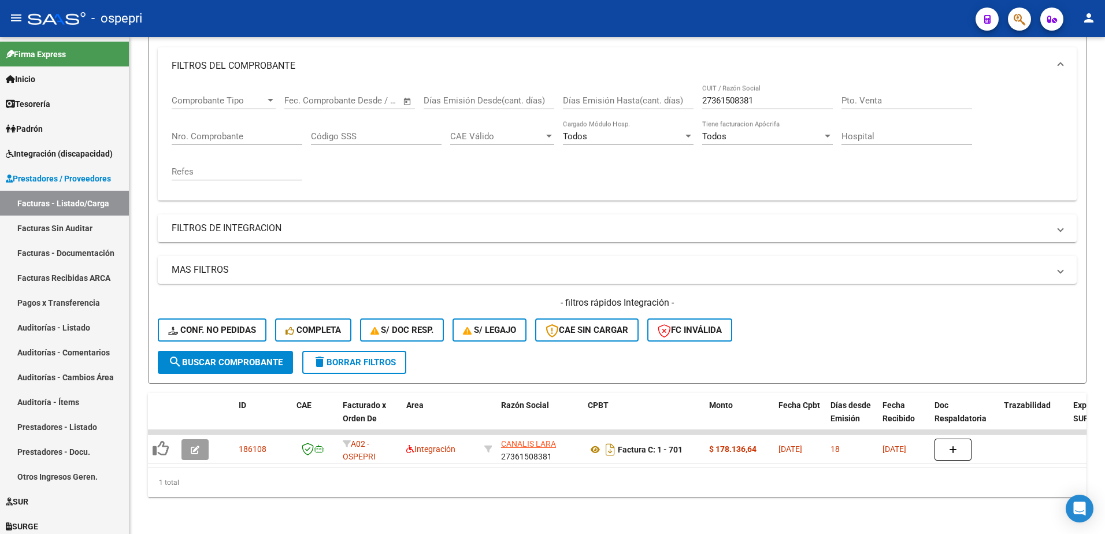
click at [766, 16] on div "- ospepri" at bounding box center [497, 18] width 938 height 25
click at [795, 17] on div "- ospepri" at bounding box center [497, 18] width 938 height 25
click at [782, 13] on div "- ospepri" at bounding box center [497, 18] width 938 height 25
click at [758, 95] on input "27361508381" at bounding box center [767, 100] width 131 height 10
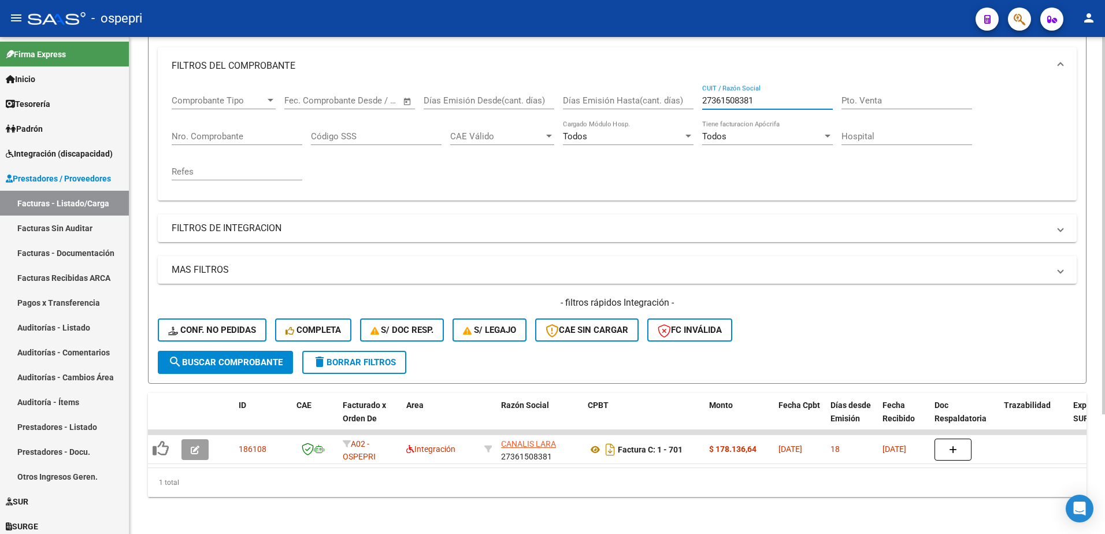
click at [758, 95] on input "27361508381" at bounding box center [767, 100] width 131 height 10
paste input "3339173389"
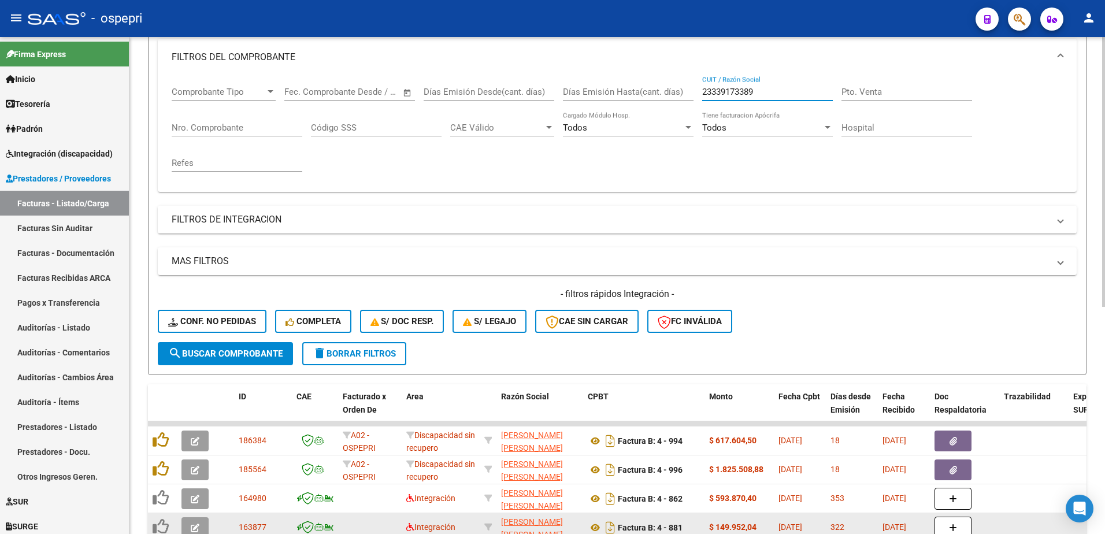
type input "23339173389"
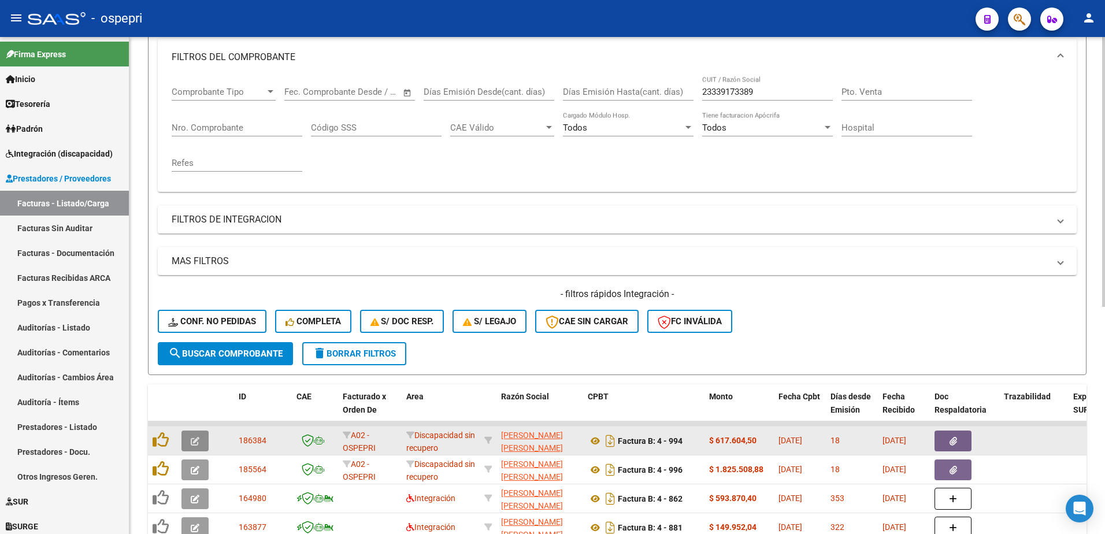
click at [195, 443] on icon "button" at bounding box center [195, 441] width 9 height 9
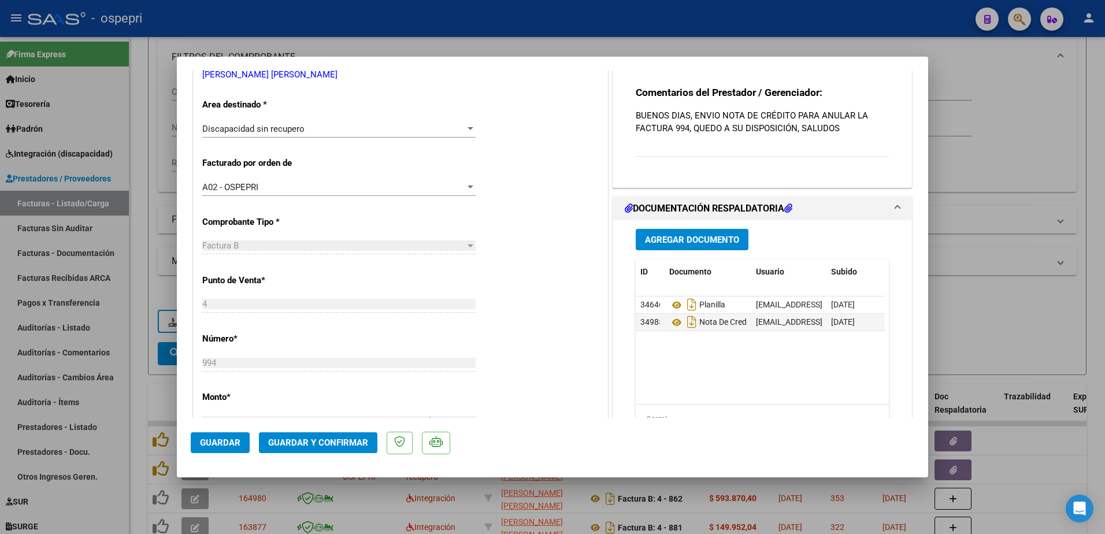
scroll to position [289, 0]
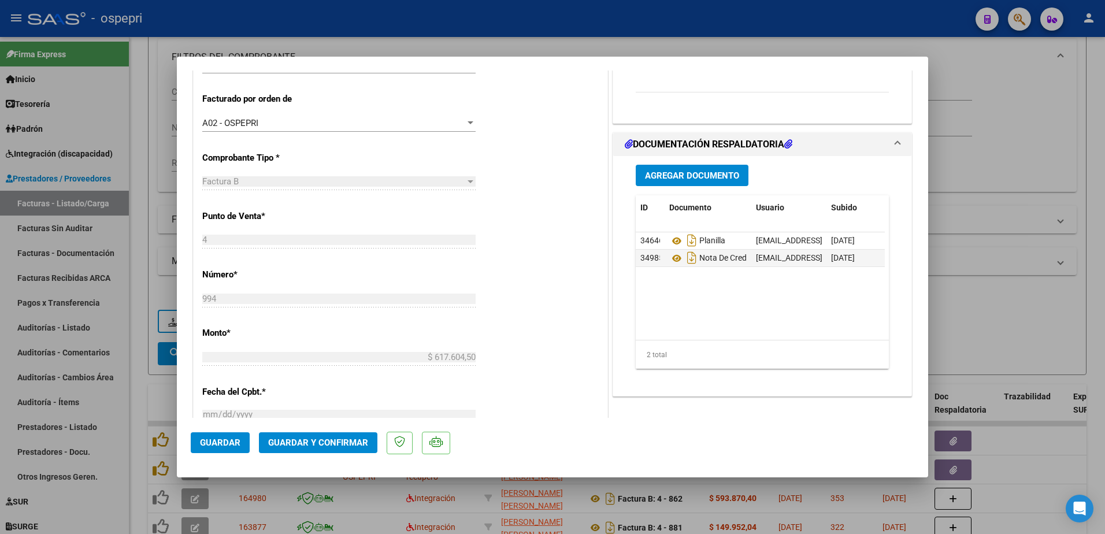
type input "$ 0,00"
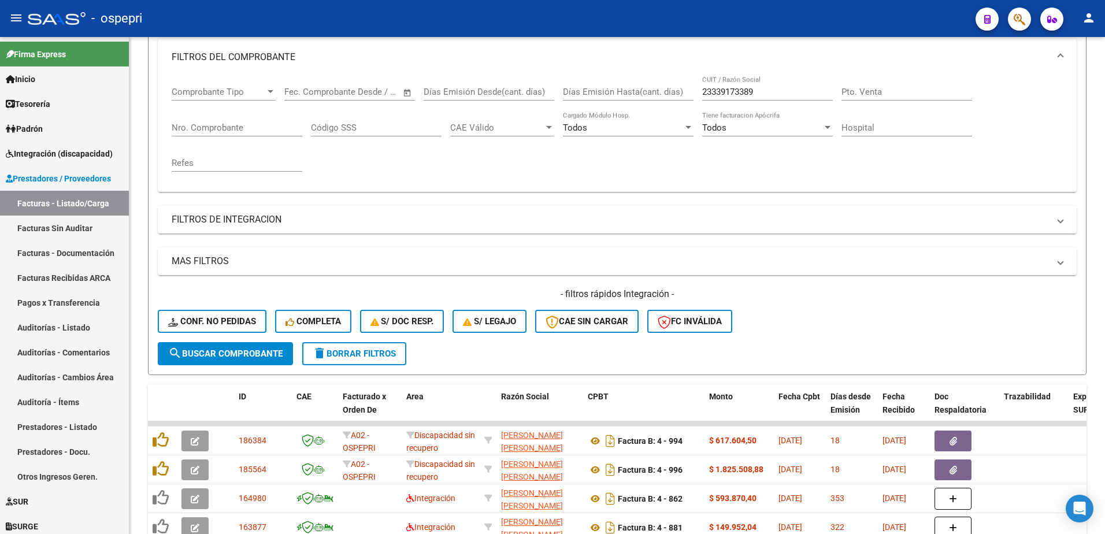
click at [484, 17] on div "- ospepri" at bounding box center [497, 18] width 938 height 25
click at [761, 94] on input "23339173389" at bounding box center [767, 92] width 131 height 10
paste input "7355961791"
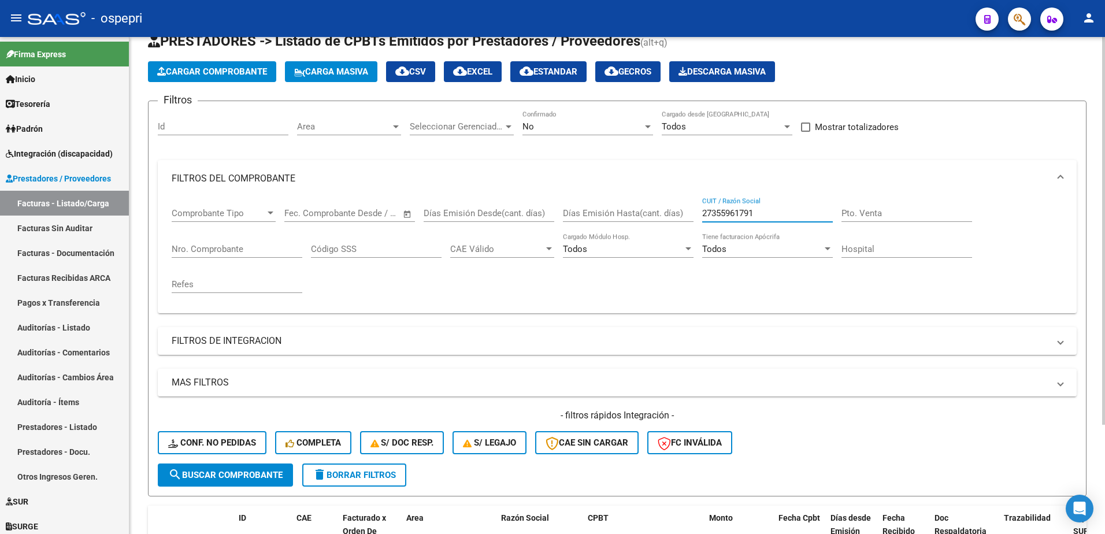
scroll to position [0, 0]
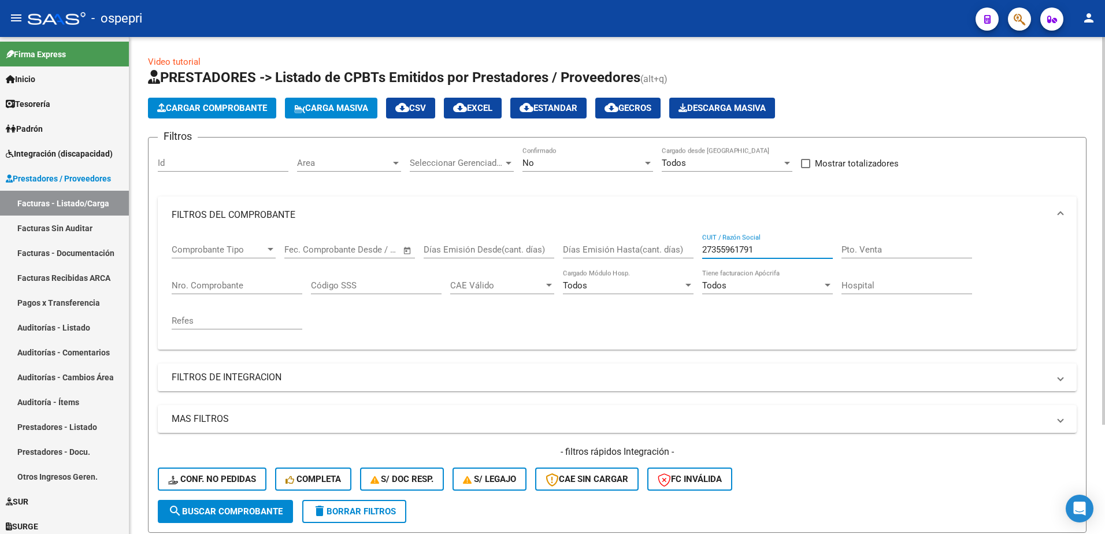
type input "27355961791"
click at [646, 164] on div at bounding box center [648, 163] width 6 height 3
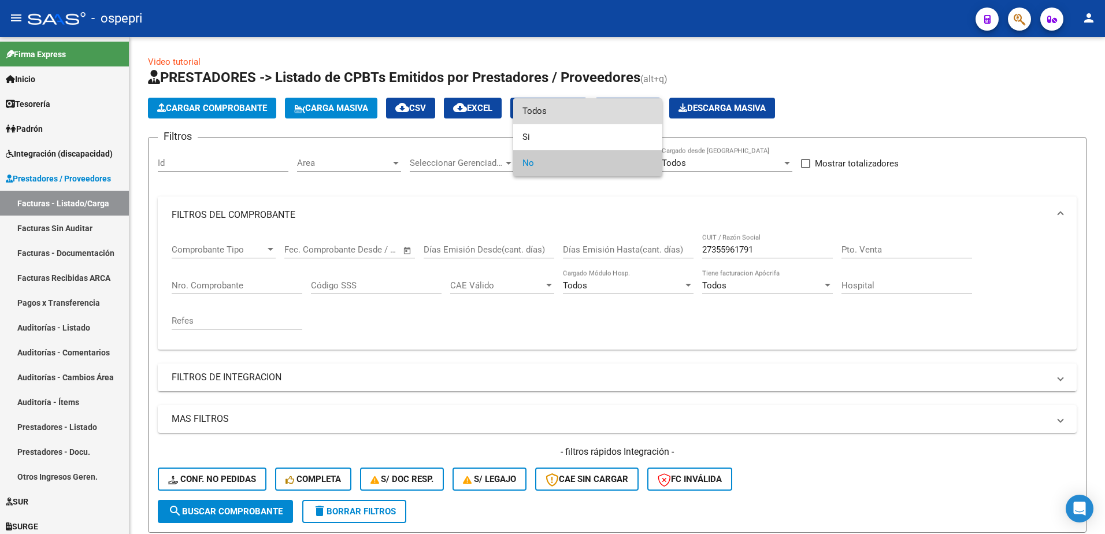
click at [563, 109] on span "Todos" at bounding box center [587, 111] width 131 height 26
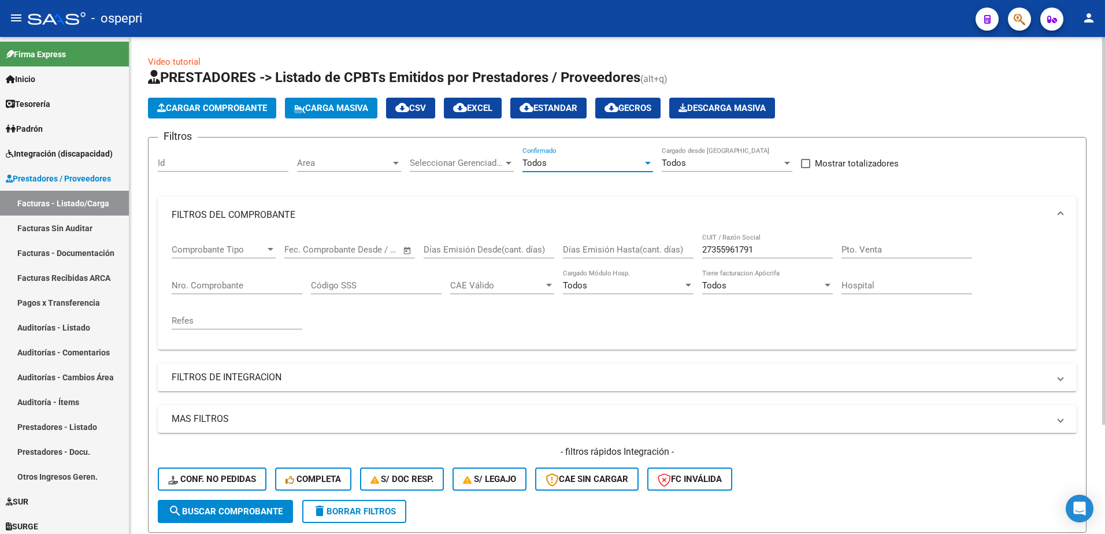
click at [781, 254] on input "27355961791" at bounding box center [767, 249] width 131 height 10
click at [273, 510] on span "search Buscar Comprobante" at bounding box center [225, 511] width 114 height 10
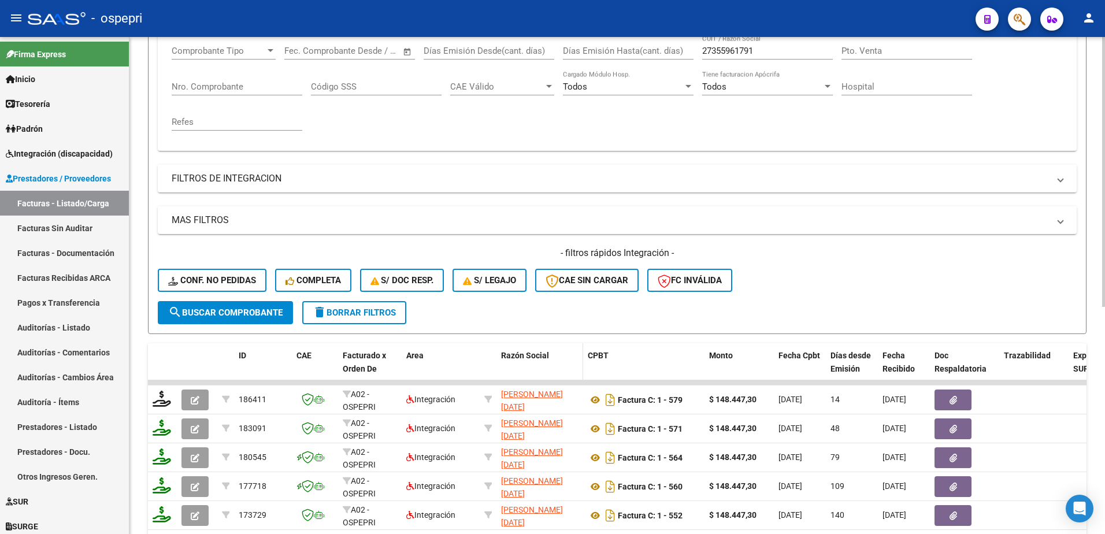
scroll to position [231, 0]
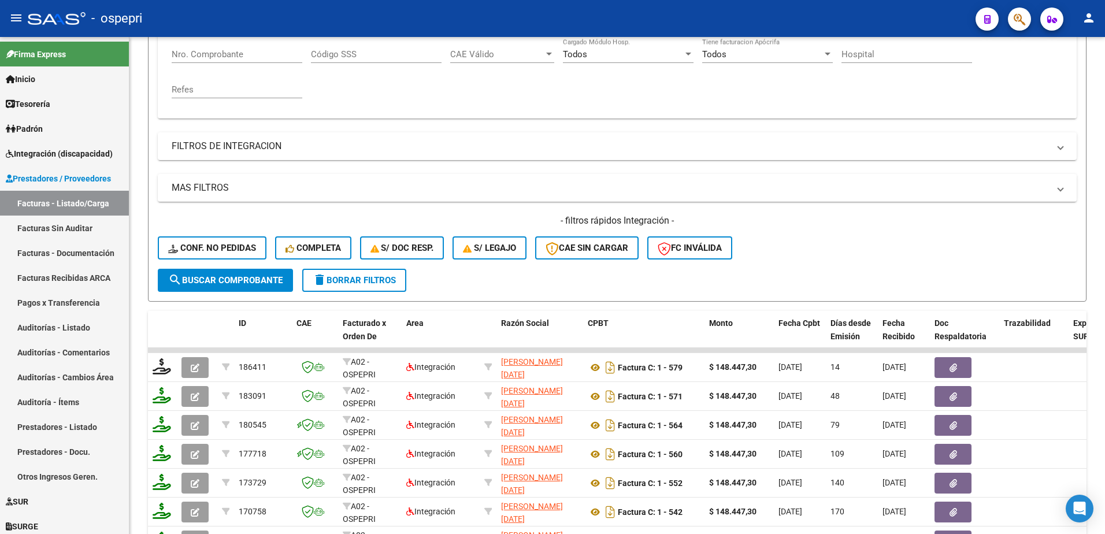
click at [659, 14] on div "- ospepri" at bounding box center [497, 18] width 938 height 25
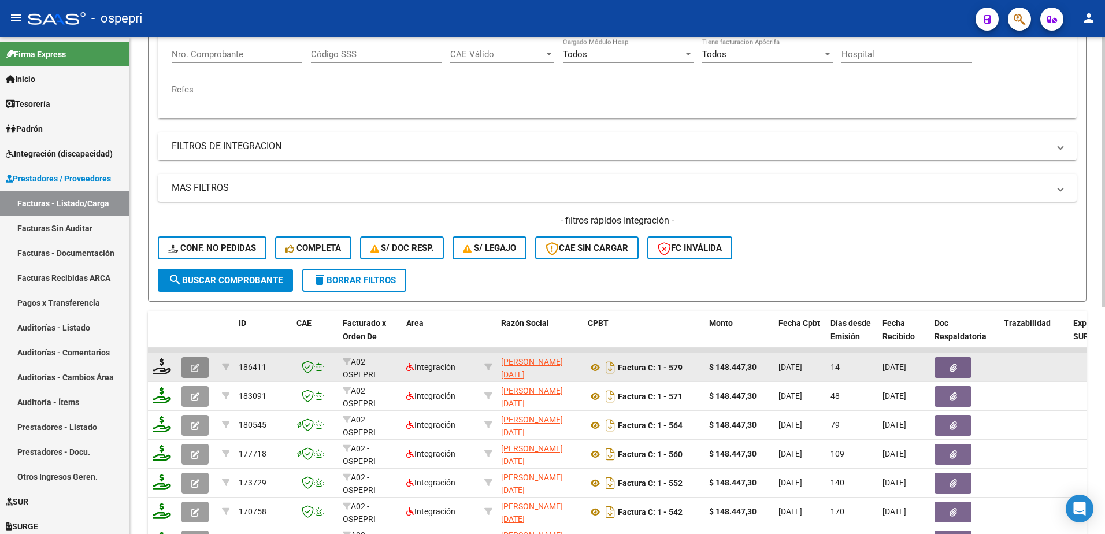
click at [205, 369] on button "button" at bounding box center [194, 367] width 27 height 21
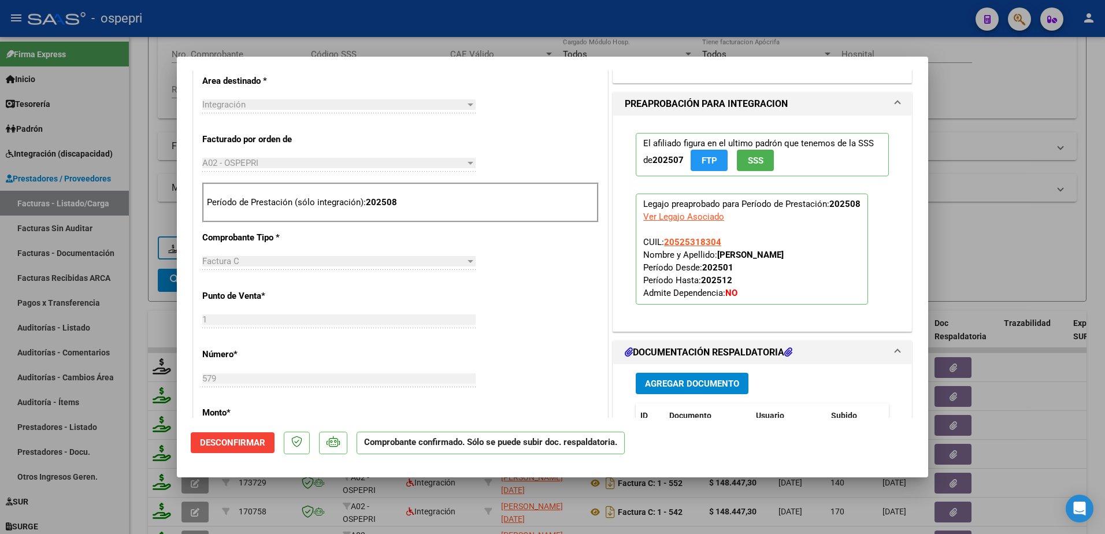
scroll to position [520, 0]
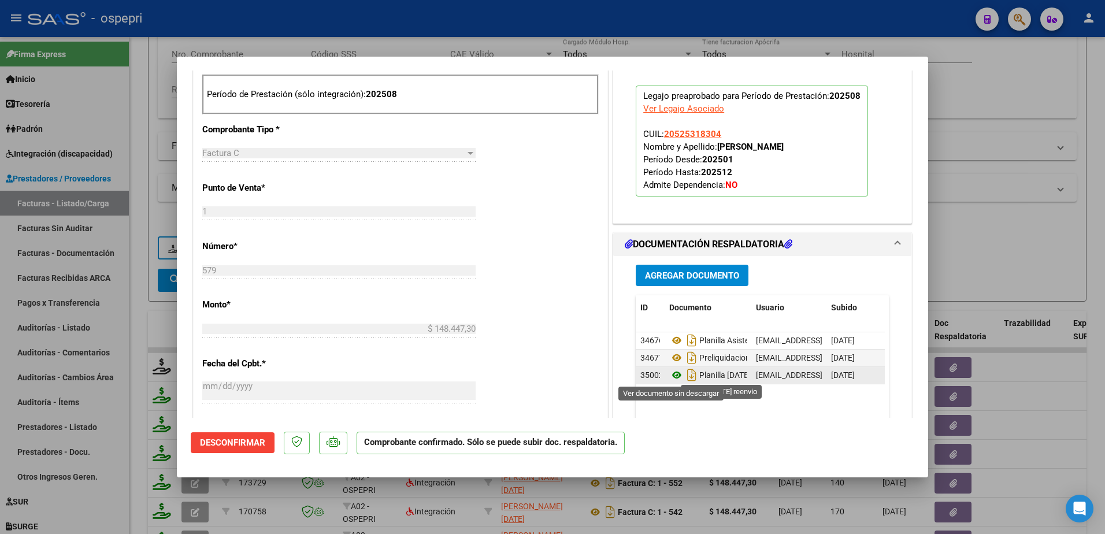
click at [669, 374] on icon at bounding box center [676, 375] width 15 height 14
type input "$ 0,00"
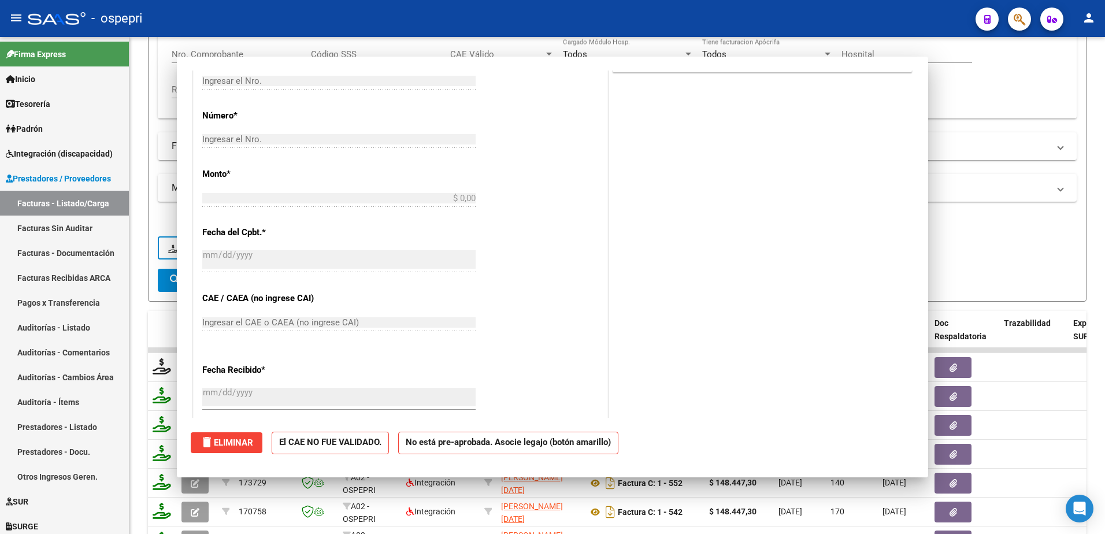
scroll to position [348, 0]
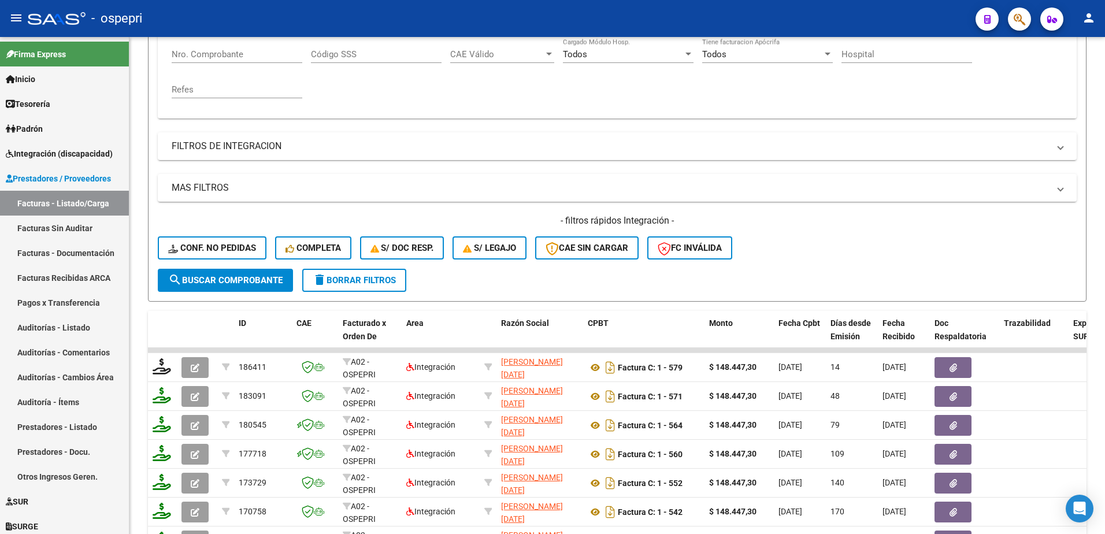
click at [555, 13] on div "- ospepri" at bounding box center [497, 18] width 938 height 25
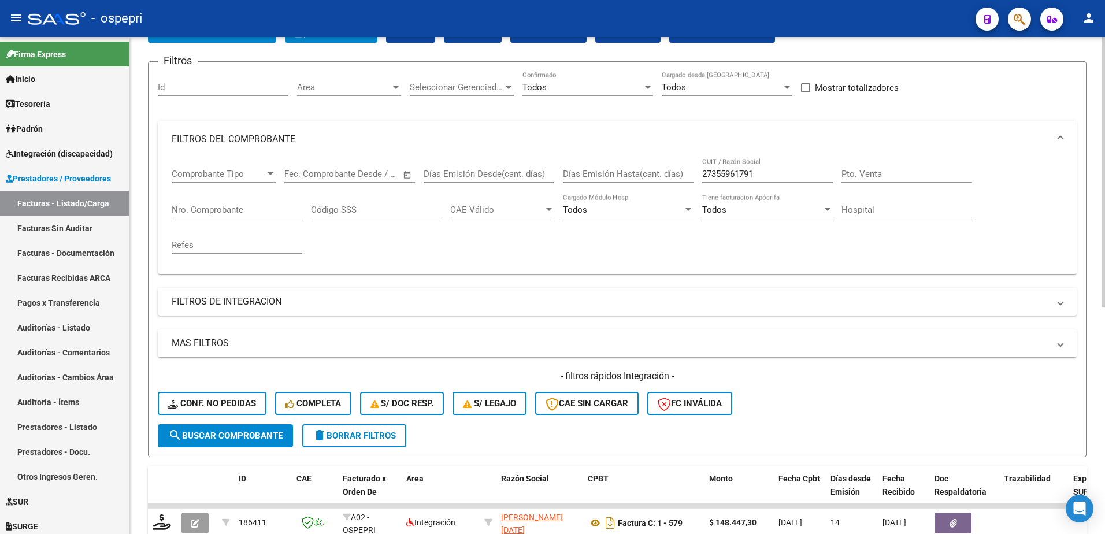
scroll to position [58, 0]
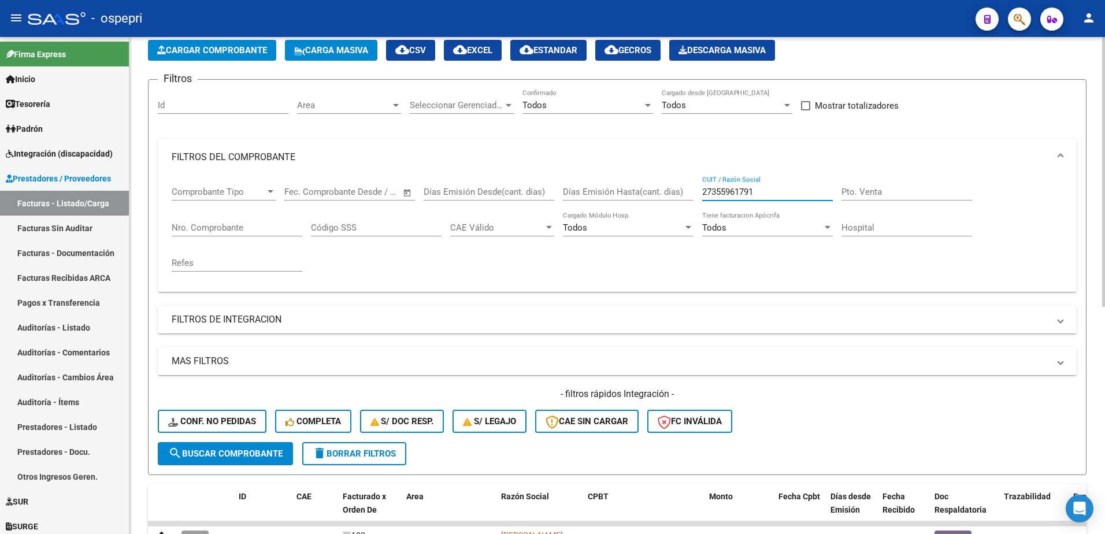
click at [763, 190] on input "27355961791" at bounding box center [767, 192] width 131 height 10
click at [763, 189] on input "27355961791" at bounding box center [767, 192] width 131 height 10
paste input "15064037"
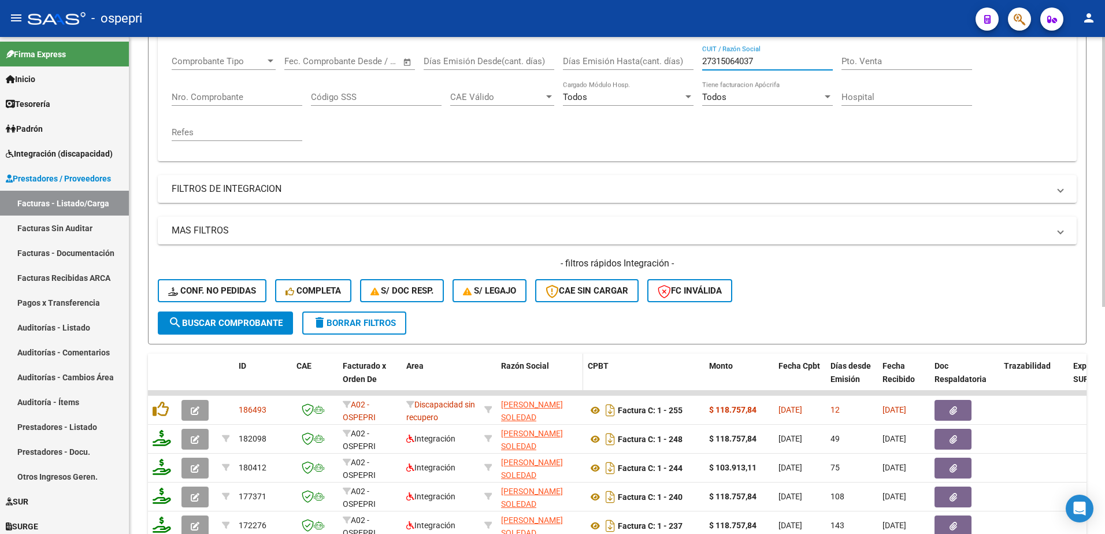
scroll to position [231, 0]
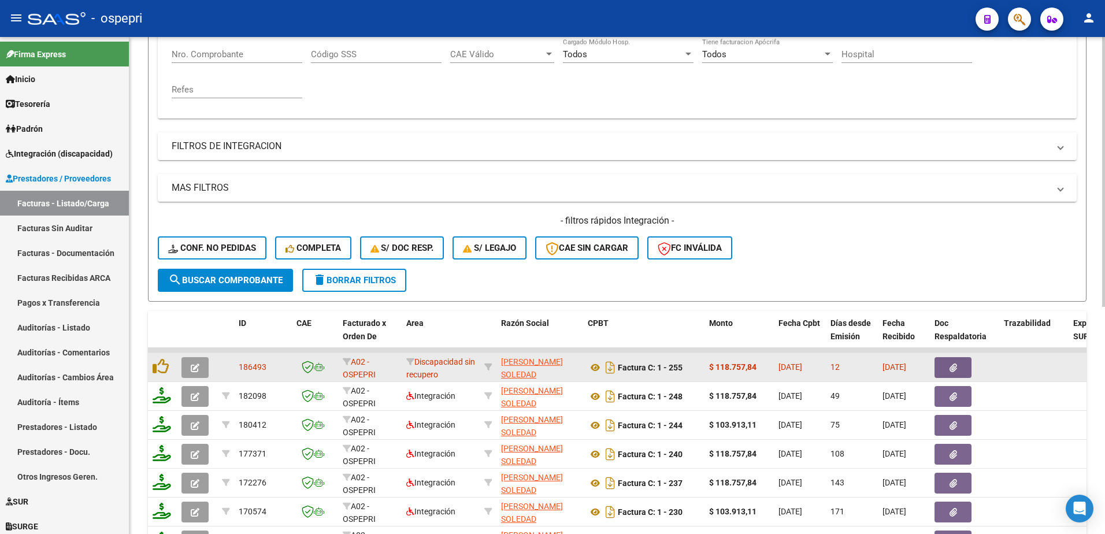
type input "27315064037"
click at [190, 369] on button "button" at bounding box center [194, 367] width 27 height 21
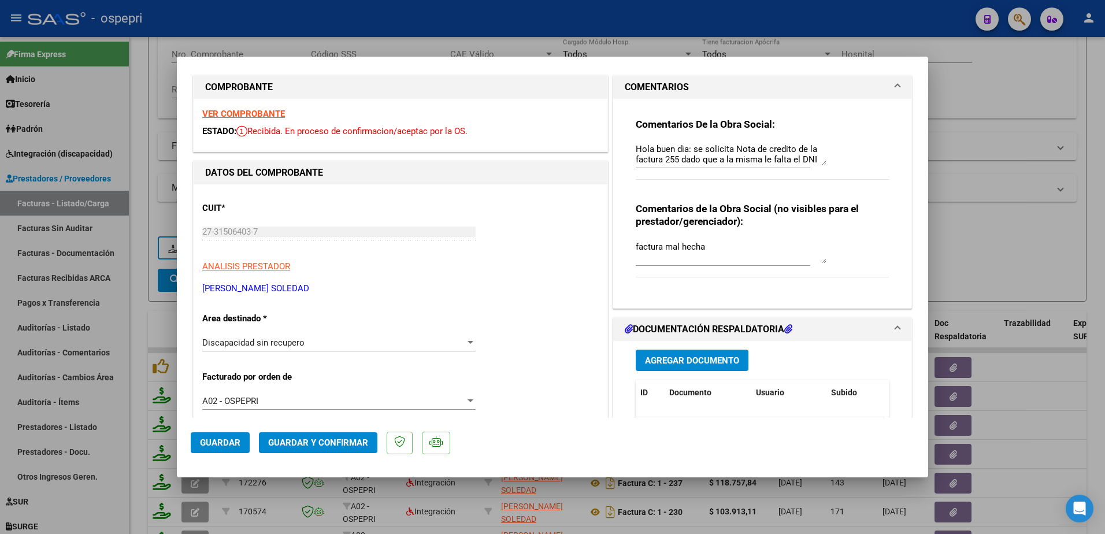
scroll to position [0, 0]
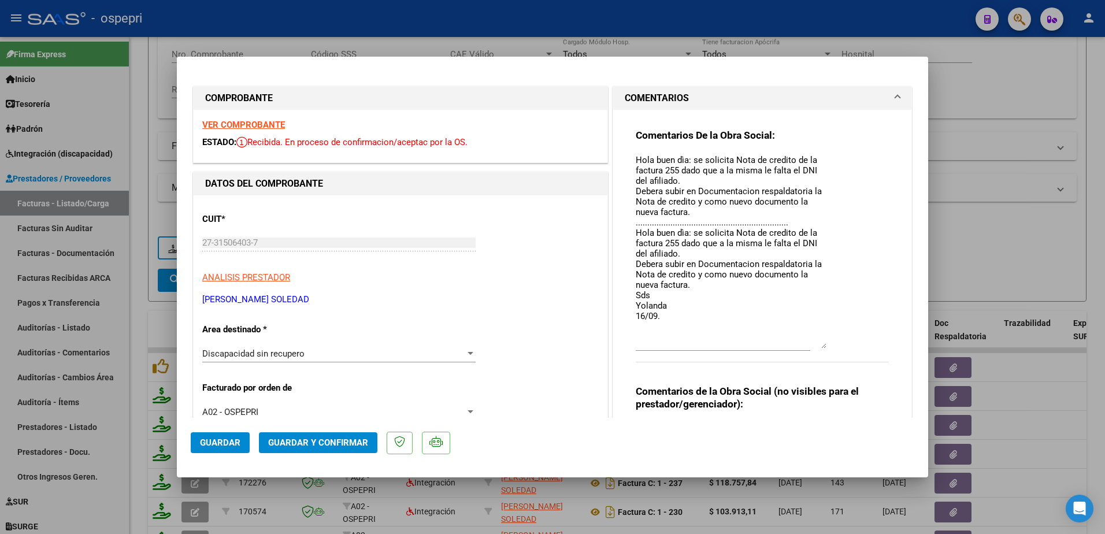
drag, startPoint x: 821, startPoint y: 191, endPoint x: 855, endPoint y: 347, distance: 159.8
click at [855, 347] on div "Comentarios De la Obra Social: Hola buen dìa: se solicita Nota de credito de la…" at bounding box center [762, 252] width 253 height 246
click at [669, 319] on textarea "Hola buen dìa: se solicita Nota de credito de la factura 255 dado que a la mism…" at bounding box center [731, 251] width 191 height 195
type textarea "Hola buen dìa: se solicita Nota de credito de la factura 255 dado que a la mism…"
click at [213, 439] on span "Guardar" at bounding box center [220, 442] width 40 height 10
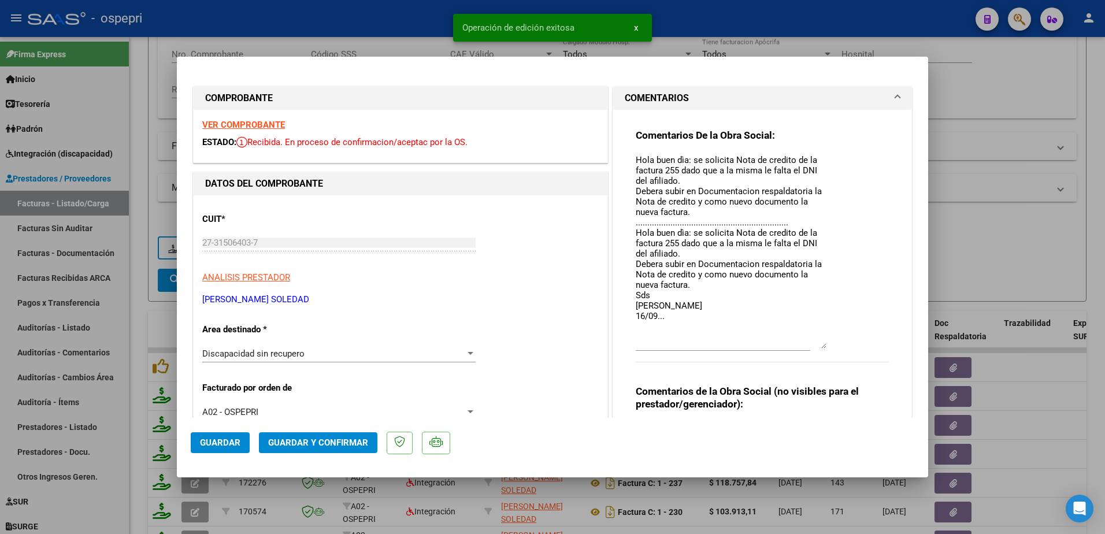
type input "$ 0,00"
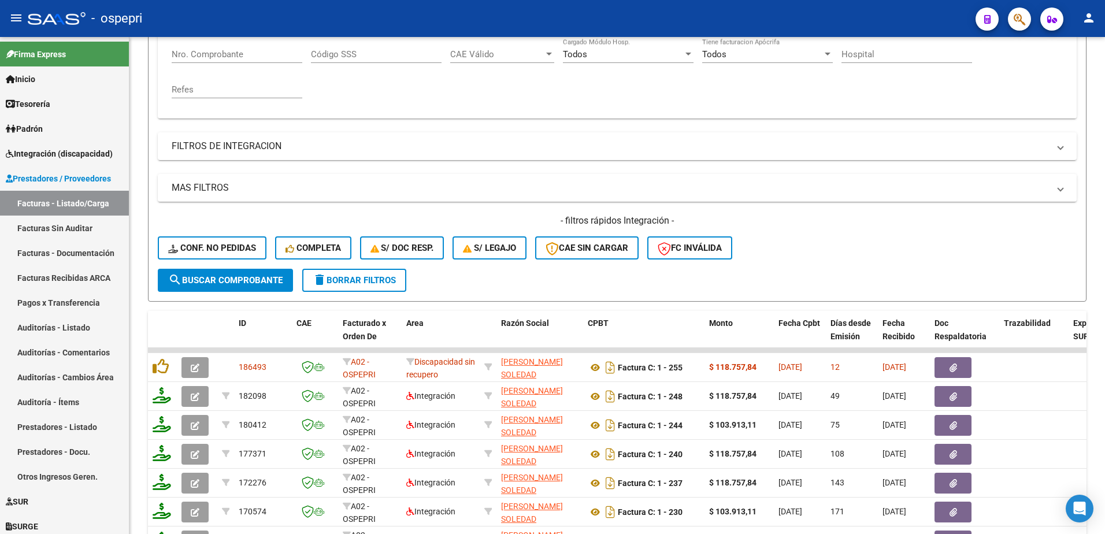
click at [744, 14] on div "- ospepri" at bounding box center [497, 18] width 938 height 25
click at [385, 278] on span "delete Borrar Filtros" at bounding box center [354, 280] width 83 height 10
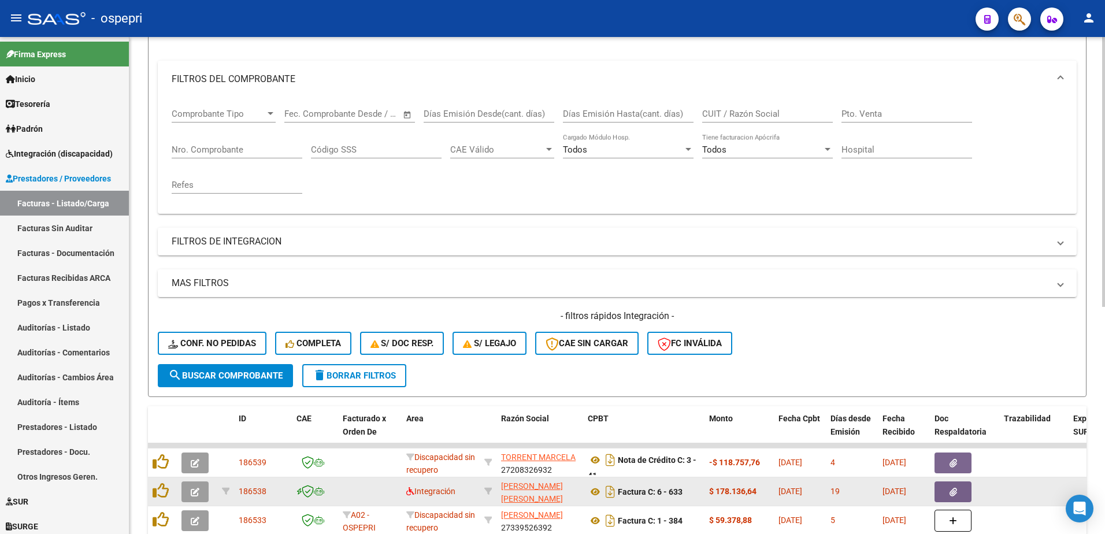
scroll to position [231, 0]
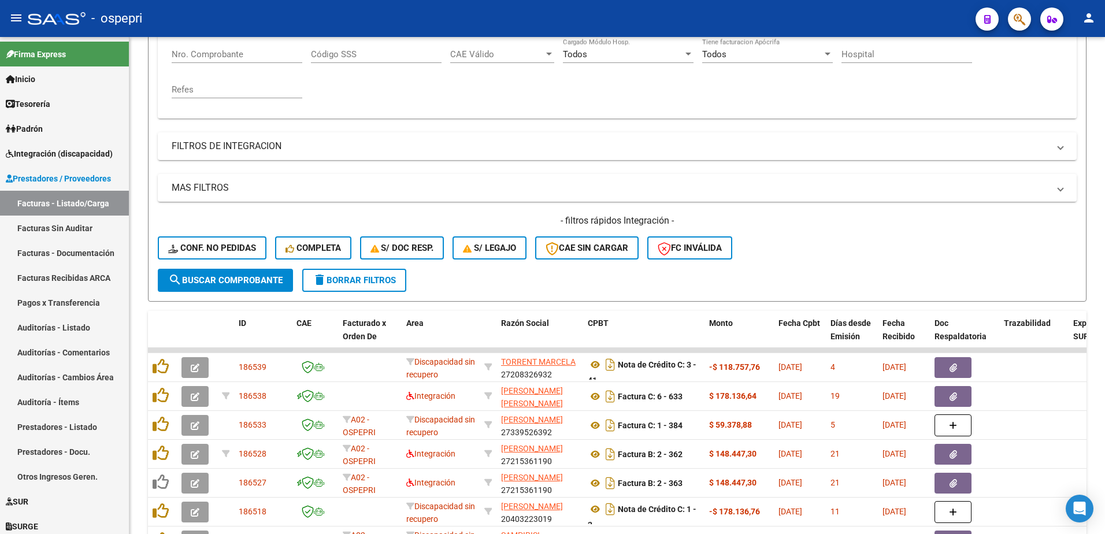
click at [860, 28] on div "- ospepri" at bounding box center [497, 18] width 938 height 25
click at [848, 237] on div "- filtros rápidos Integración - Conf. no pedidas Completa S/ Doc Resp. S/ legaj…" at bounding box center [617, 241] width 919 height 54
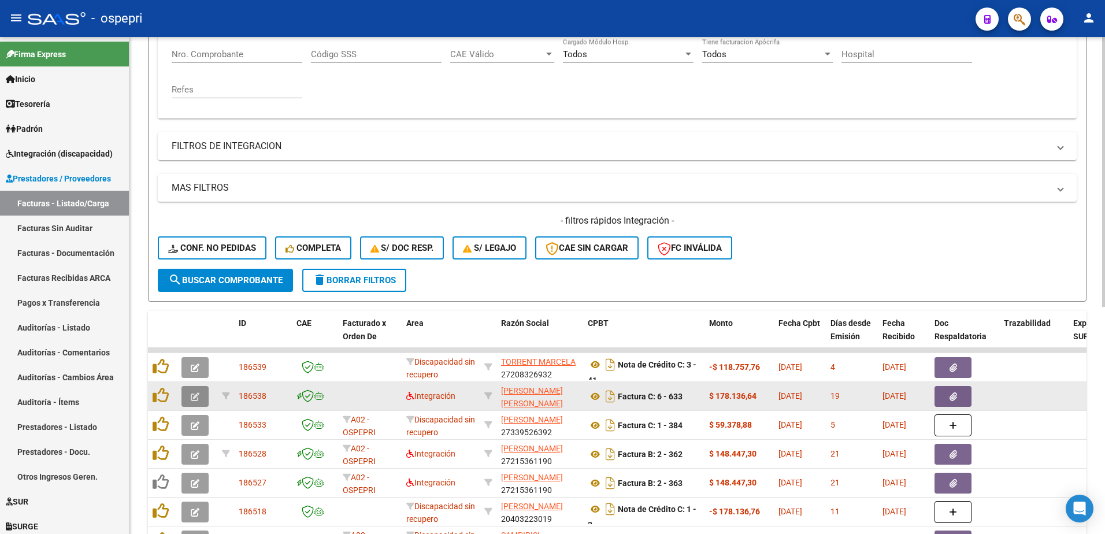
click at [192, 391] on button "button" at bounding box center [194, 396] width 27 height 21
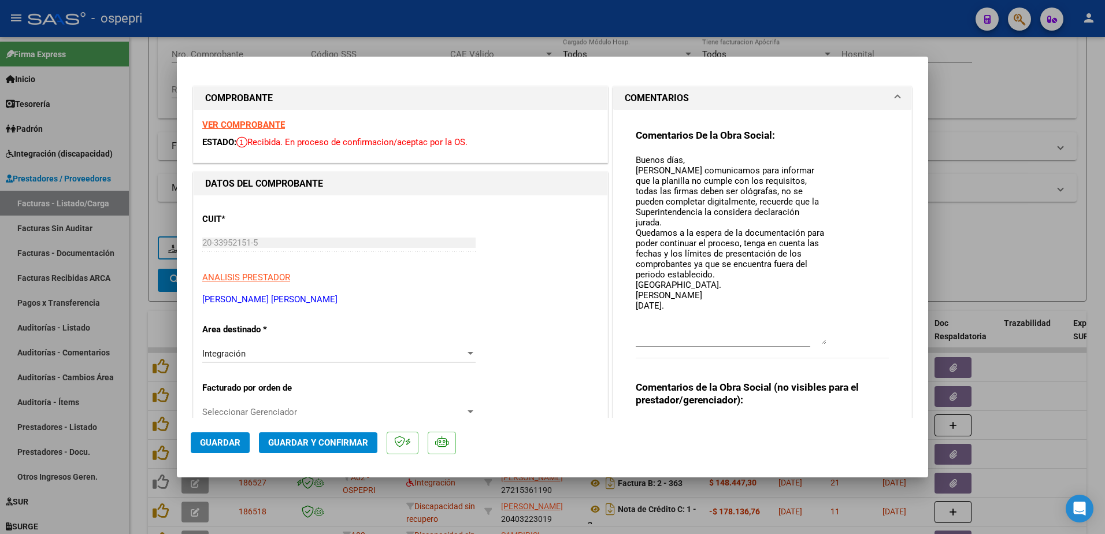
drag, startPoint x: 818, startPoint y: 174, endPoint x: 828, endPoint y: 341, distance: 167.9
click at [828, 341] on div "Comentarios De la Obra Social: Buenos días, [PERSON_NAME] comunicamos para info…" at bounding box center [762, 250] width 253 height 242
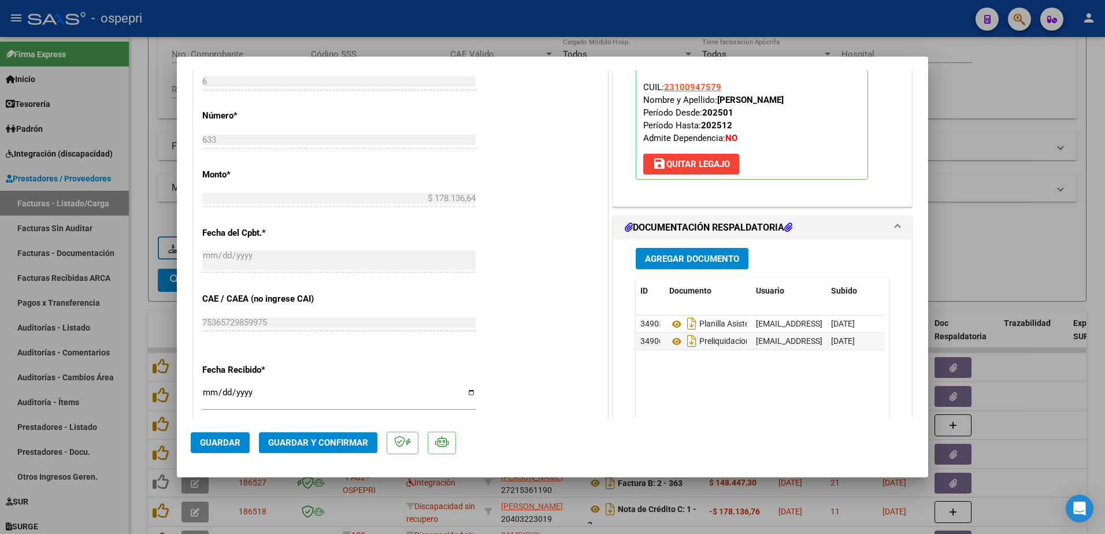
scroll to position [693, 0]
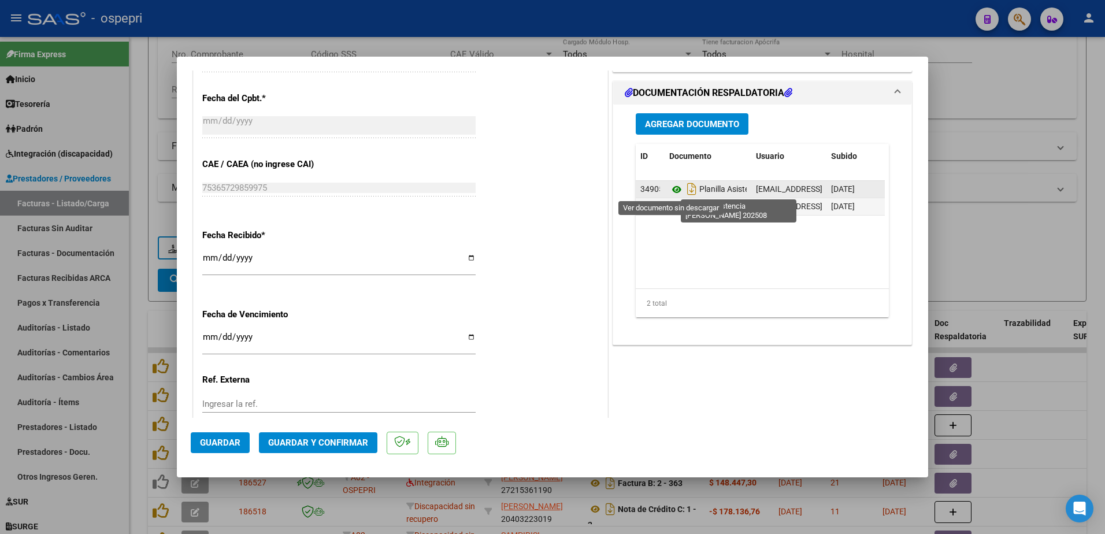
click at [673, 188] on icon at bounding box center [676, 190] width 15 height 14
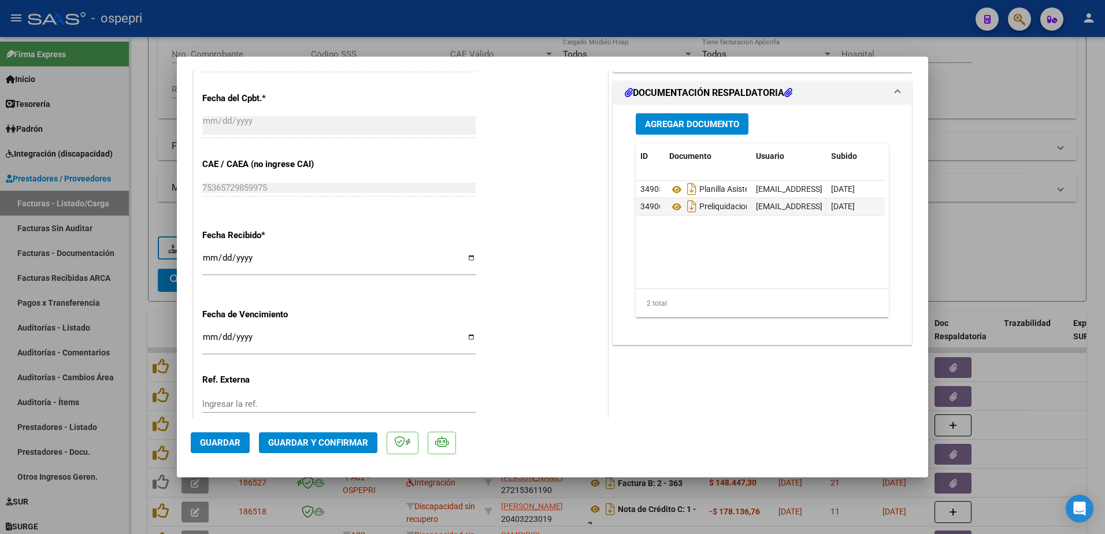
type input "$ 0,00"
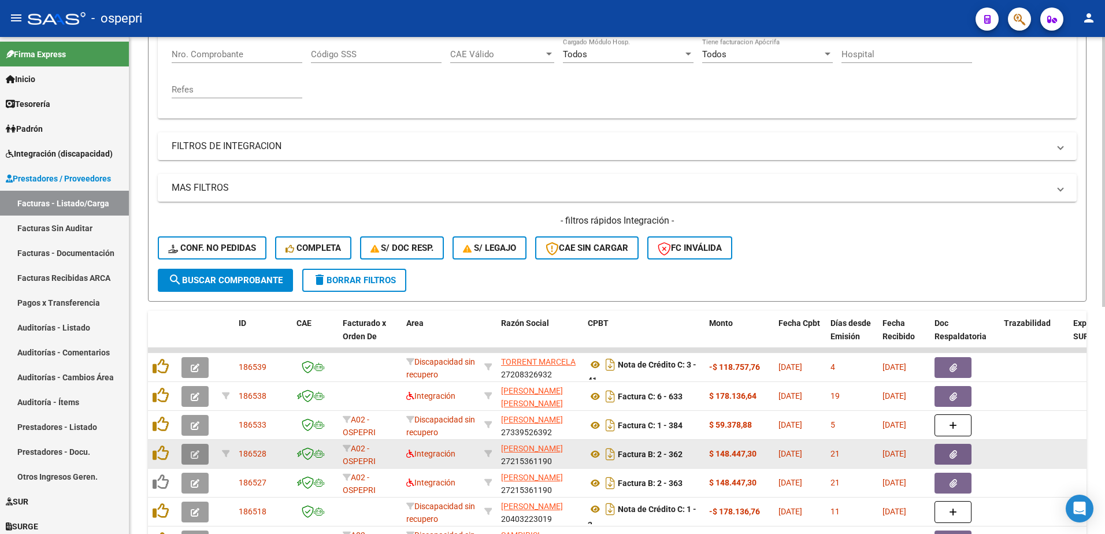
click at [192, 454] on icon "button" at bounding box center [195, 454] width 9 height 9
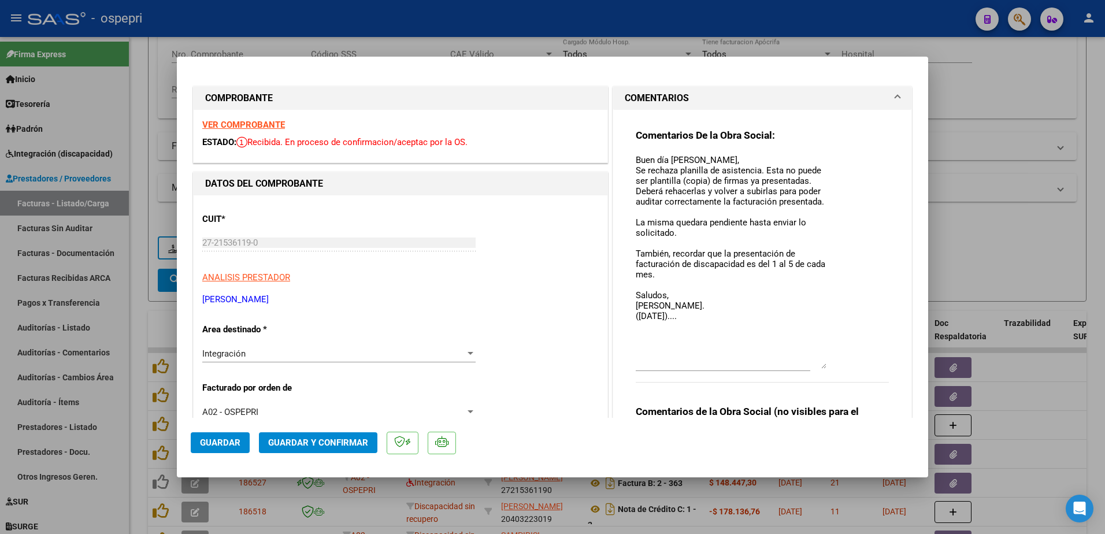
drag, startPoint x: 818, startPoint y: 174, endPoint x: 838, endPoint y: 366, distance: 192.8
click at [838, 366] on div "Comentarios De la Obra Social: Buen día [PERSON_NAME], Se rechaza planilla de a…" at bounding box center [762, 262] width 253 height 266
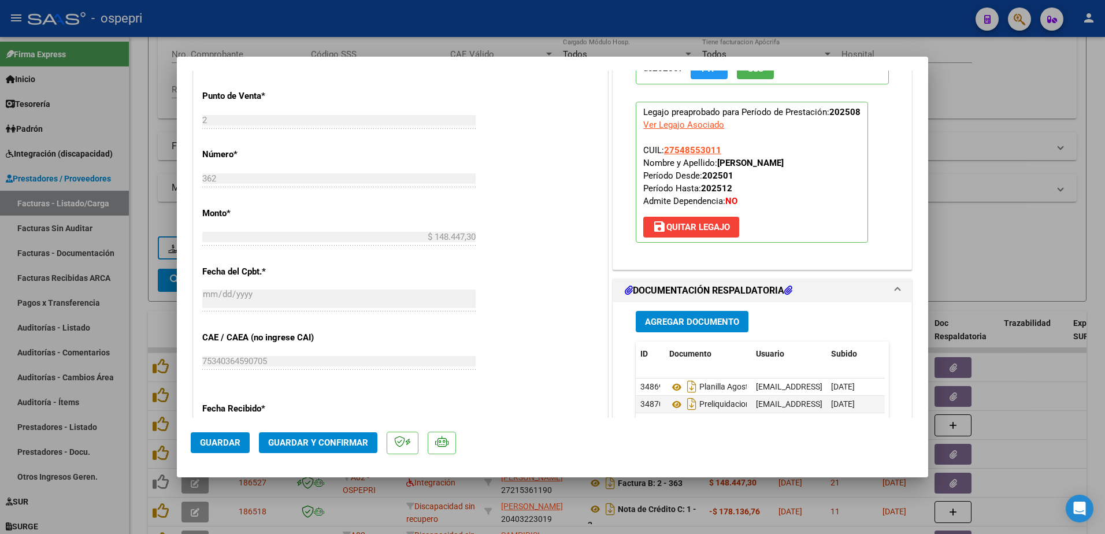
scroll to position [578, 0]
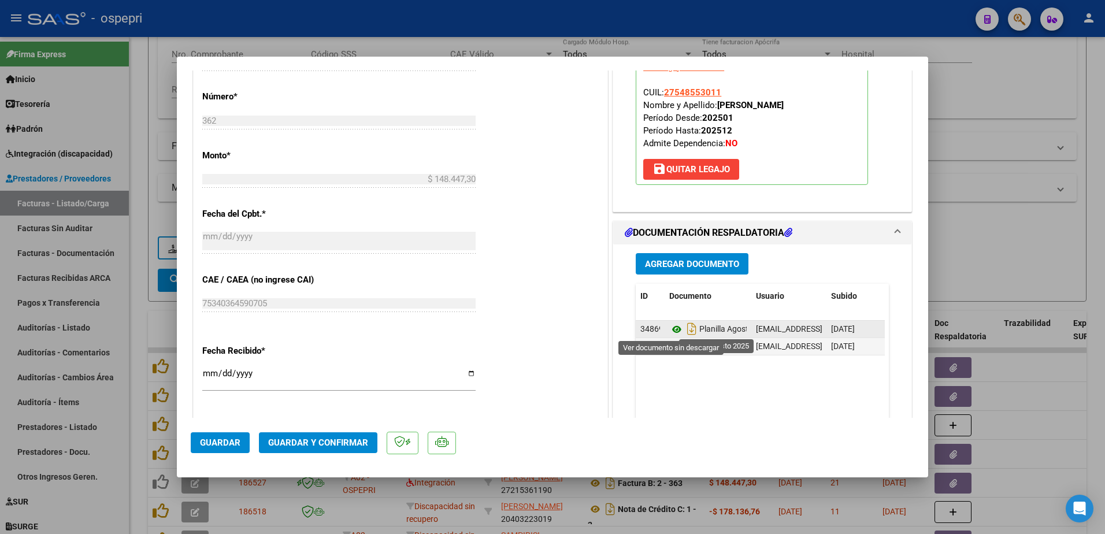
click at [673, 327] on icon at bounding box center [676, 329] width 15 height 14
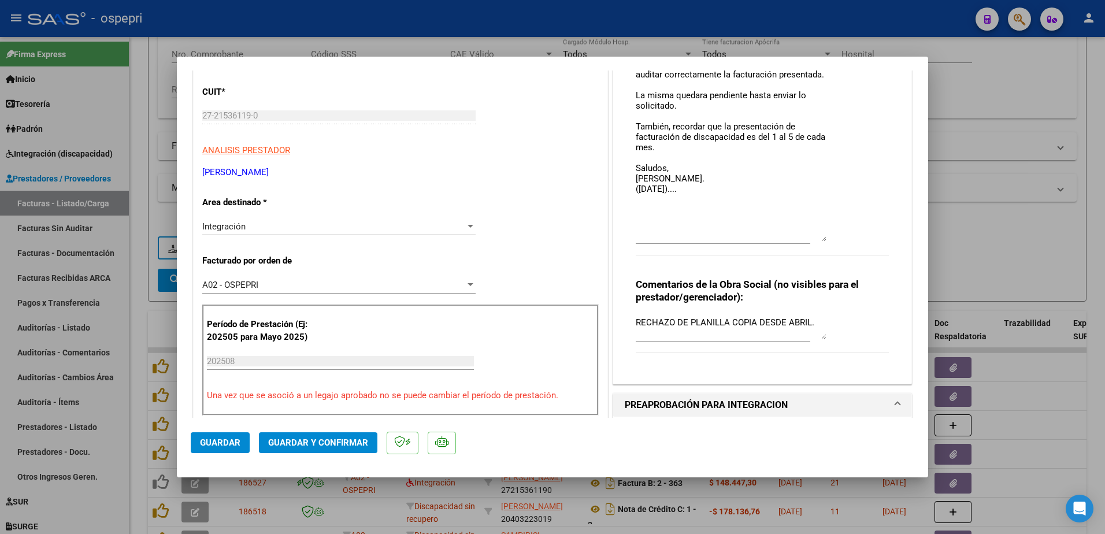
scroll to position [58, 0]
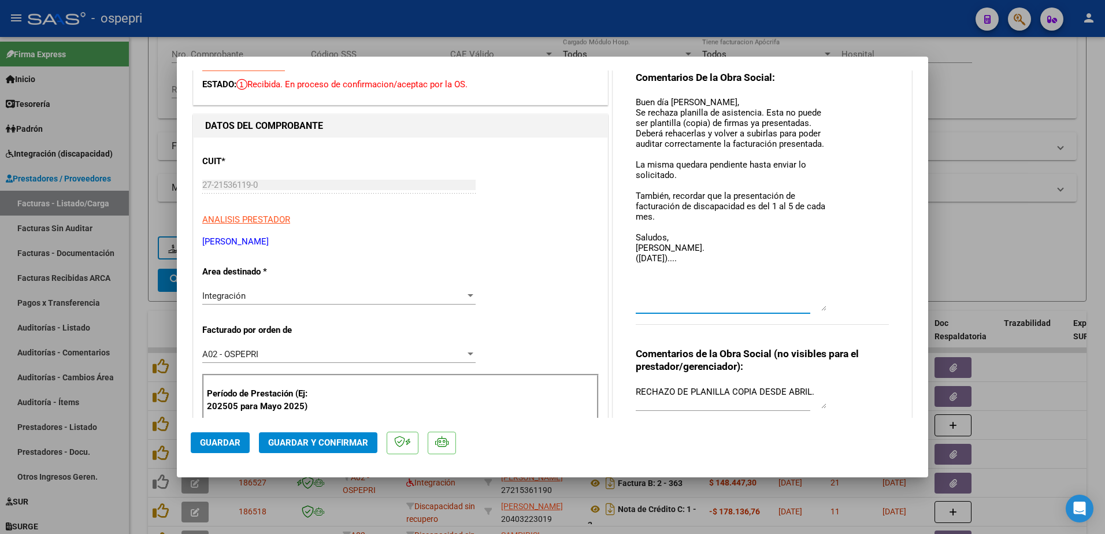
click at [704, 261] on textarea "Buen día [PERSON_NAME], Se rechaza planilla de asistencia. Esta no puede ser pl…" at bounding box center [731, 203] width 191 height 215
type textarea "Buen día [PERSON_NAME], Se rechaza planilla de asistencia. Esta no puede ser pl…"
click at [217, 447] on span "Guardar" at bounding box center [220, 442] width 40 height 10
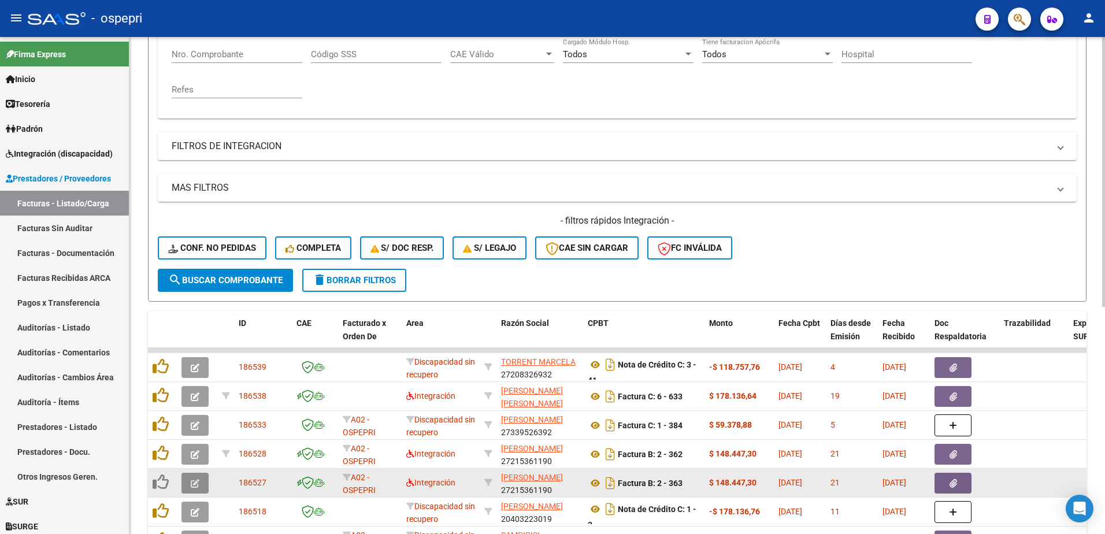
click at [188, 486] on button "button" at bounding box center [194, 483] width 27 height 21
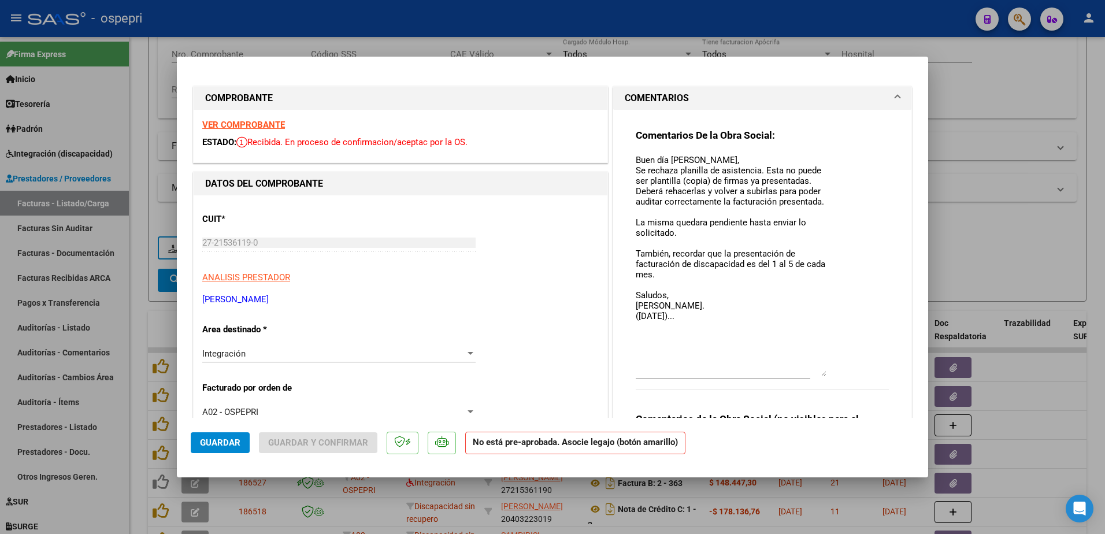
drag, startPoint x: 816, startPoint y: 175, endPoint x: 839, endPoint y: 375, distance: 201.3
click at [839, 375] on div "Comentarios De la Obra Social: Buen día [PERSON_NAME], Se rechaza planilla de a…" at bounding box center [762, 266] width 253 height 274
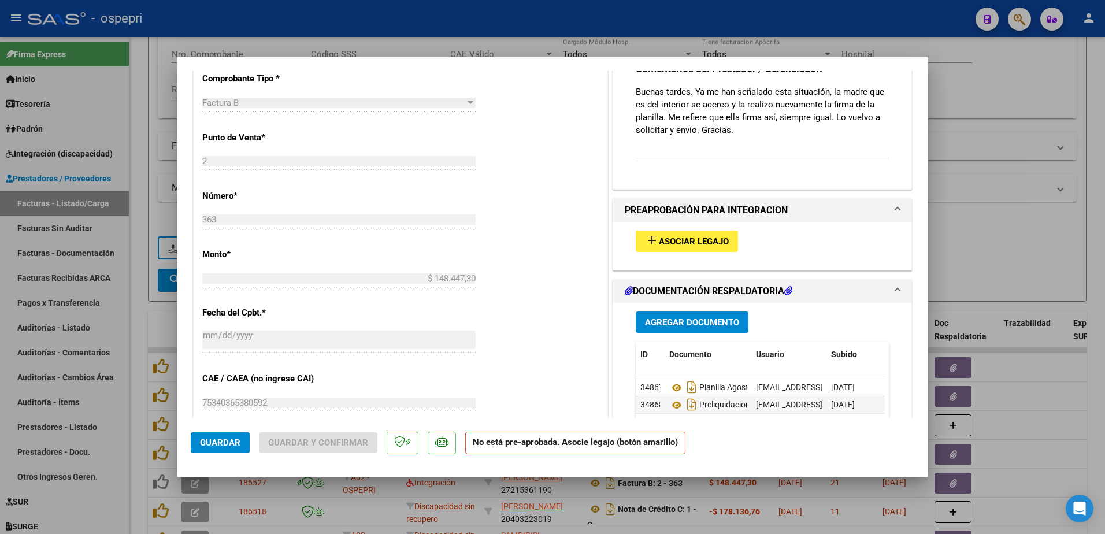
scroll to position [520, 0]
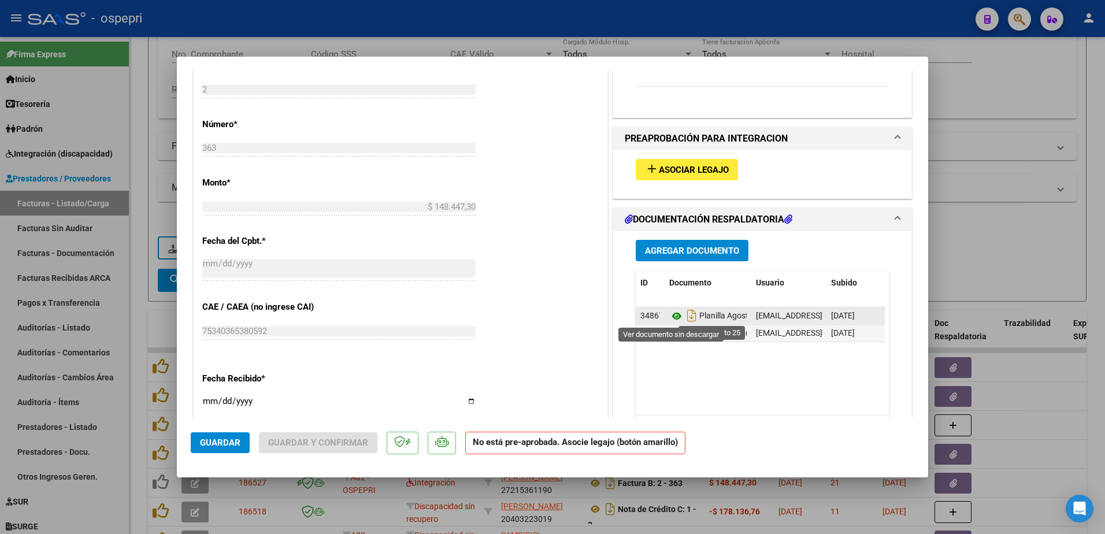
click at [669, 315] on icon at bounding box center [676, 316] width 15 height 14
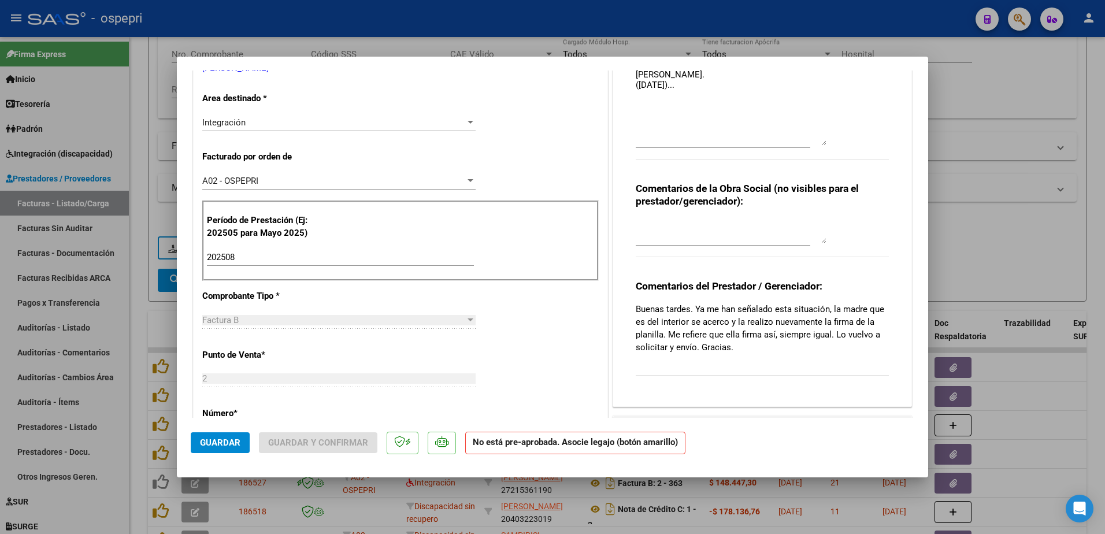
scroll to position [173, 0]
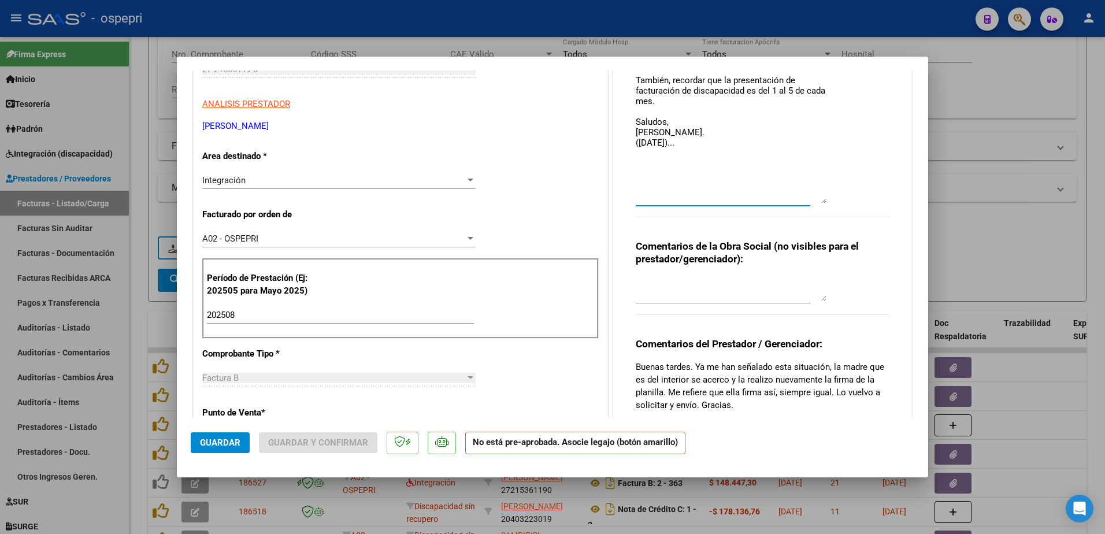
click at [689, 144] on textarea "Buen día [PERSON_NAME], Se rechaza planilla de asistencia. Esta no puede ser pl…" at bounding box center [731, 91] width 191 height 223
type textarea "Buen día [PERSON_NAME], Se rechaza planilla de asistencia. Esta no puede ser pl…"
click at [231, 447] on span "Guardar" at bounding box center [220, 442] width 40 height 10
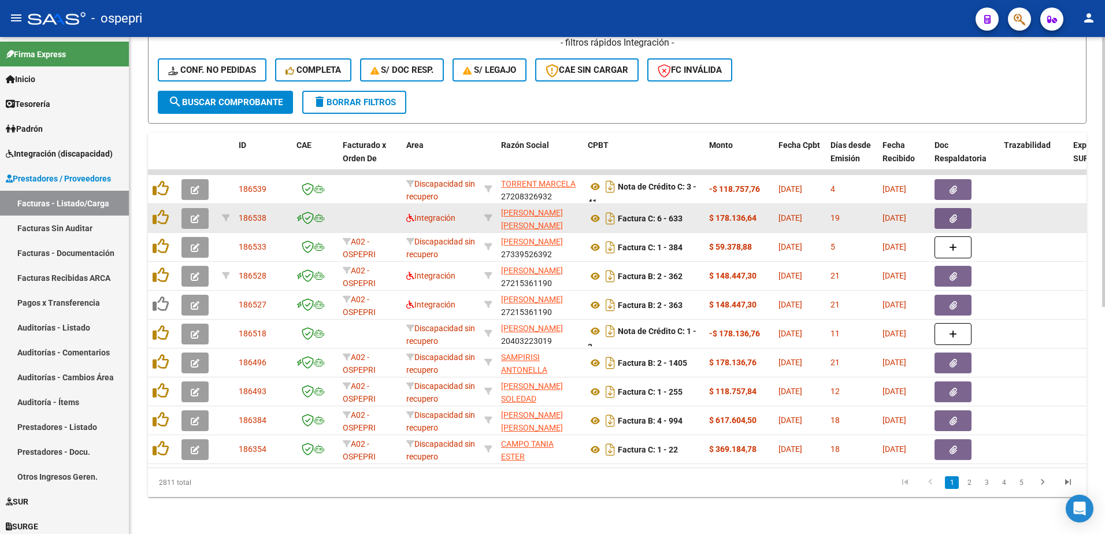
scroll to position [418, 0]
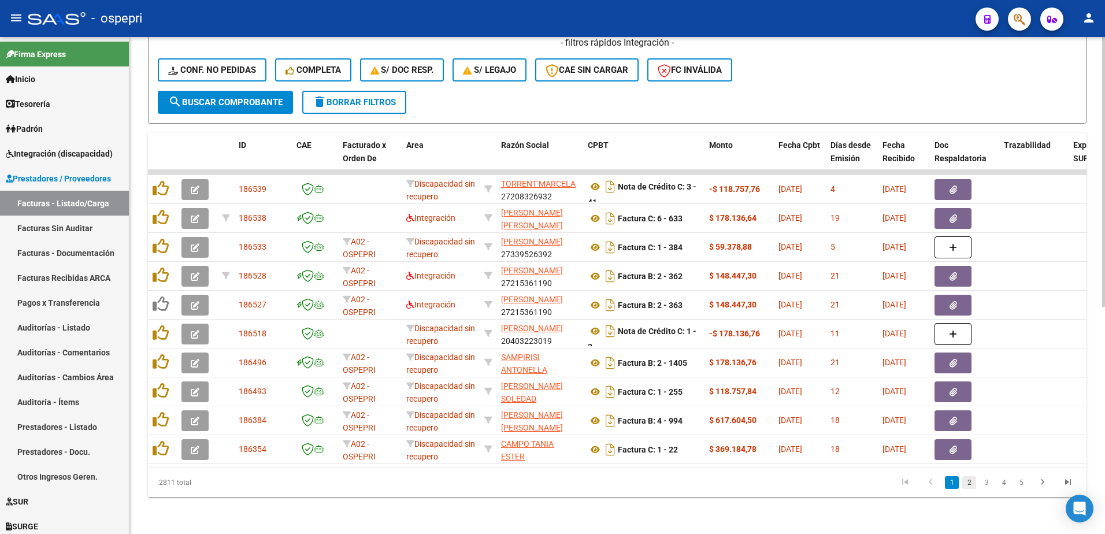
click at [970, 484] on link "2" at bounding box center [969, 482] width 14 height 13
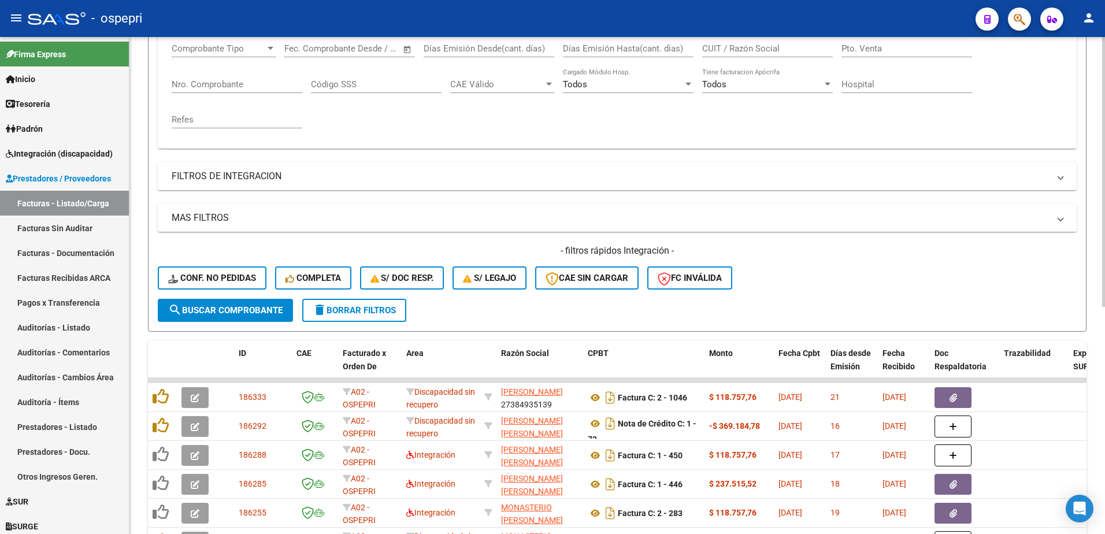
scroll to position [187, 0]
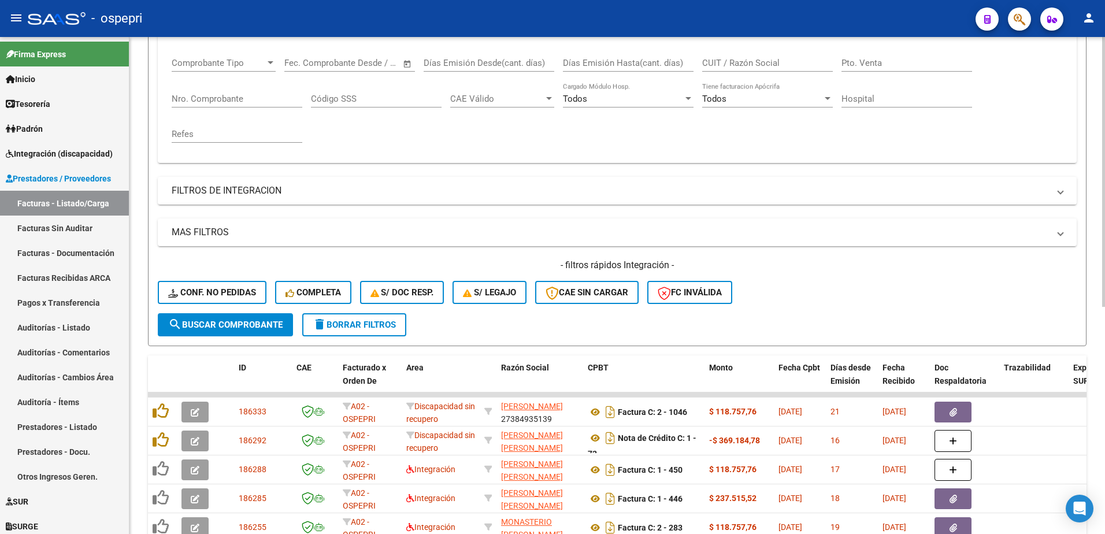
click at [239, 105] on div "Nro. Comprobante" at bounding box center [237, 95] width 131 height 25
type input "1971"
click at [263, 328] on span "search Buscar Comprobante" at bounding box center [225, 325] width 114 height 10
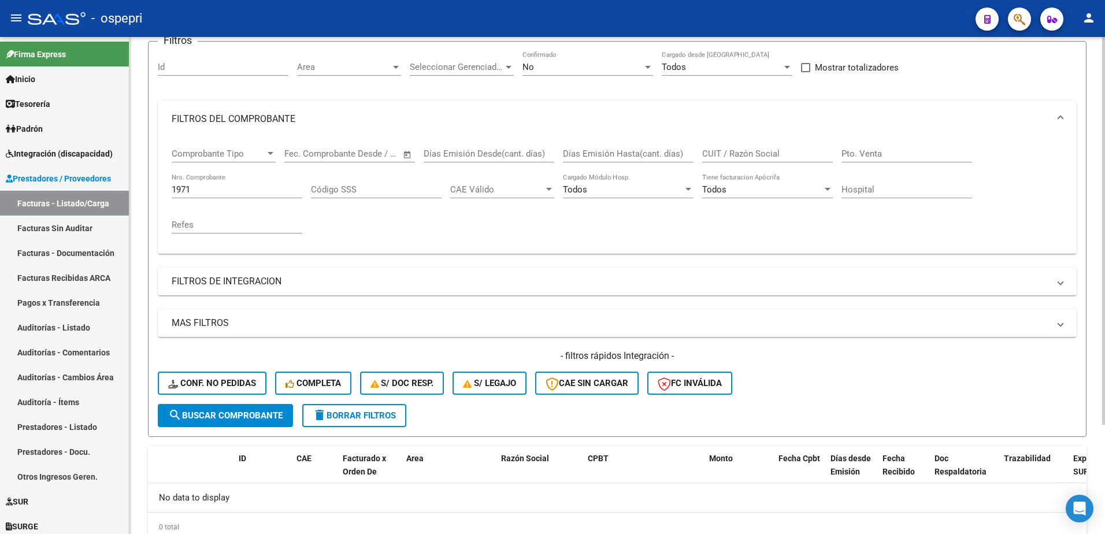
scroll to position [0, 0]
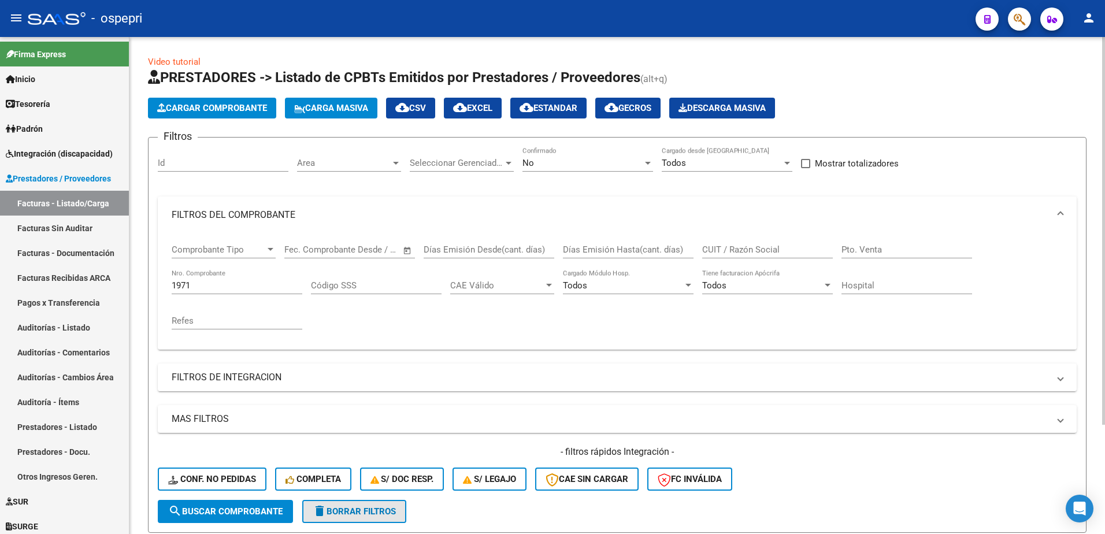
click at [361, 515] on span "delete Borrar Filtros" at bounding box center [354, 511] width 83 height 10
click at [648, 162] on div at bounding box center [648, 163] width 6 height 3
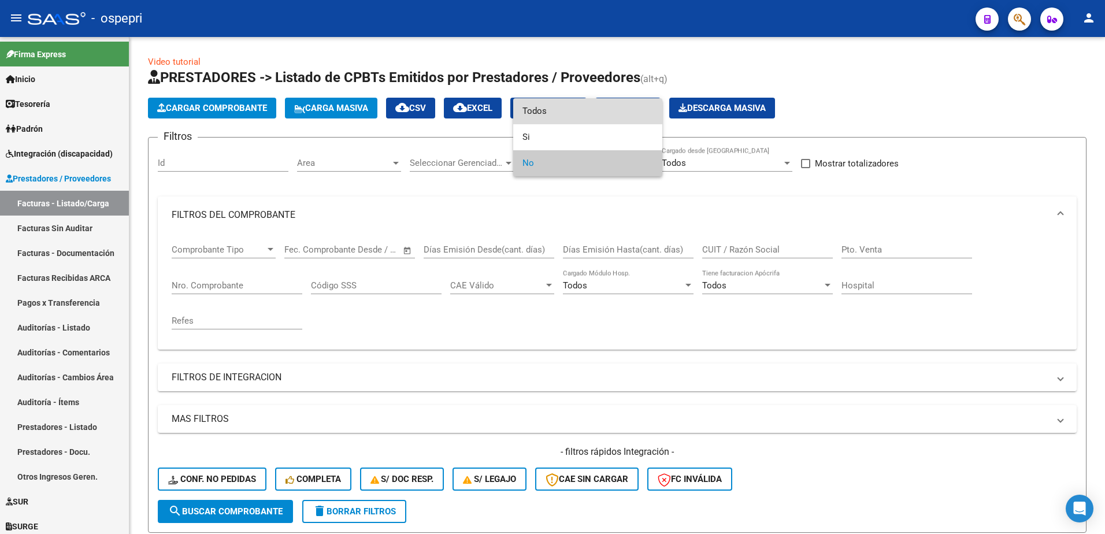
click at [550, 113] on span "Todos" at bounding box center [587, 111] width 131 height 26
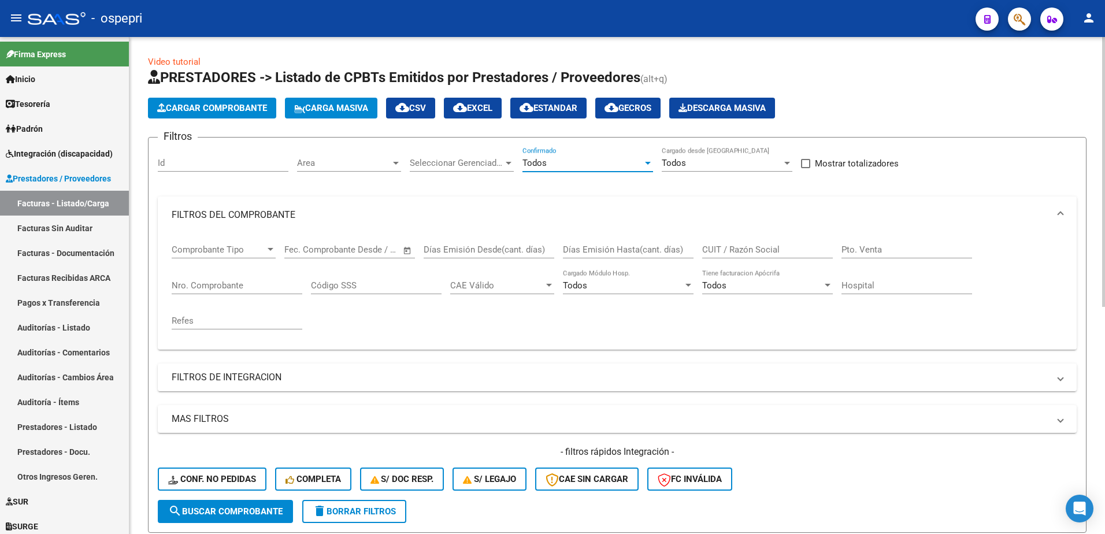
click at [211, 289] on input "Nro. Comprobante" at bounding box center [237, 285] width 131 height 10
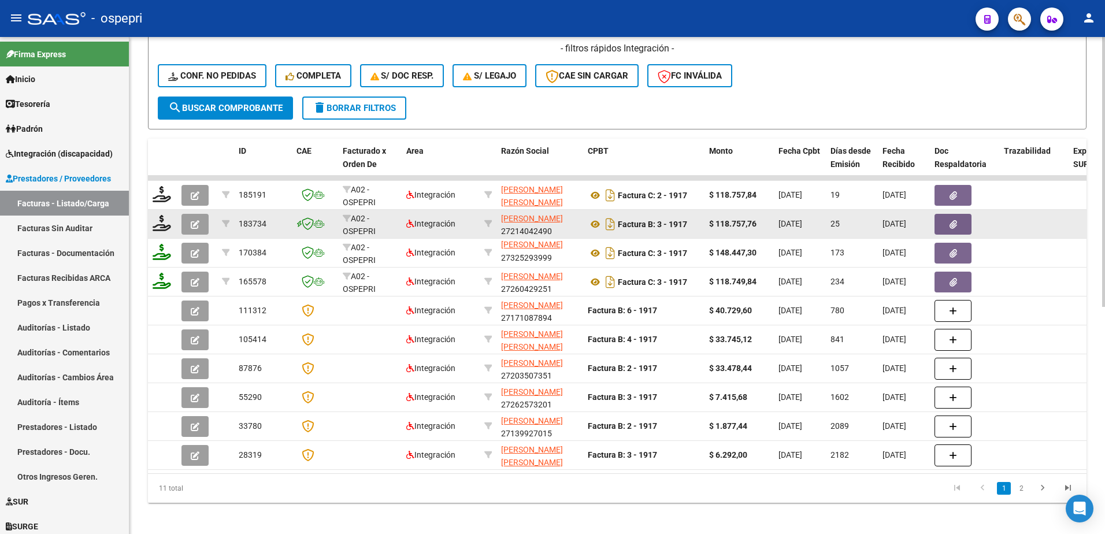
scroll to position [404, 0]
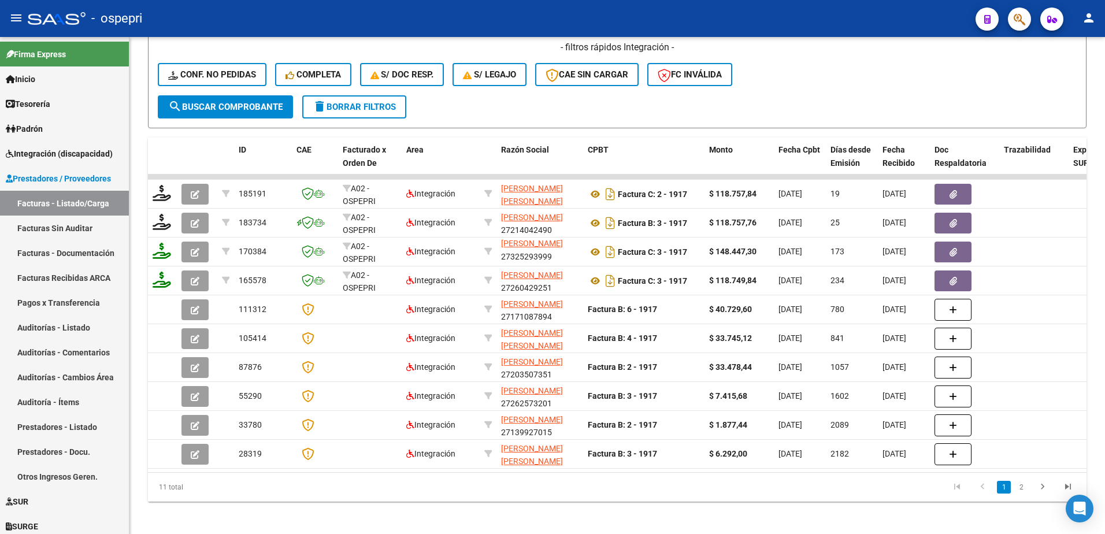
type input "1917"
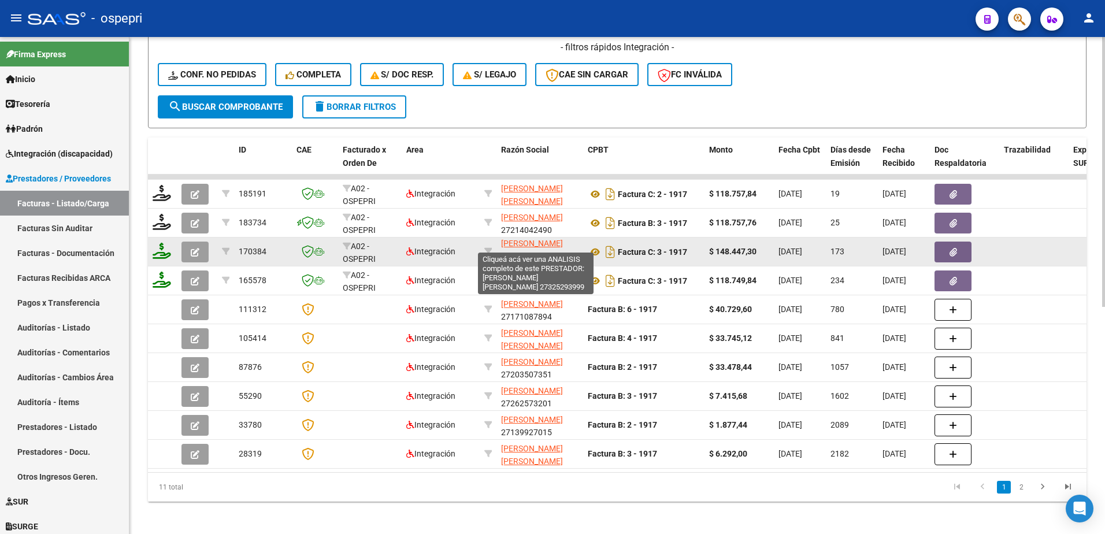
click at [533, 247] on span "[PERSON_NAME] [PERSON_NAME]" at bounding box center [532, 237] width 62 height 23
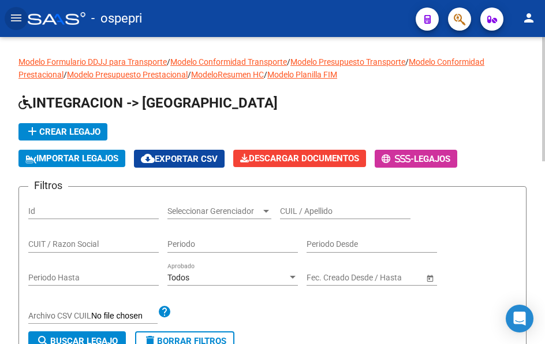
scroll to position [58, 0]
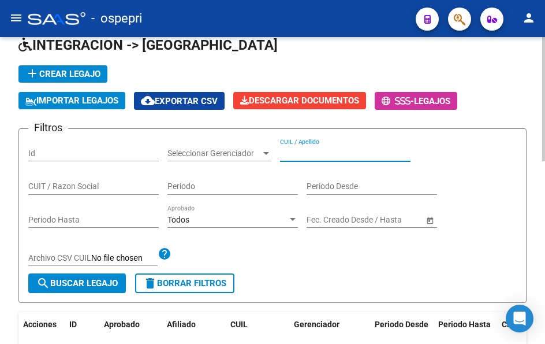
click at [318, 155] on input "CUIL / Apellido" at bounding box center [345, 154] width 131 height 10
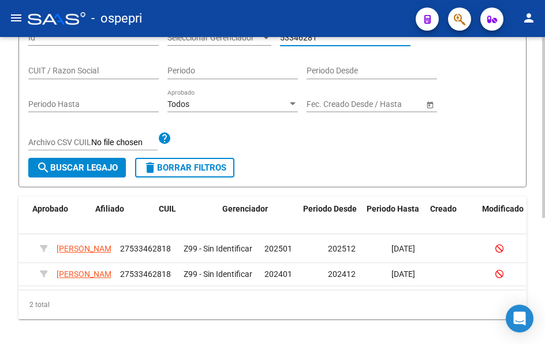
scroll to position [0, 0]
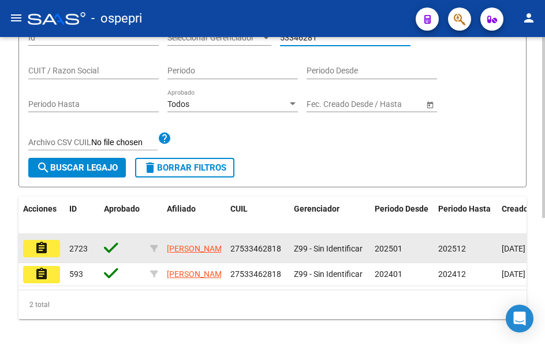
type input "53346281"
click at [39, 248] on mat-icon "assignment" at bounding box center [42, 248] width 14 height 14
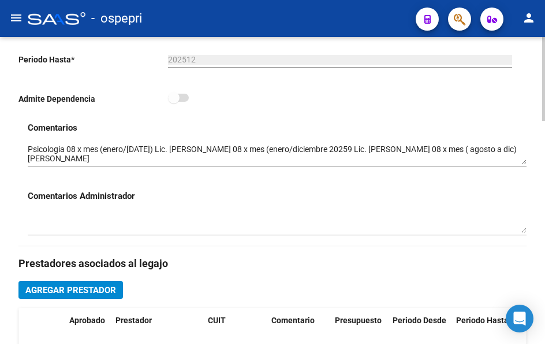
scroll to position [347, 0]
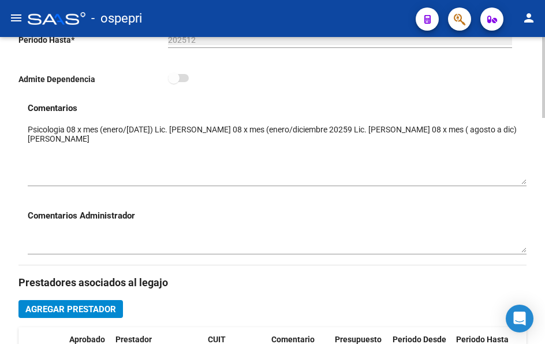
drag, startPoint x: 519, startPoint y: 146, endPoint x: 519, endPoint y: 184, distance: 38.7
click at [519, 184] on textarea at bounding box center [277, 154] width 499 height 61
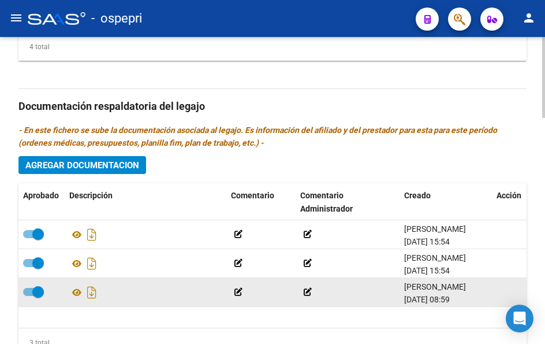
scroll to position [809, 0]
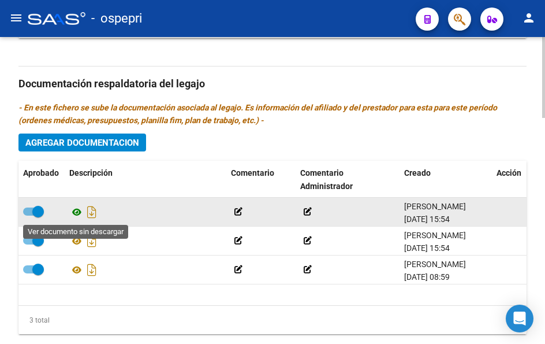
click at [74, 214] on icon at bounding box center [76, 212] width 15 height 14
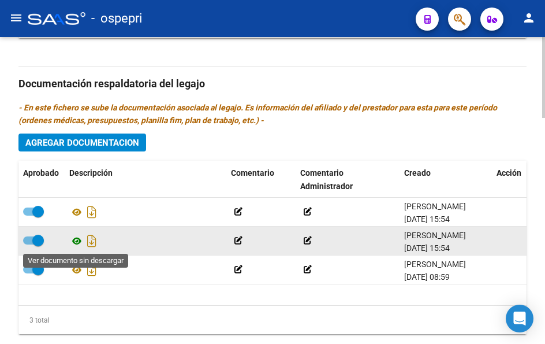
click at [79, 240] on icon at bounding box center [76, 241] width 15 height 14
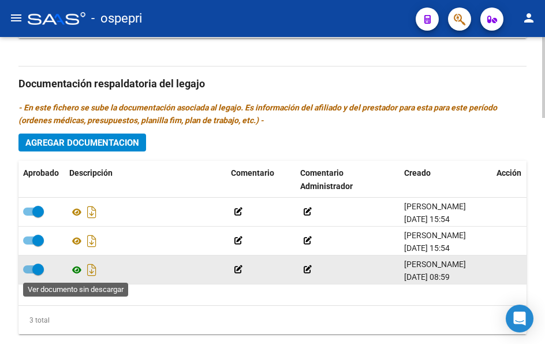
click at [75, 273] on icon at bounding box center [76, 270] width 15 height 14
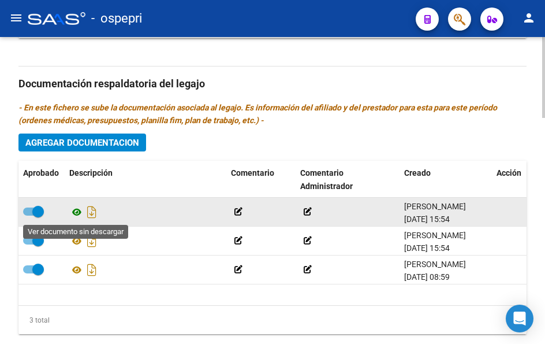
click at [76, 212] on icon at bounding box center [76, 212] width 15 height 14
